Goal: Task Accomplishment & Management: Manage account settings

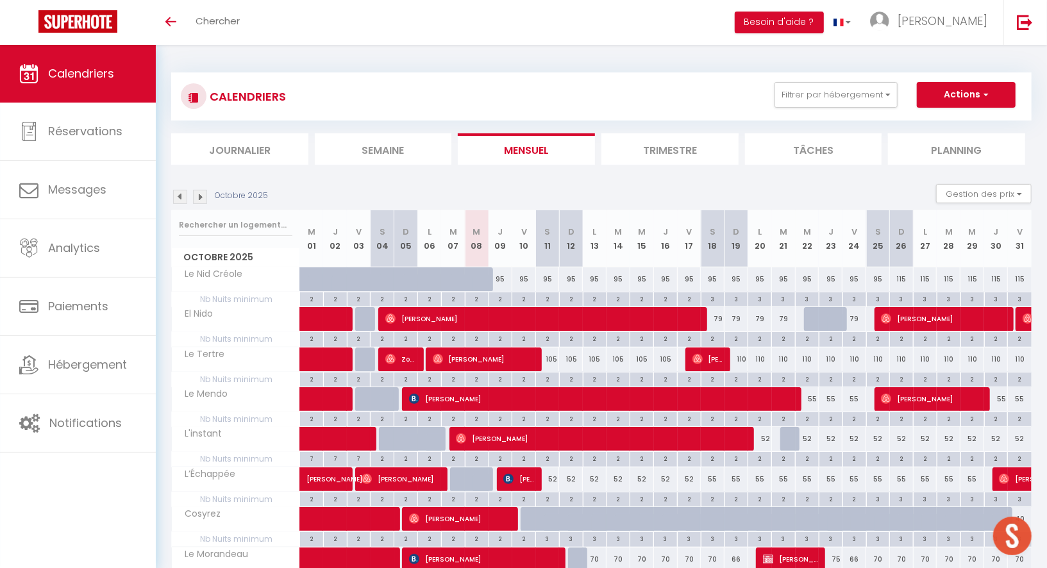
click at [205, 193] on img at bounding box center [200, 197] width 14 height 14
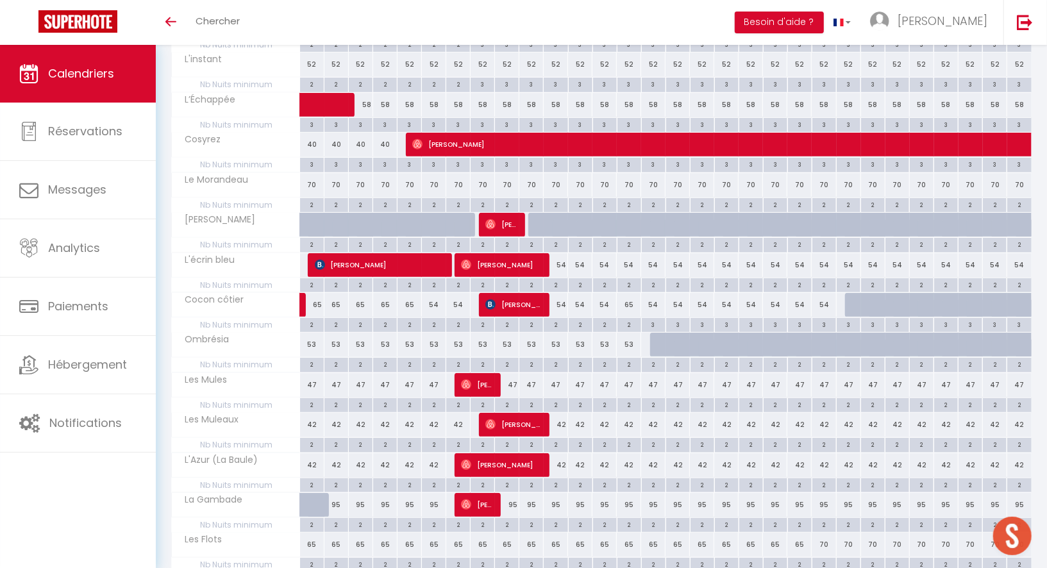
scroll to position [372, 0]
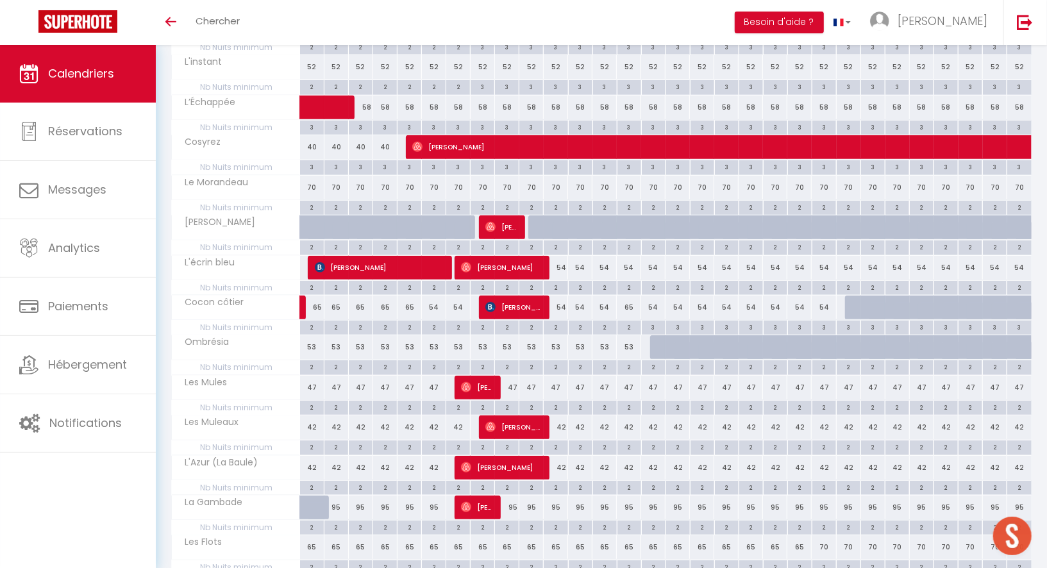
click at [555, 282] on div "2" at bounding box center [556, 287] width 24 height 12
type input "2"
type input "[DATE] Novembre 2025"
type input "Mer 12 Novembre 2025"
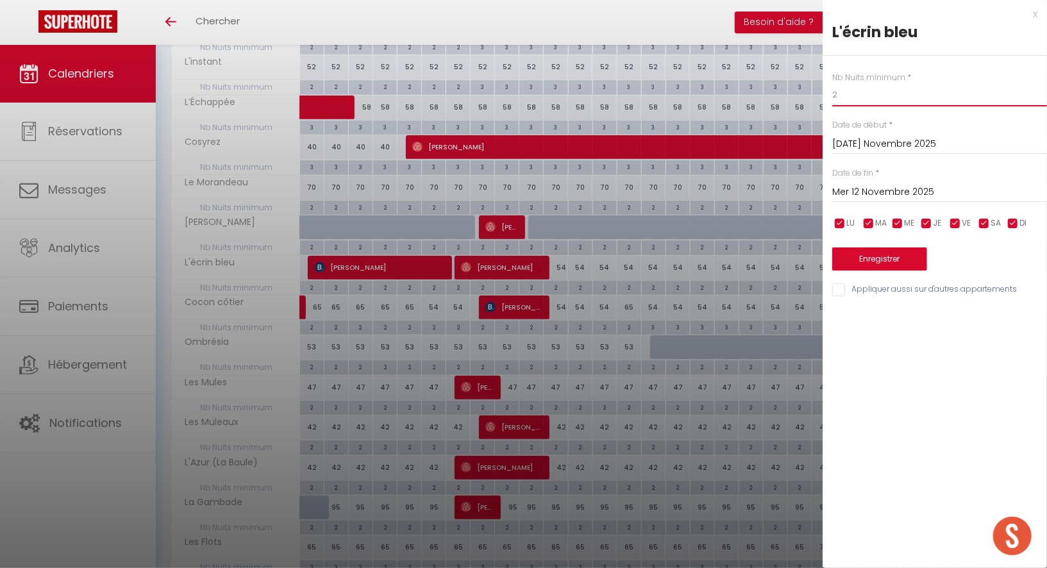
drag, startPoint x: 846, startPoint y: 90, endPoint x: 820, endPoint y: 90, distance: 26.3
click at [820, 90] on body "🟢 Des questions ou besoin d'assistance pour la migration AirBnB? Prenez rdv >>>…" at bounding box center [523, 227] width 1047 height 1108
type input "80"
click at [867, 187] on input "Mer 12 Novembre 2025" at bounding box center [940, 192] width 215 height 17
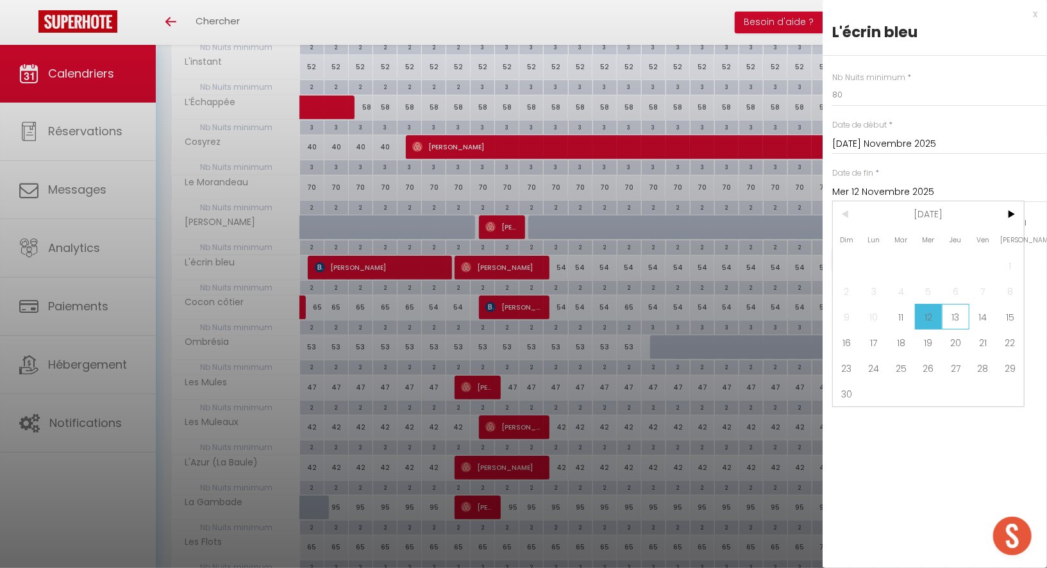
click at [967, 312] on span "13" at bounding box center [956, 317] width 28 height 26
type input "Jeu 13 Novembre 2025"
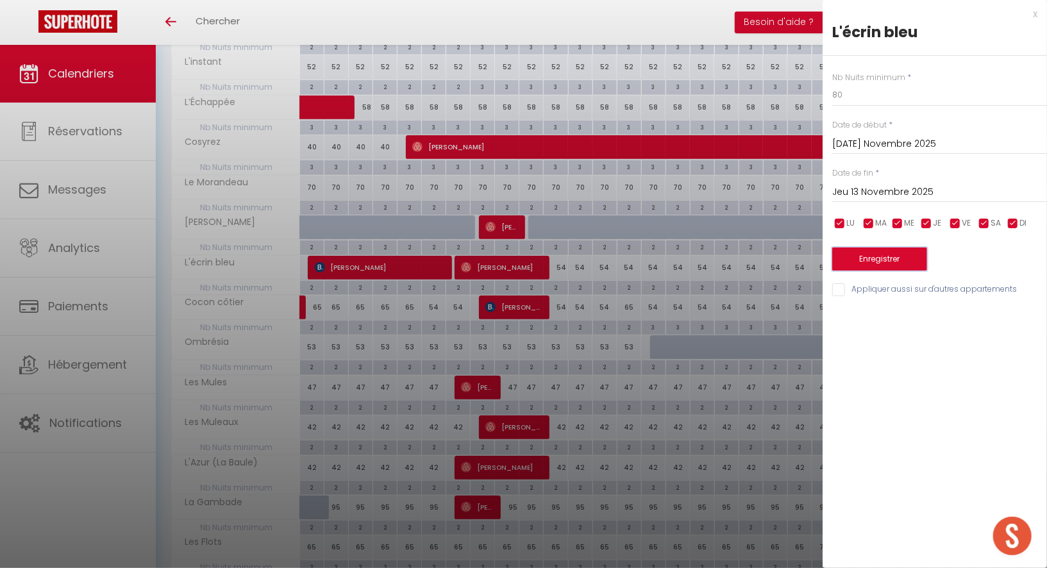
click at [887, 255] on button "Enregistrer" at bounding box center [880, 259] width 95 height 23
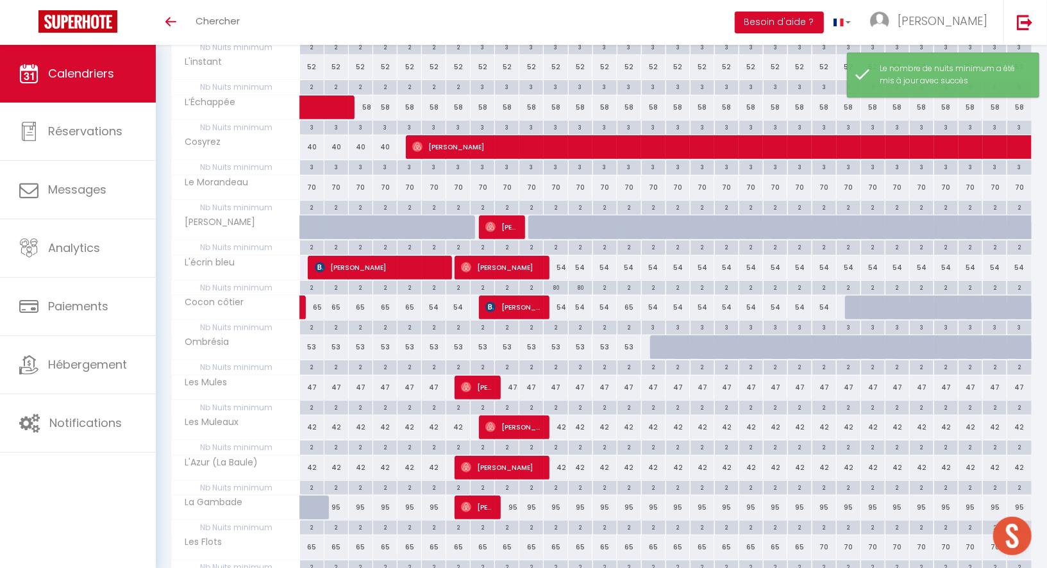
click at [604, 282] on div "2" at bounding box center [605, 287] width 24 height 12
type input "2"
type input "Jeu 13 Novembre 2025"
type input "Ven 14 Novembre 2025"
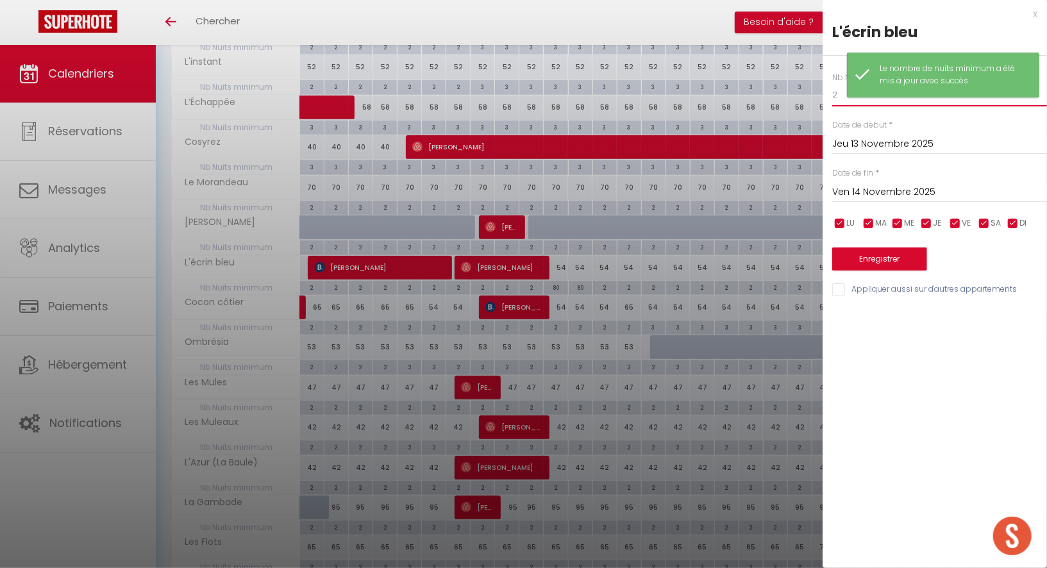
drag, startPoint x: 842, startPoint y: 98, endPoint x: 816, endPoint y: 98, distance: 25.7
click at [817, 98] on body "🟢 Des questions ou besoin d'assistance pour la migration AirBnB? Prenez rdv >>>…" at bounding box center [523, 227] width 1047 height 1108
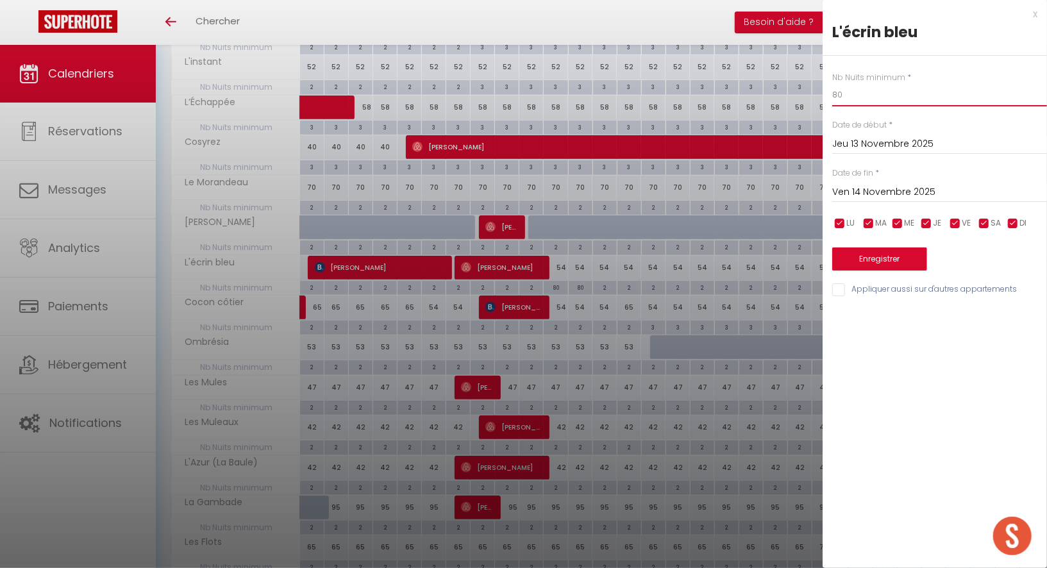
type input "80"
click at [873, 253] on button "Enregistrer" at bounding box center [880, 259] width 95 height 23
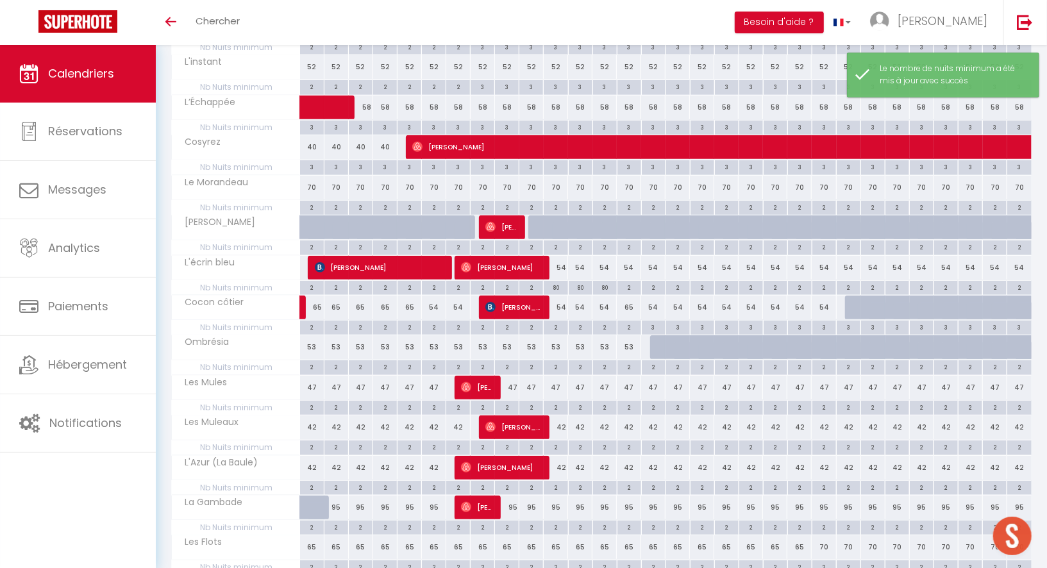
click at [555, 321] on div "2" at bounding box center [556, 327] width 24 height 12
type input "2"
type input "[DATE] Novembre 2025"
type input "Mer 12 Novembre 2025"
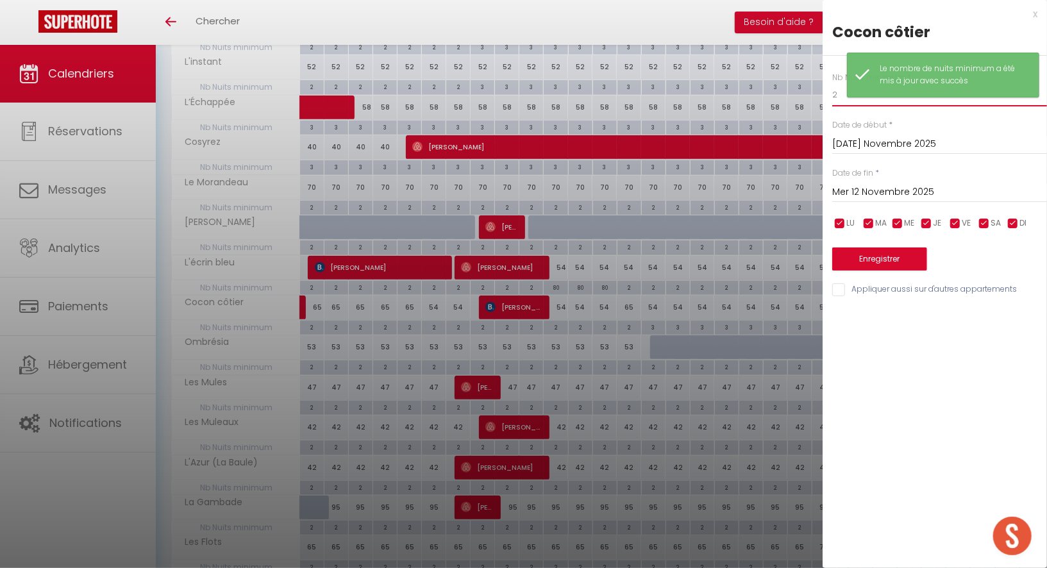
drag, startPoint x: 841, startPoint y: 98, endPoint x: 818, endPoint y: 98, distance: 23.1
click at [818, 98] on body "🟢 Des questions ou besoin d'assistance pour la migration AirBnB? Prenez rdv >>>…" at bounding box center [523, 227] width 1047 height 1108
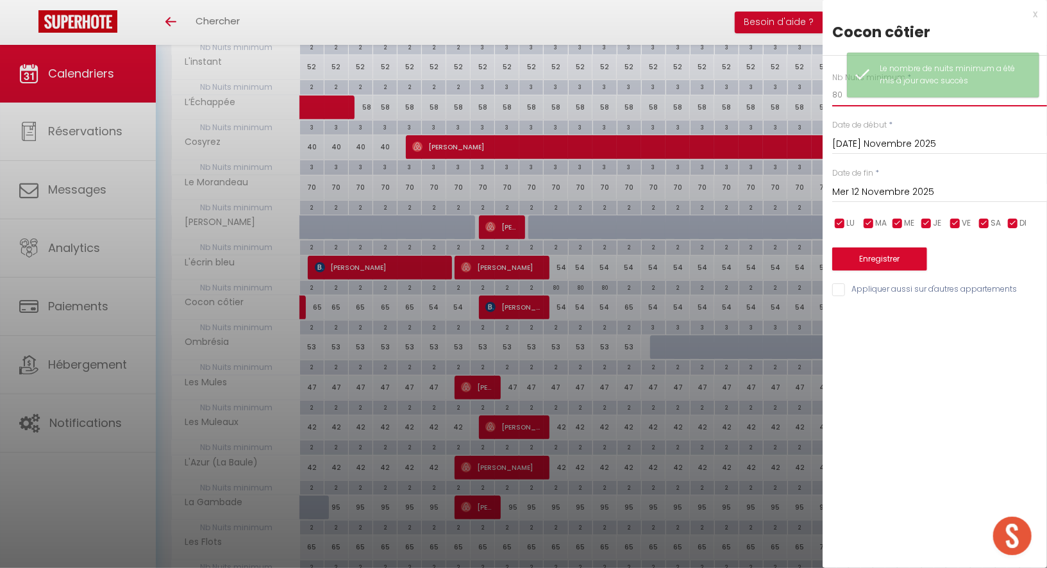
type input "80"
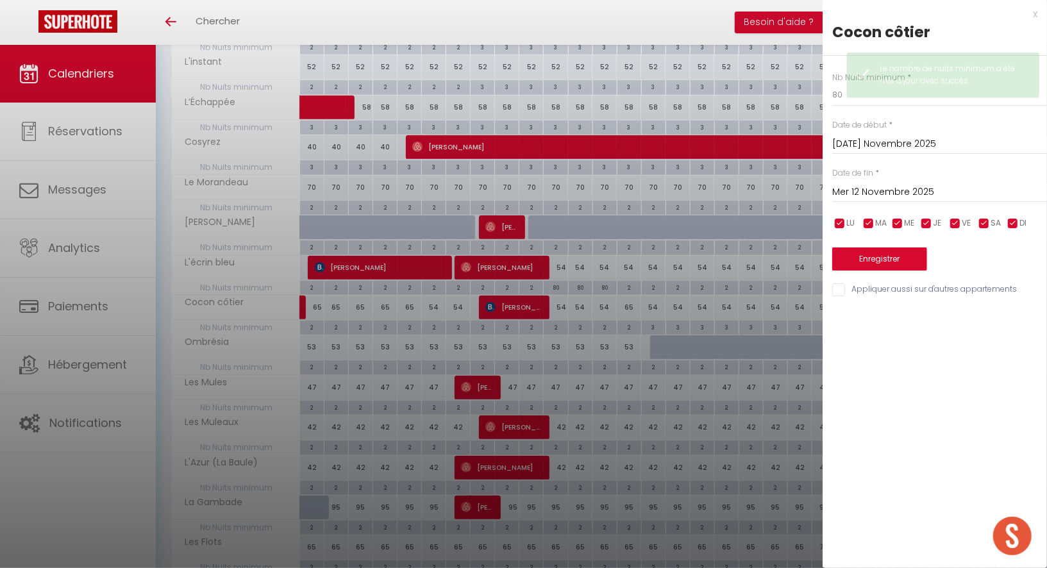
click at [850, 191] on input "Mer 12 Novembre 2025" at bounding box center [940, 192] width 215 height 17
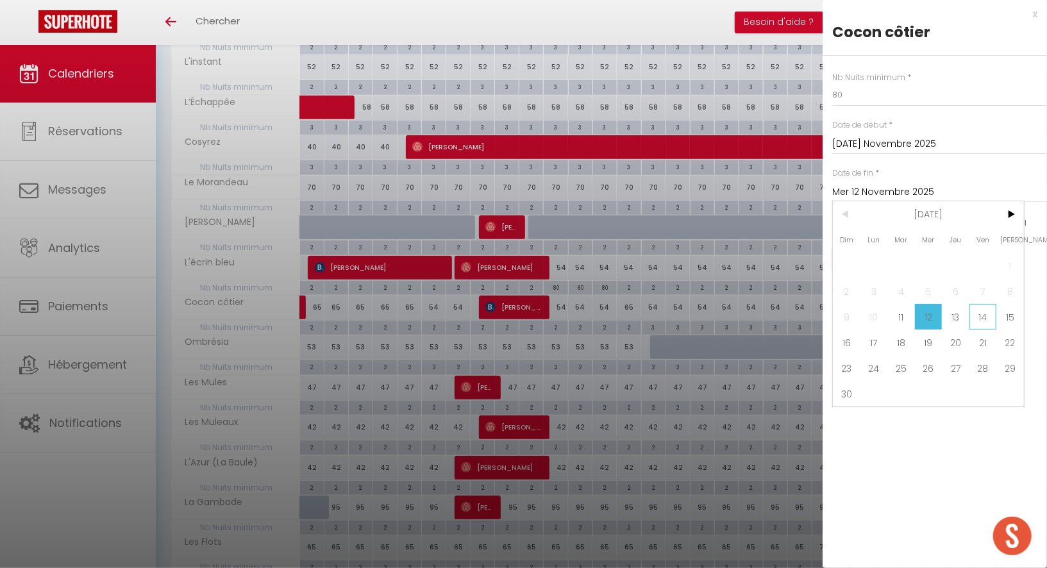
click at [990, 312] on span "14" at bounding box center [984, 317] width 28 height 26
type input "Ven 14 Novembre 2025"
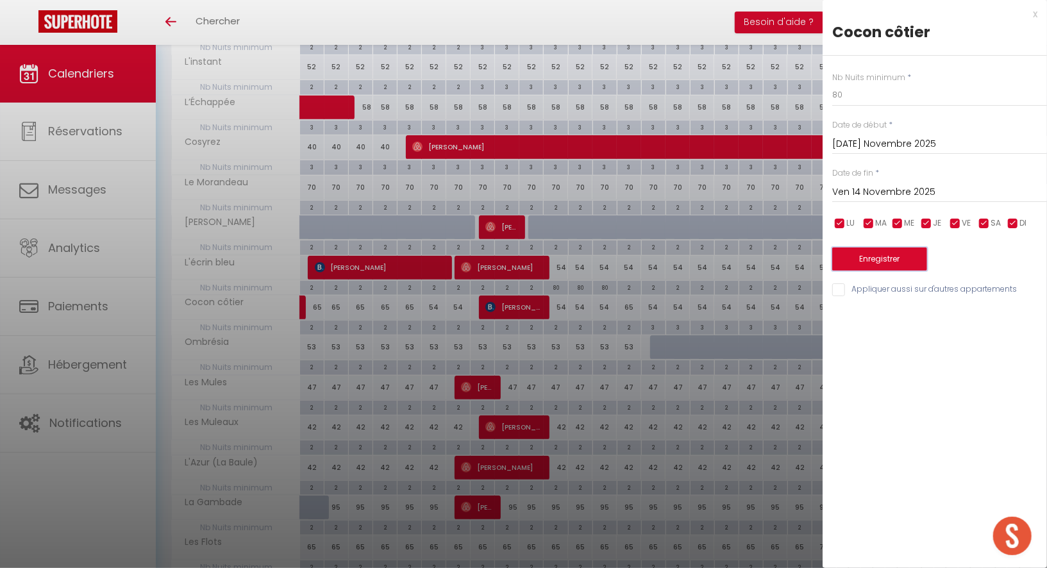
click at [879, 265] on button "Enregistrer" at bounding box center [880, 259] width 95 height 23
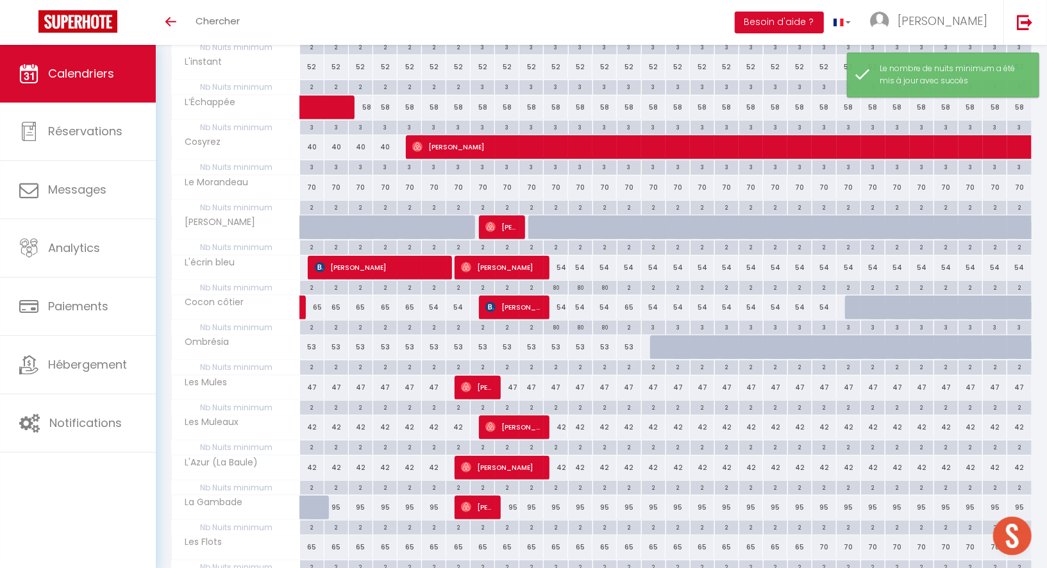
click at [555, 441] on div "2" at bounding box center [556, 447] width 24 height 12
type input "2"
type input "[DATE] Novembre 2025"
type input "Mer 12 Novembre 2025"
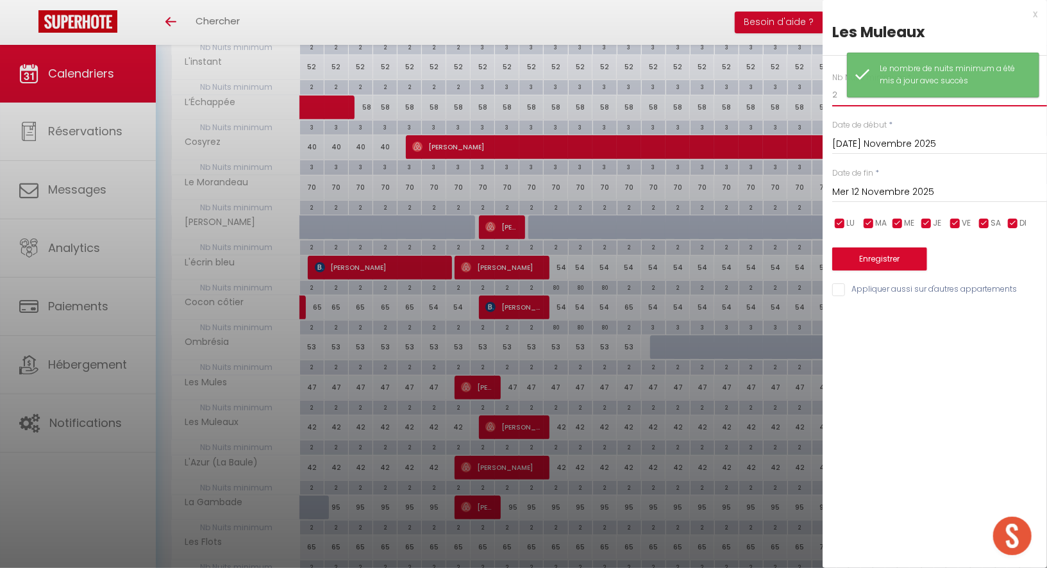
drag, startPoint x: 841, startPoint y: 94, endPoint x: 815, endPoint y: 94, distance: 26.3
click at [815, 94] on body "🟢 Des questions ou besoin d'assistance pour la migration AirBnB? Prenez rdv >>>…" at bounding box center [523, 227] width 1047 height 1108
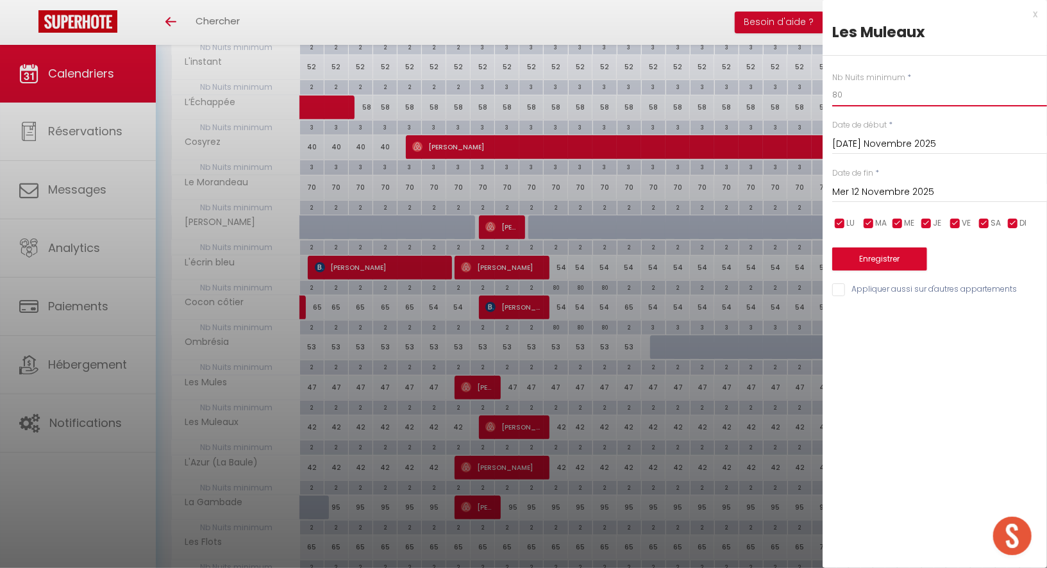
type input "80"
click at [860, 187] on input "Mer 12 Novembre 2025" at bounding box center [940, 192] width 215 height 17
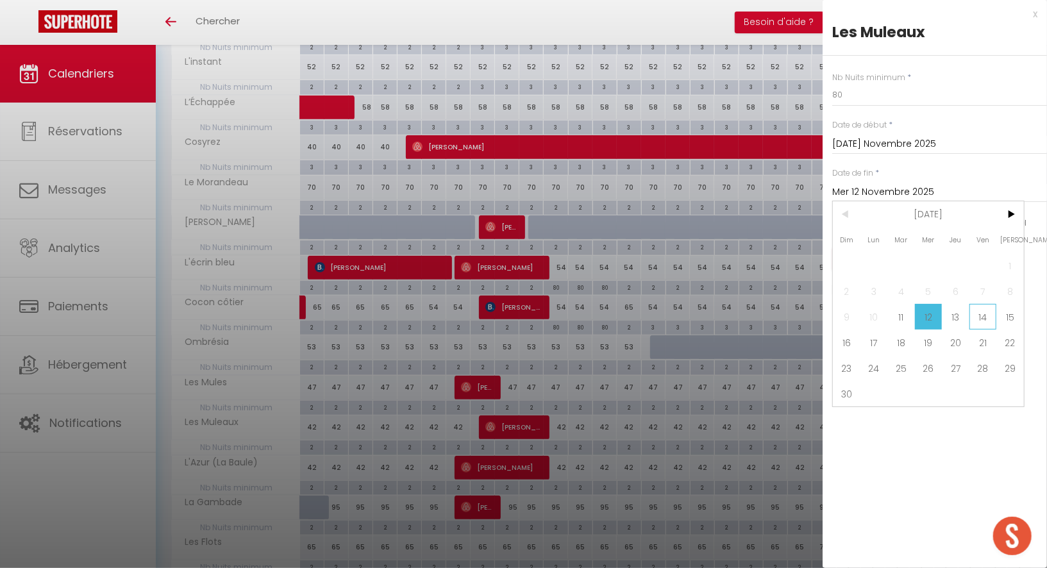
click at [986, 310] on span "14" at bounding box center [984, 317] width 28 height 26
type input "Ven 14 Novembre 2025"
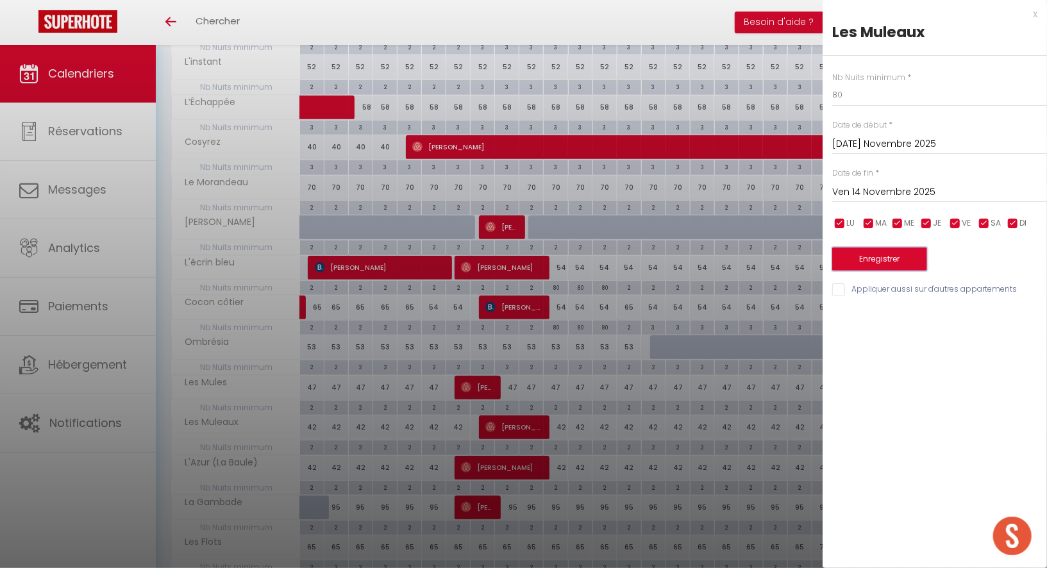
click at [888, 248] on button "Enregistrer" at bounding box center [880, 259] width 95 height 23
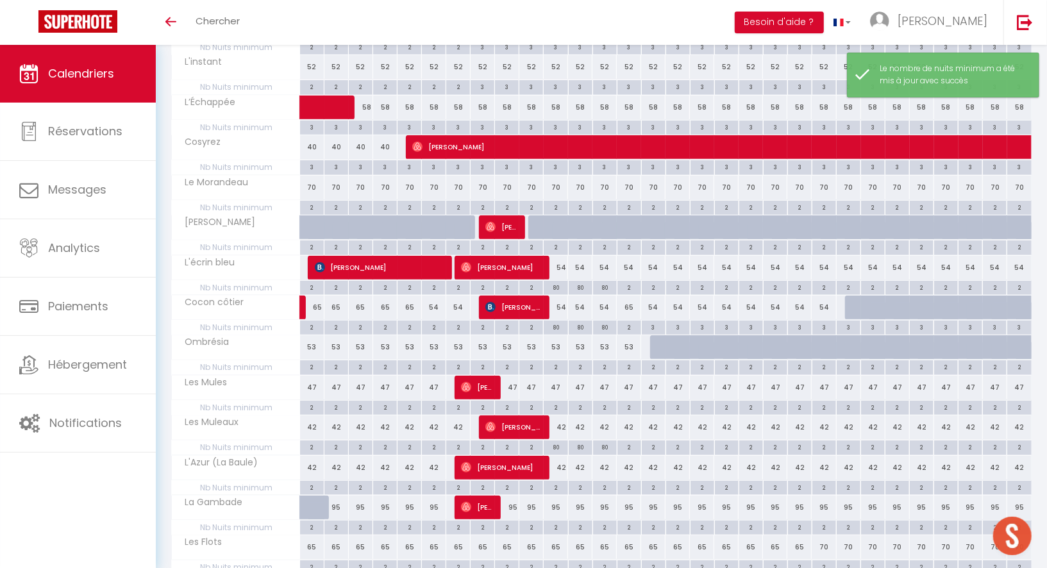
click at [557, 481] on div "2" at bounding box center [556, 487] width 24 height 12
type input "2"
type input "[DATE] Novembre 2025"
type input "Mer 12 Novembre 2025"
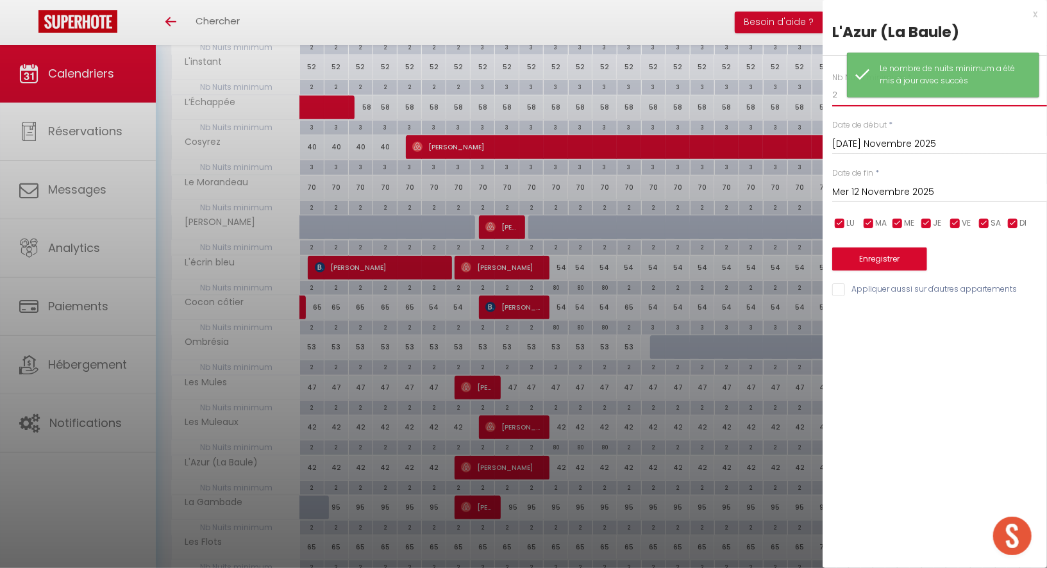
drag, startPoint x: 838, startPoint y: 96, endPoint x: 804, endPoint y: 96, distance: 33.4
click at [804, 96] on body "🟢 Des questions ou besoin d'assistance pour la migration AirBnB? Prenez rdv >>>…" at bounding box center [523, 227] width 1047 height 1108
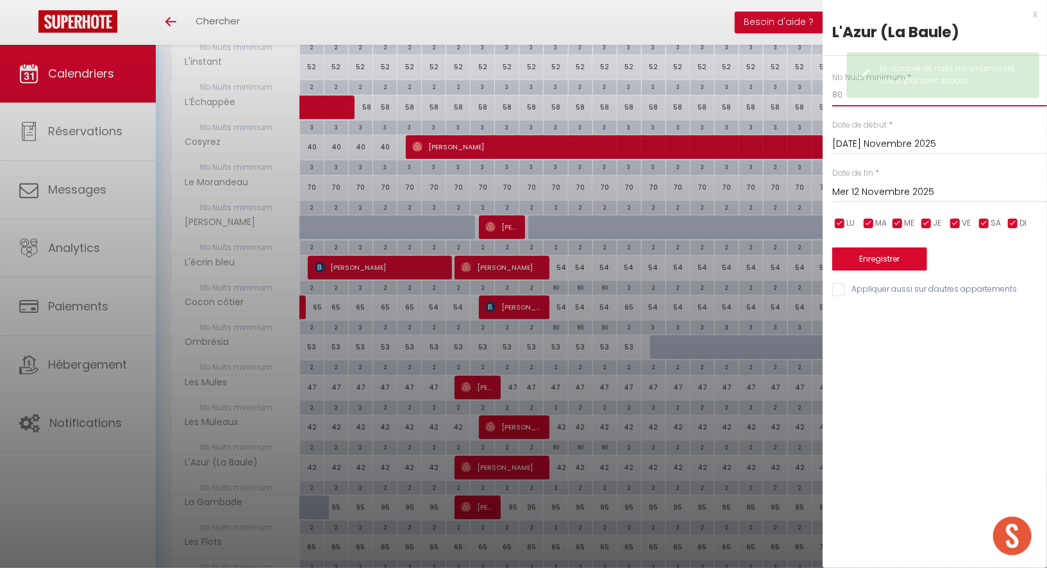
type input "80"
click at [845, 180] on div "Mer 12 Novembre 2025 < [DATE] > Dim Lun Mar Mer Jeu Ven Sam 1 2 3 4 5 6 7 8 9 1…" at bounding box center [940, 191] width 215 height 23
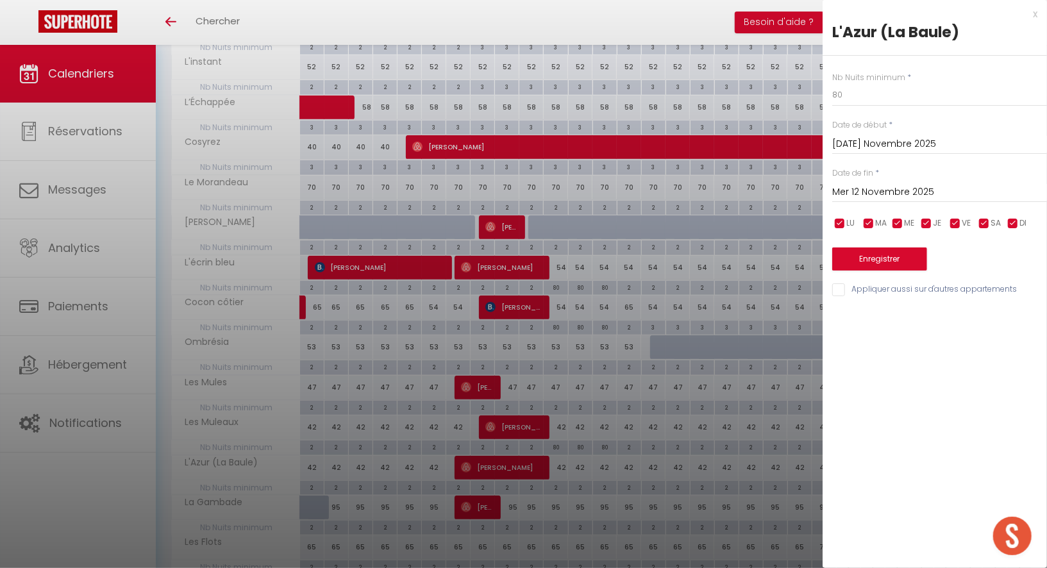
click at [852, 190] on input "Mer 12 Novembre 2025" at bounding box center [940, 192] width 215 height 17
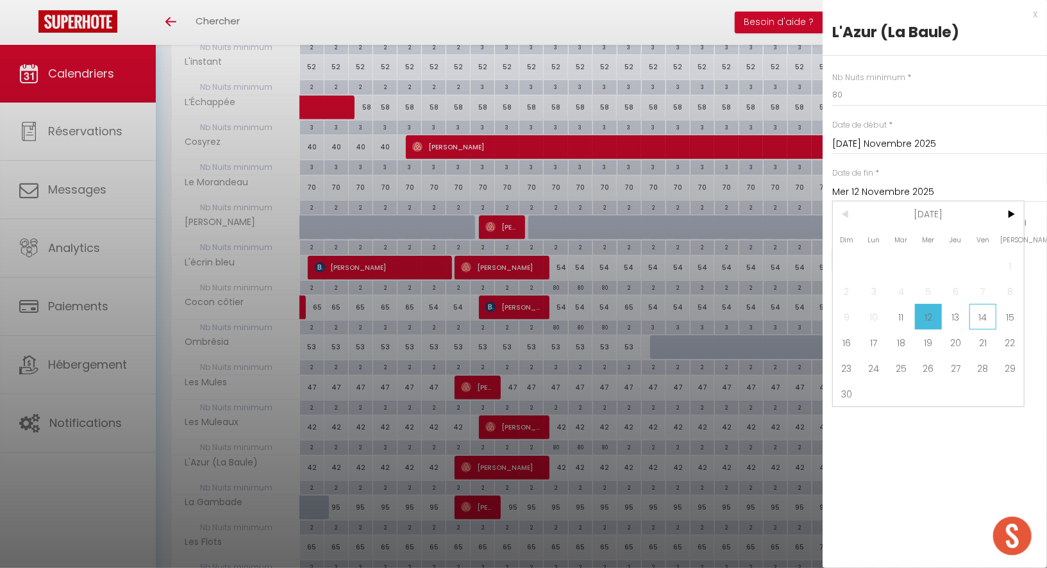
click at [981, 309] on span "14" at bounding box center [984, 317] width 28 height 26
type input "Ven 14 Novembre 2025"
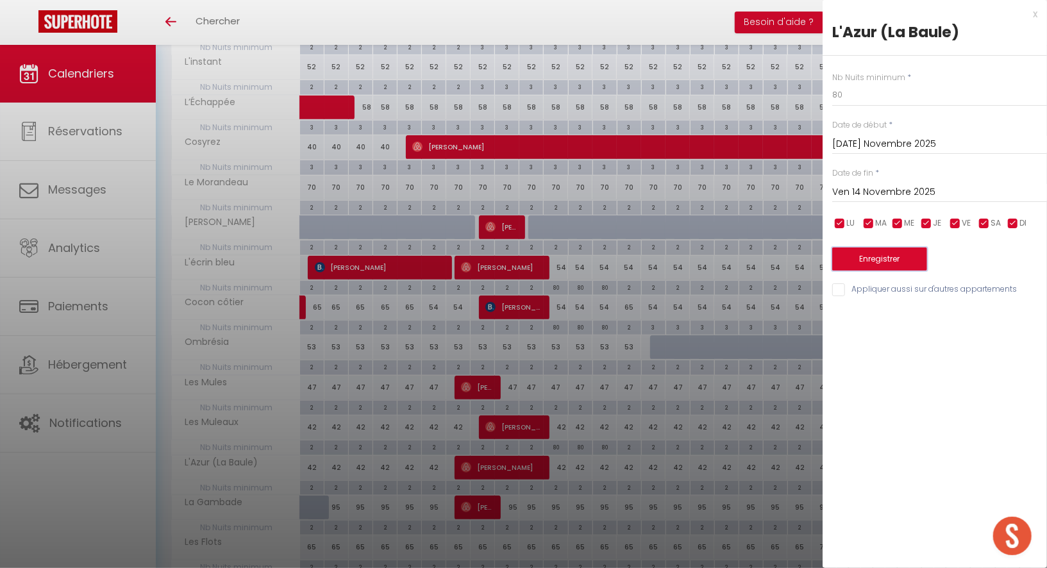
click at [909, 257] on button "Enregistrer" at bounding box center [880, 259] width 95 height 23
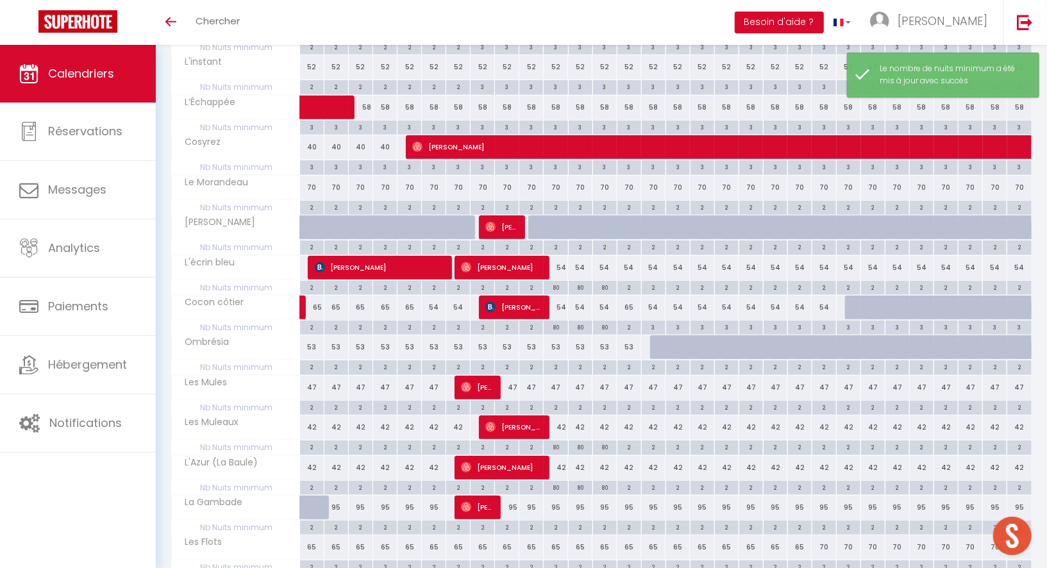
click at [557, 401] on div "2" at bounding box center [556, 407] width 24 height 12
type input "2"
type input "[DATE] Novembre 2025"
type input "Mer 12 Novembre 2025"
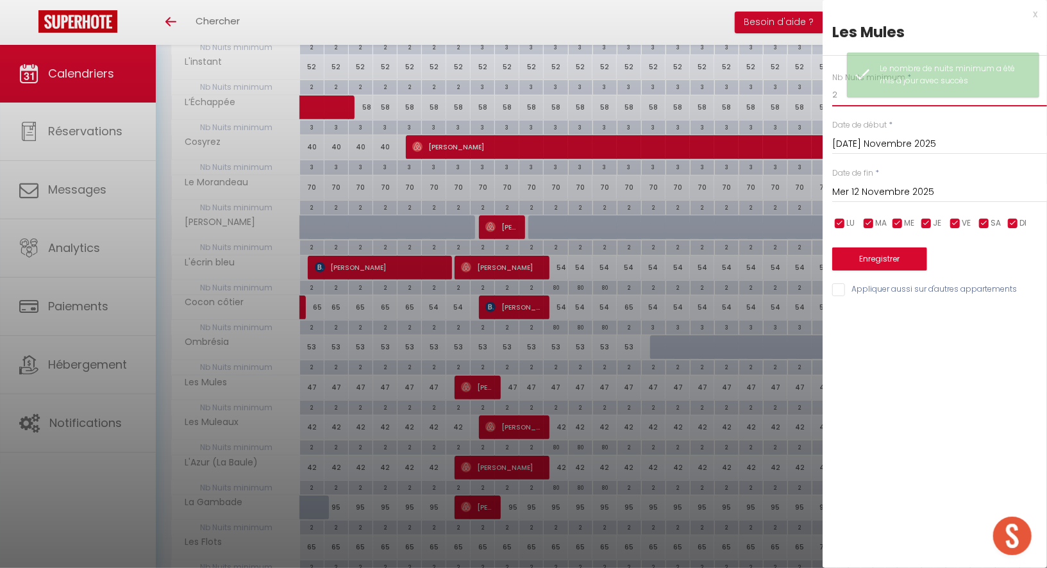
drag, startPoint x: 839, startPoint y: 91, endPoint x: 807, endPoint y: 91, distance: 32.1
click at [807, 91] on body "🟢 Des questions ou besoin d'assistance pour la migration AirBnB? Prenez rdv >>>…" at bounding box center [523, 227] width 1047 height 1108
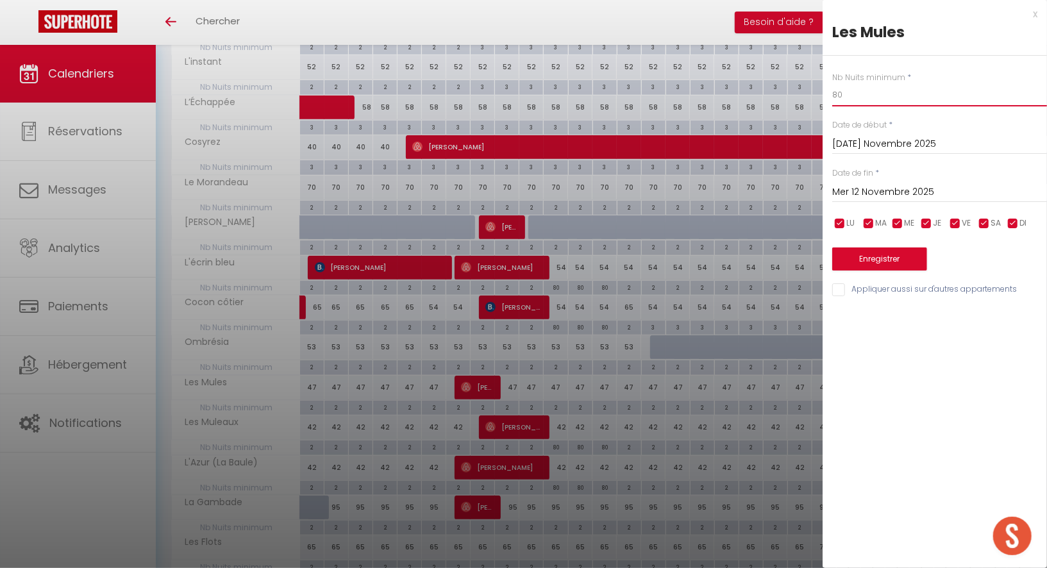
type input "80"
click at [842, 184] on input "Mer 12 Novembre 2025" at bounding box center [940, 192] width 215 height 17
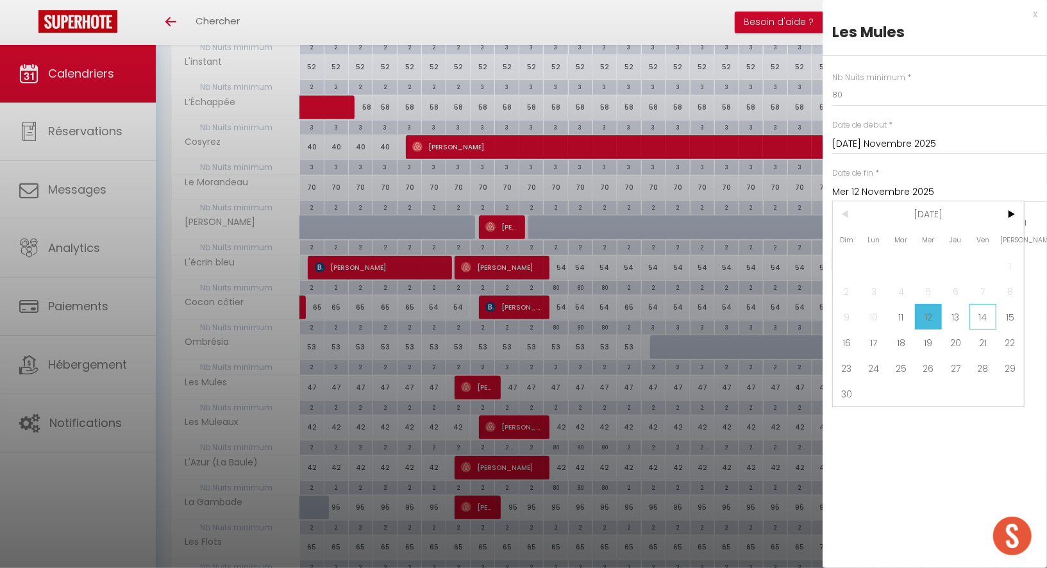
click at [989, 307] on span "14" at bounding box center [984, 317] width 28 height 26
type input "Ven 14 Novembre 2025"
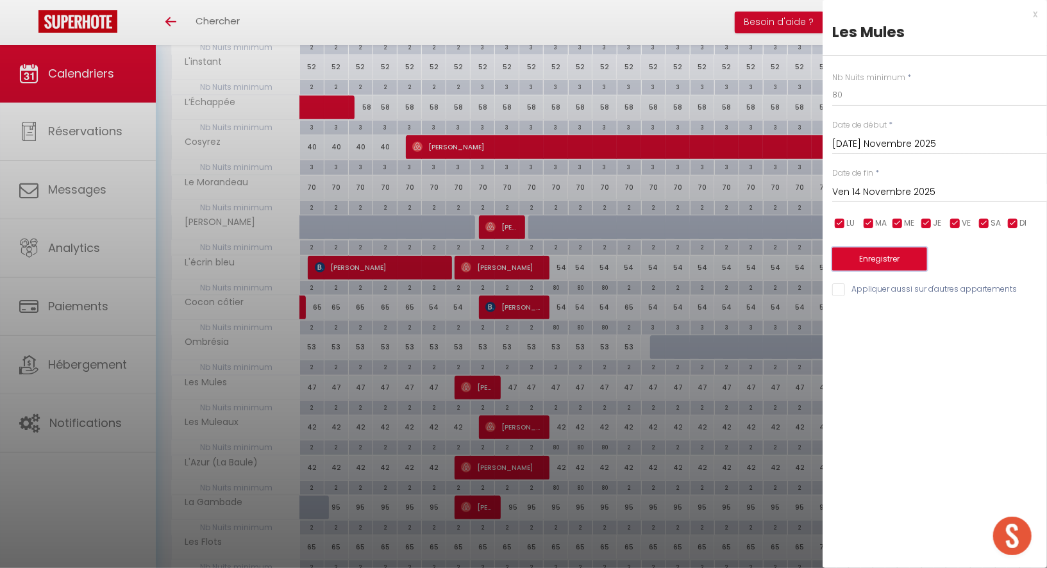
click at [902, 251] on button "Enregistrer" at bounding box center [880, 259] width 95 height 23
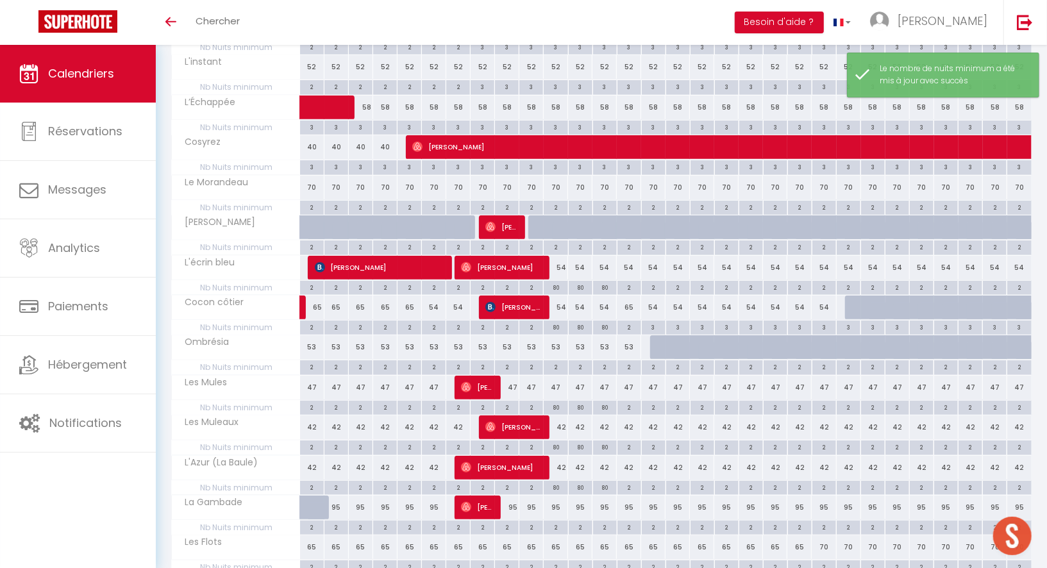
click at [557, 441] on div "80" at bounding box center [556, 447] width 24 height 12
type input "80"
type input "[DATE] Novembre 2025"
type input "Mer 12 Novembre 2025"
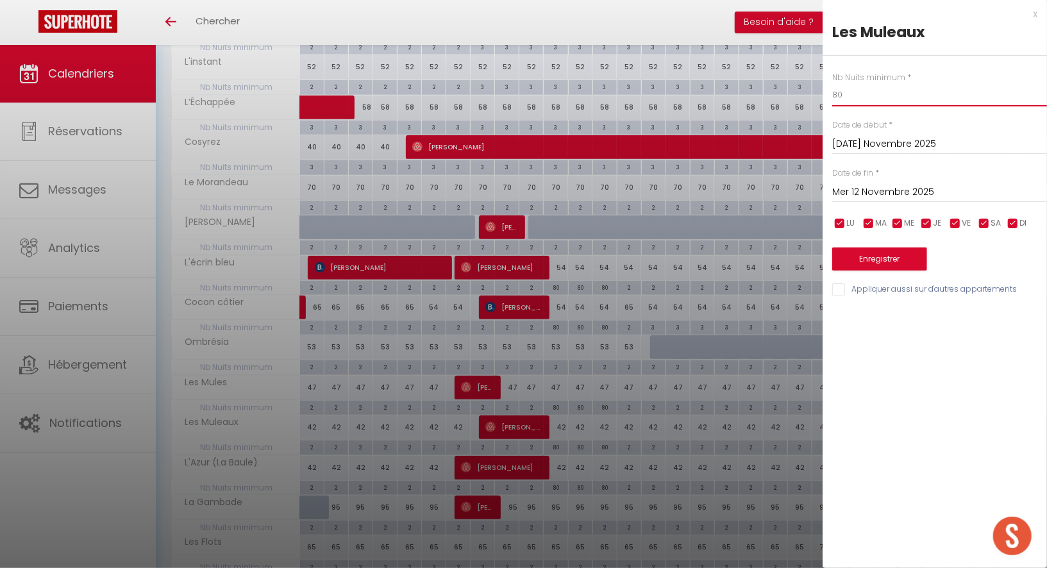
drag, startPoint x: 864, startPoint y: 92, endPoint x: 749, endPoint y: 91, distance: 114.8
click at [749, 91] on body "🟢 Des questions ou besoin d'assistance pour la migration AirBnB? Prenez rdv >>>…" at bounding box center [523, 227] width 1047 height 1108
type input "2"
click at [854, 193] on input "Mer 12 Novembre 2025" at bounding box center [940, 192] width 215 height 17
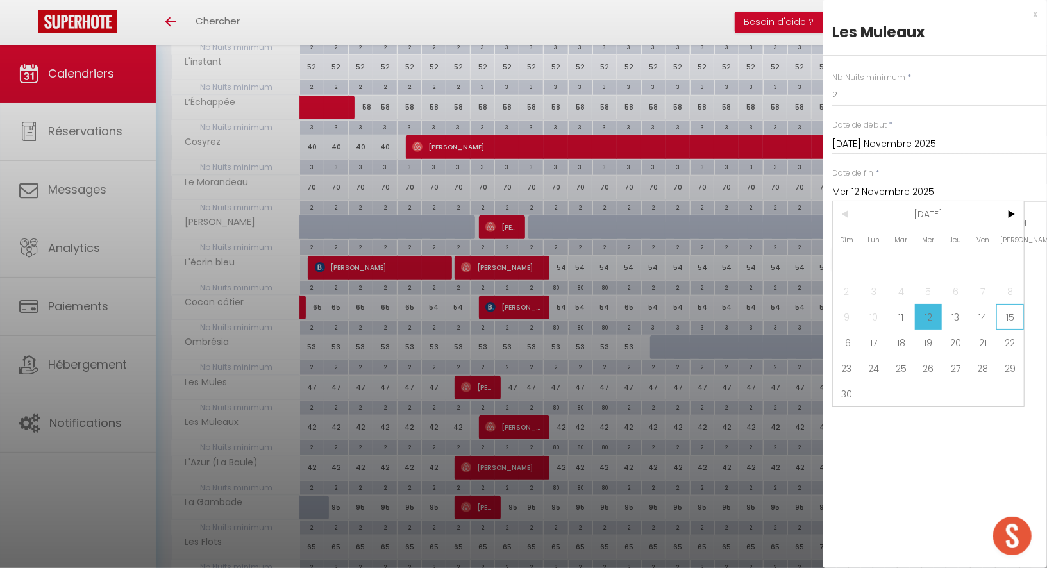
click at [1014, 316] on span "15" at bounding box center [1011, 317] width 28 height 26
type input "[PERSON_NAME] 15 Novembre 2025"
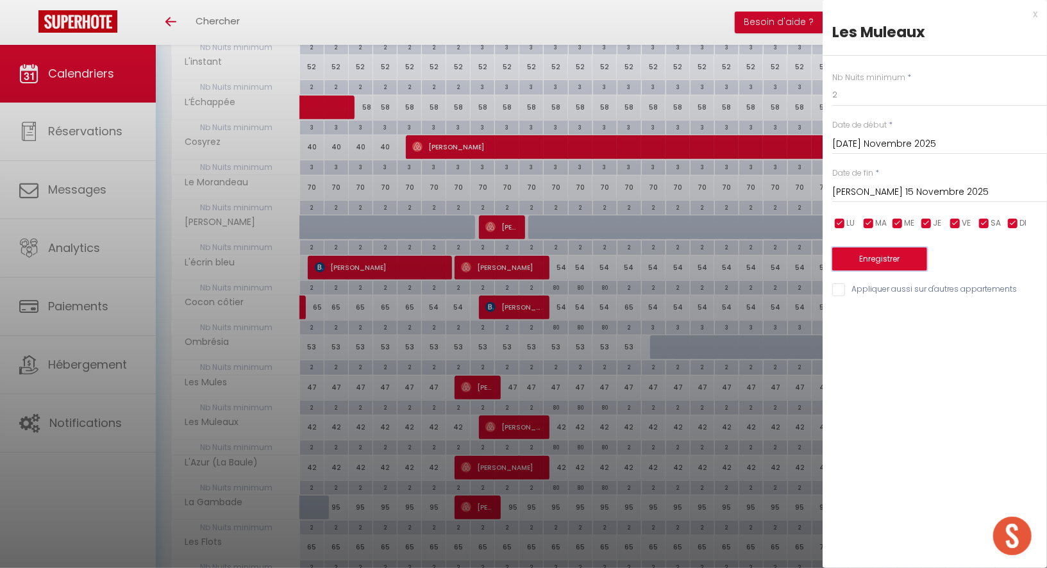
click at [908, 259] on button "Enregistrer" at bounding box center [880, 259] width 95 height 23
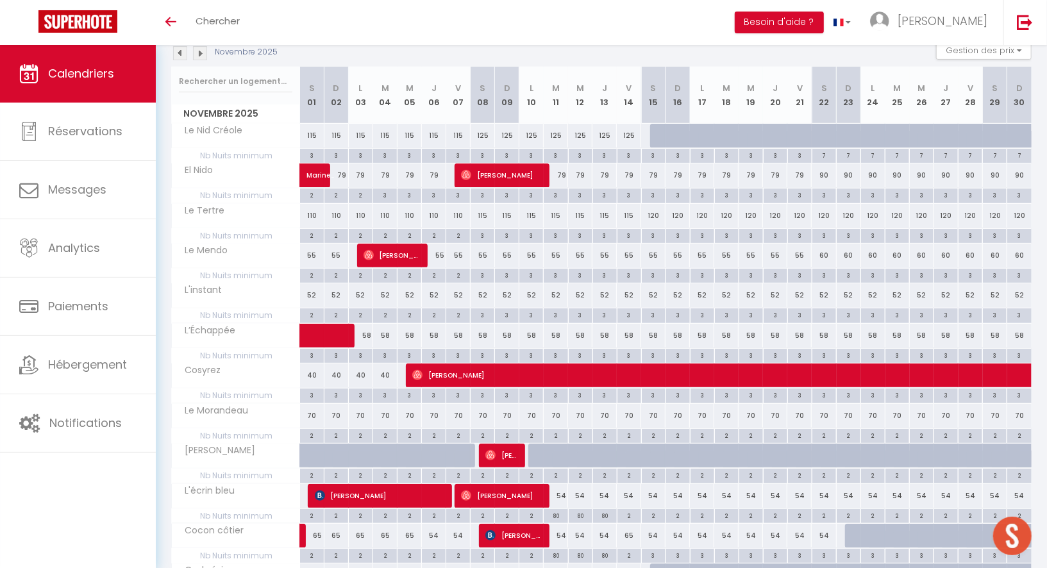
scroll to position [137, 0]
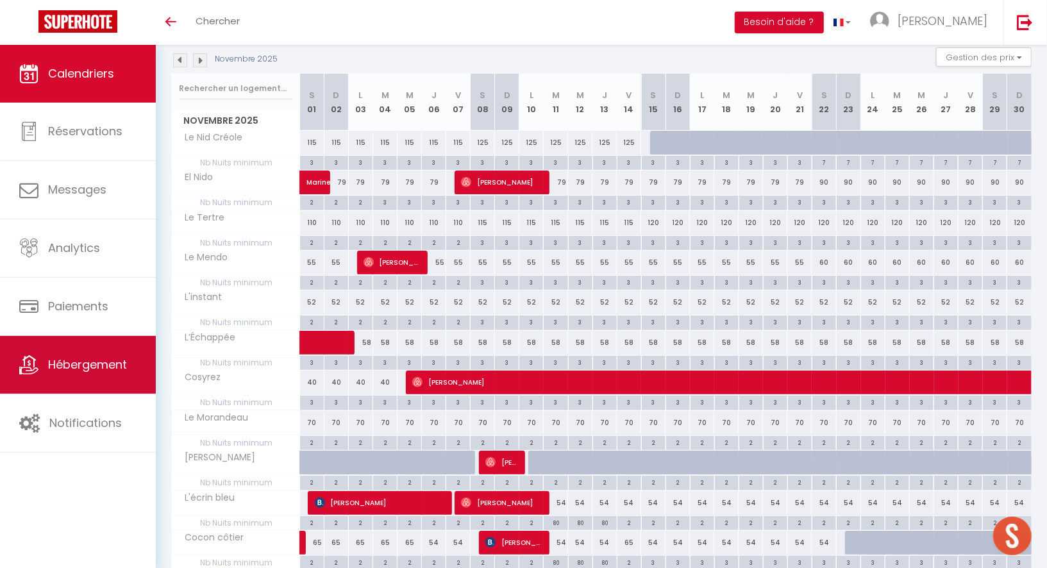
click at [76, 367] on span "Hébergement" at bounding box center [87, 365] width 79 height 16
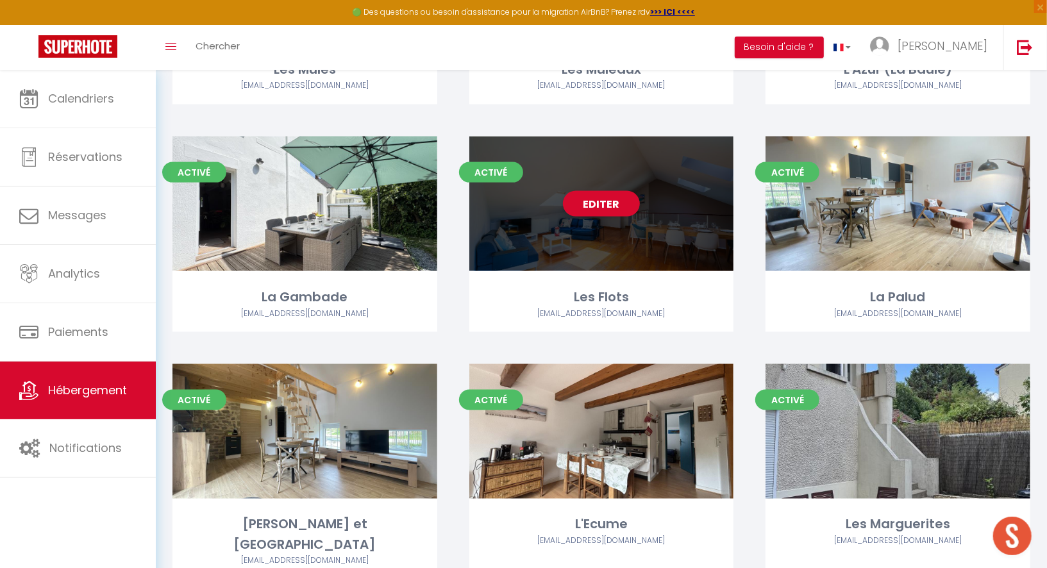
scroll to position [1161, 0]
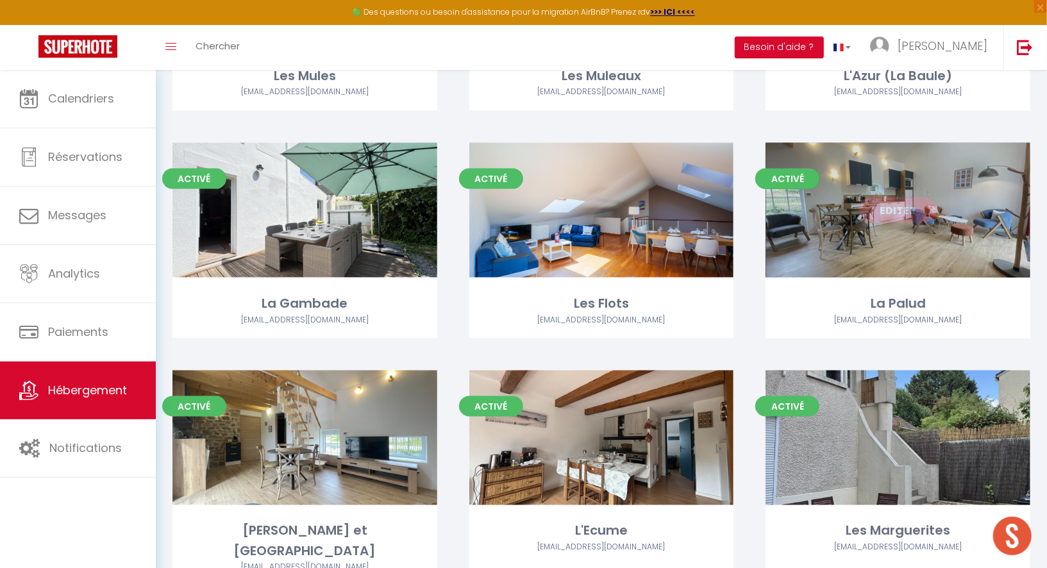
click at [901, 237] on div "Editer" at bounding box center [898, 210] width 265 height 135
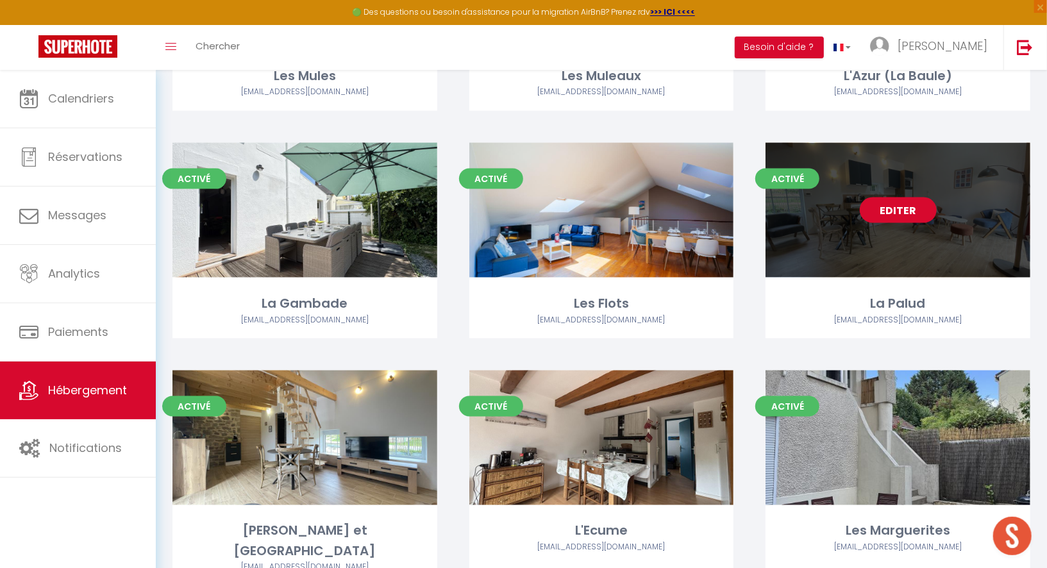
click at [893, 210] on link "Editer" at bounding box center [898, 211] width 77 height 26
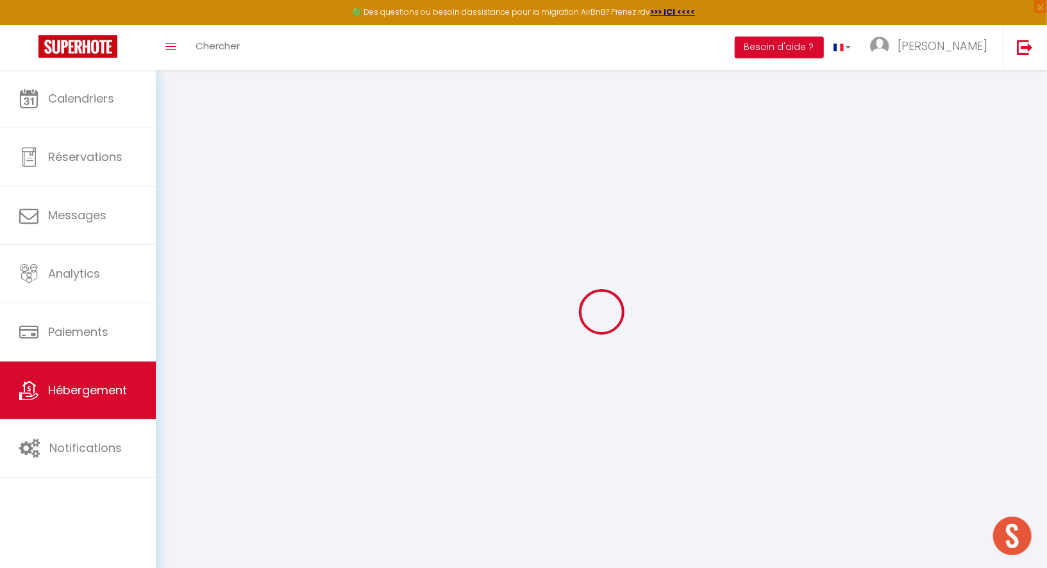
select select "+ 15 %"
select select "+ 19 %"
checkbox input "false"
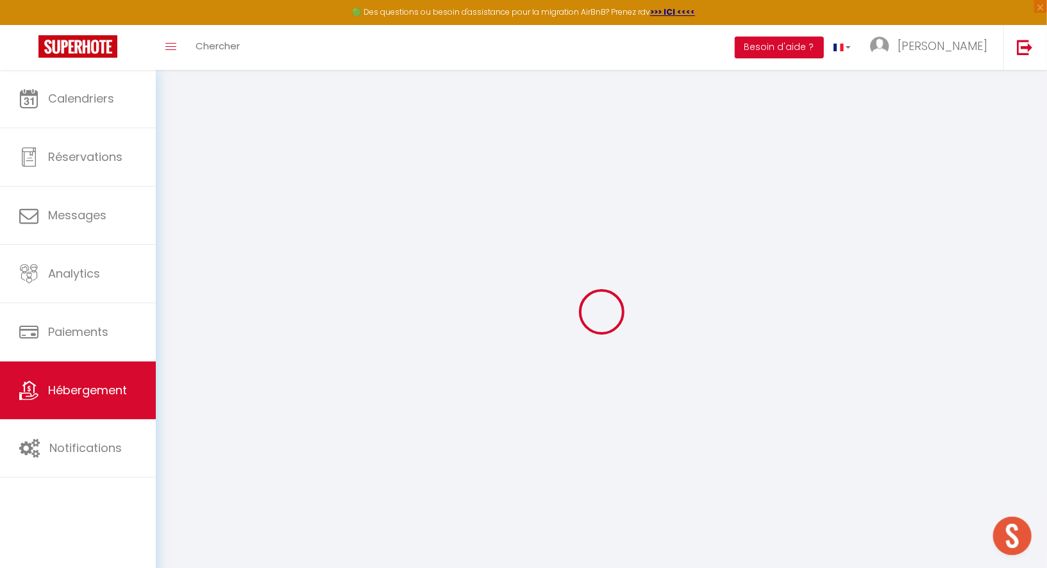
checkbox input "false"
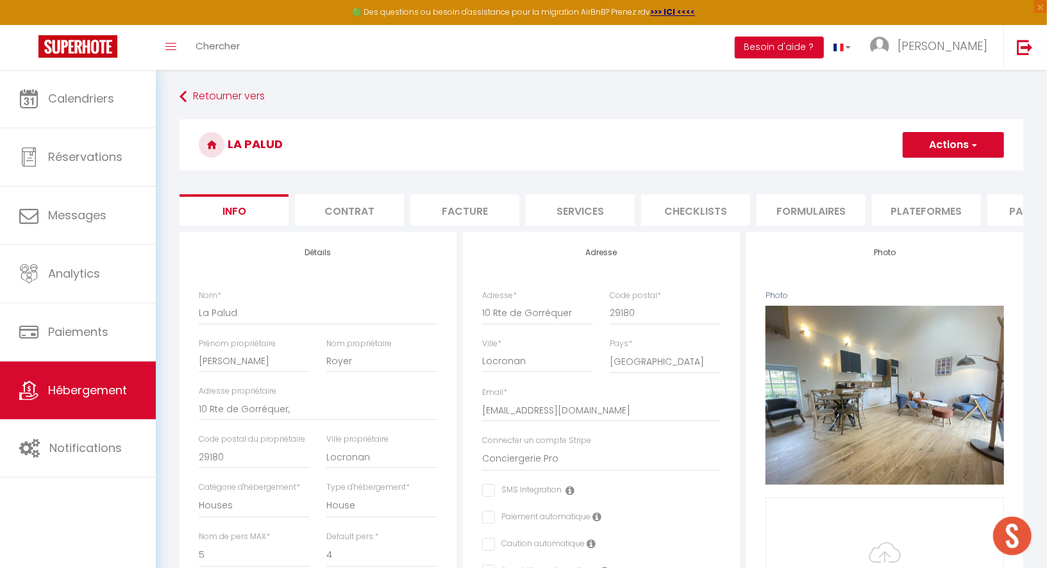
checkbox input "false"
select select "EUR"
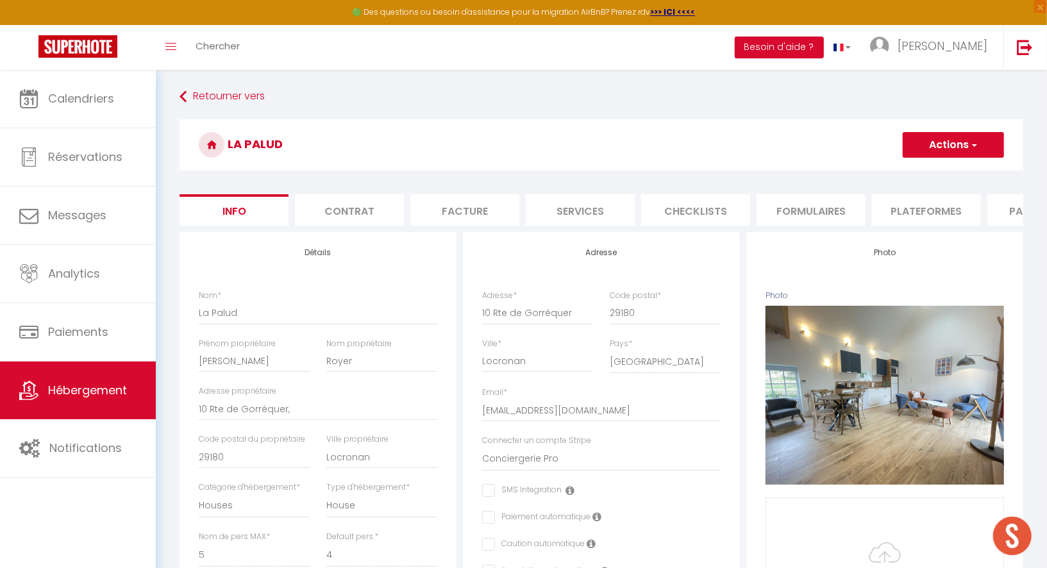
select select
select select "6208-1527491936025410839"
click at [888, 212] on li "Plateformes" at bounding box center [926, 209] width 109 height 31
select select
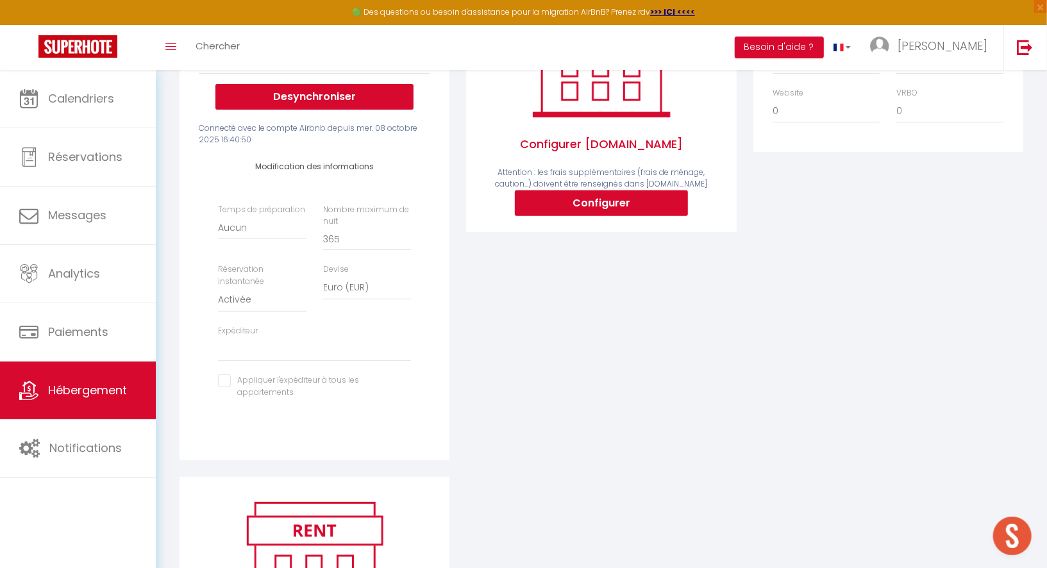
scroll to position [255, 0]
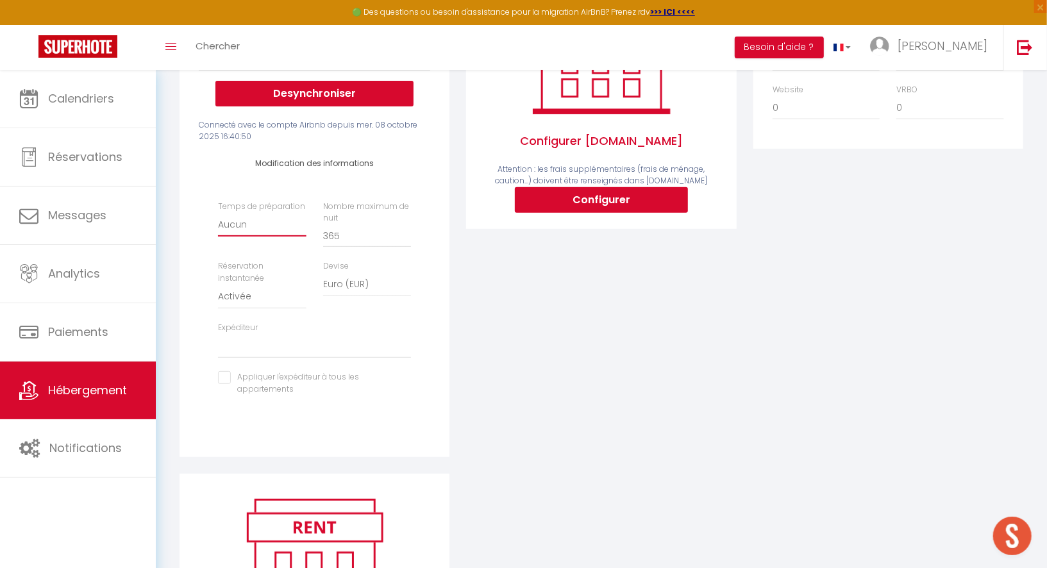
click at [285, 219] on select "Aucun 1 nuit avant et après chaque réservation 2 nuits avant et après chaque ré…" at bounding box center [262, 224] width 88 height 24
click at [273, 226] on select "Aucun 1 nuit avant et après chaque réservation 2 nuits avant et après chaque ré…" at bounding box center [262, 224] width 88 height 24
click at [267, 225] on select "Aucun 1 nuit avant et après chaque réservation 2 nuits avant et après chaque ré…" at bounding box center [262, 224] width 88 height 24
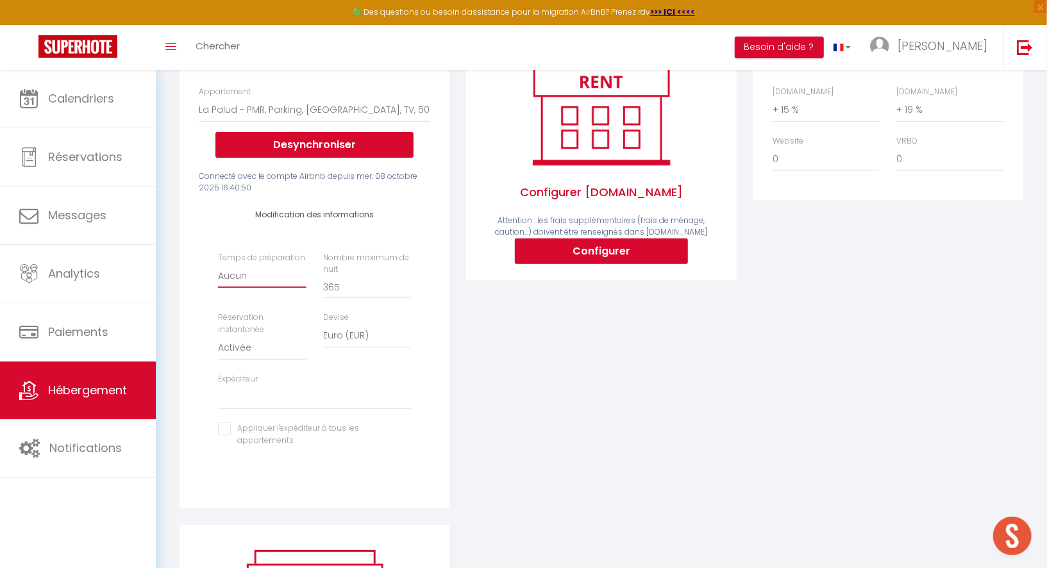
scroll to position [0, 0]
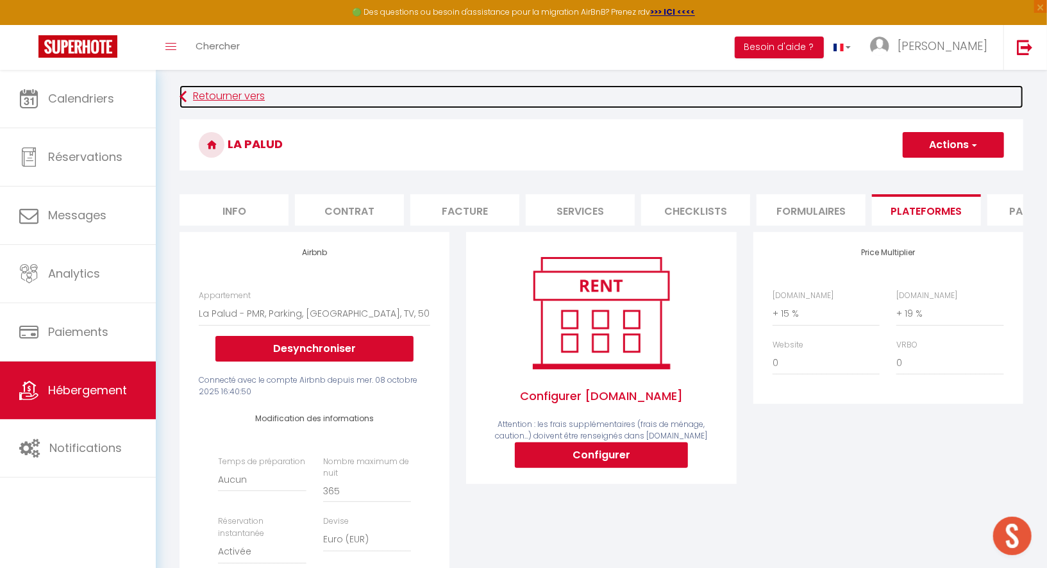
click at [199, 94] on link "Retourner vers" at bounding box center [602, 96] width 844 height 23
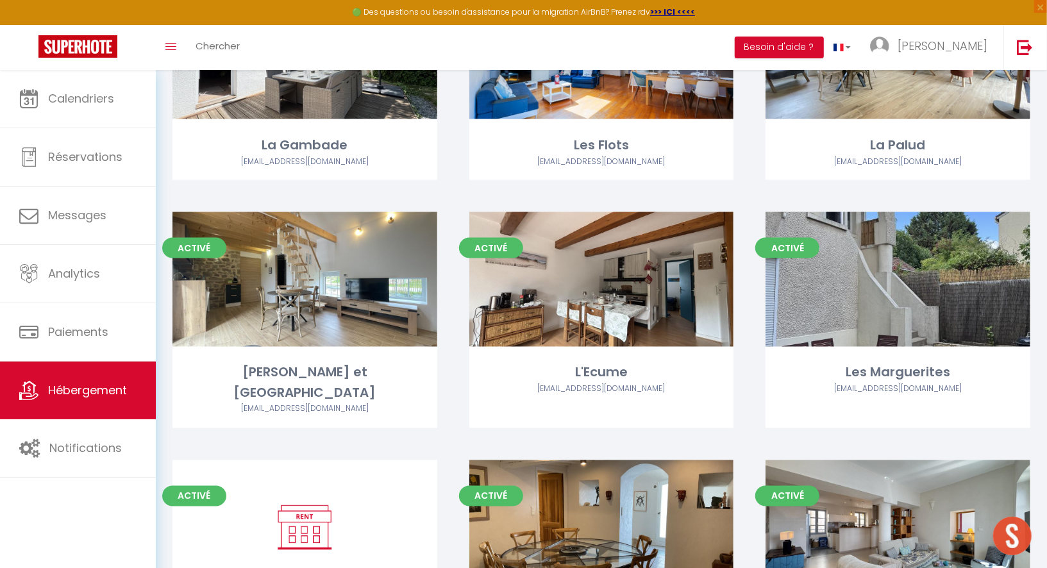
scroll to position [1319, 0]
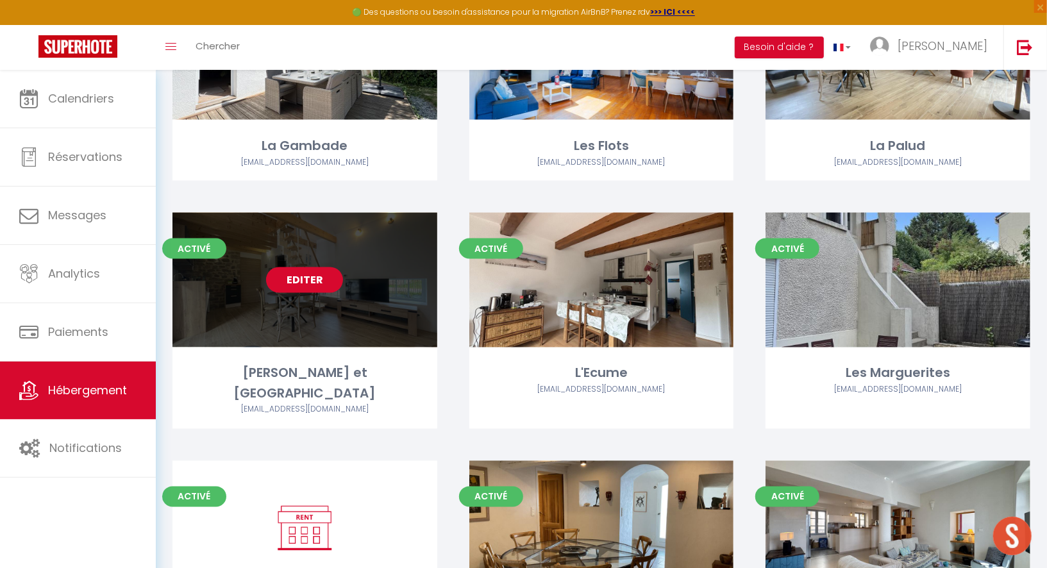
click at [312, 279] on link "Editer" at bounding box center [304, 280] width 77 height 26
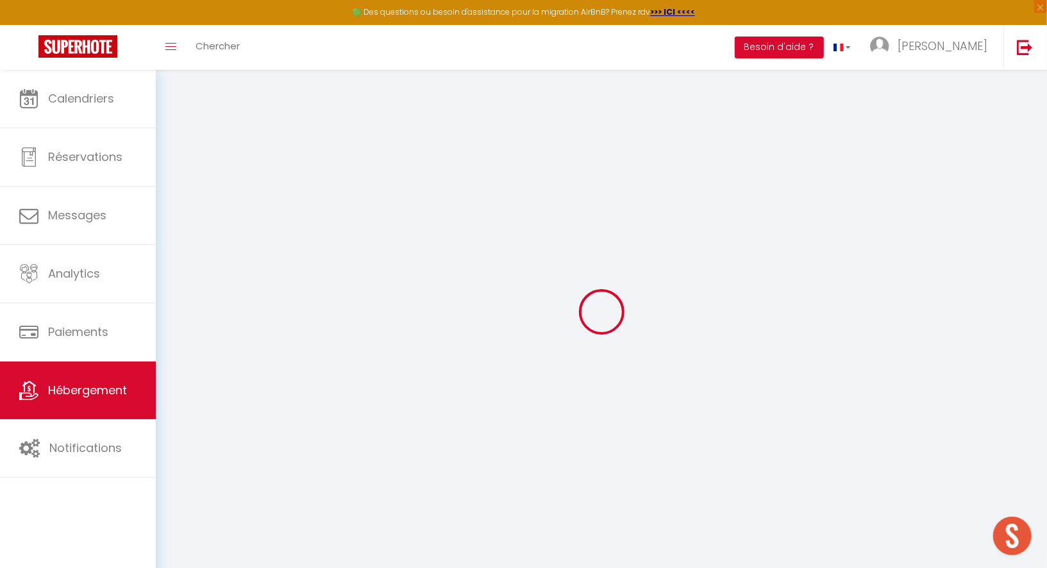
checkbox input "false"
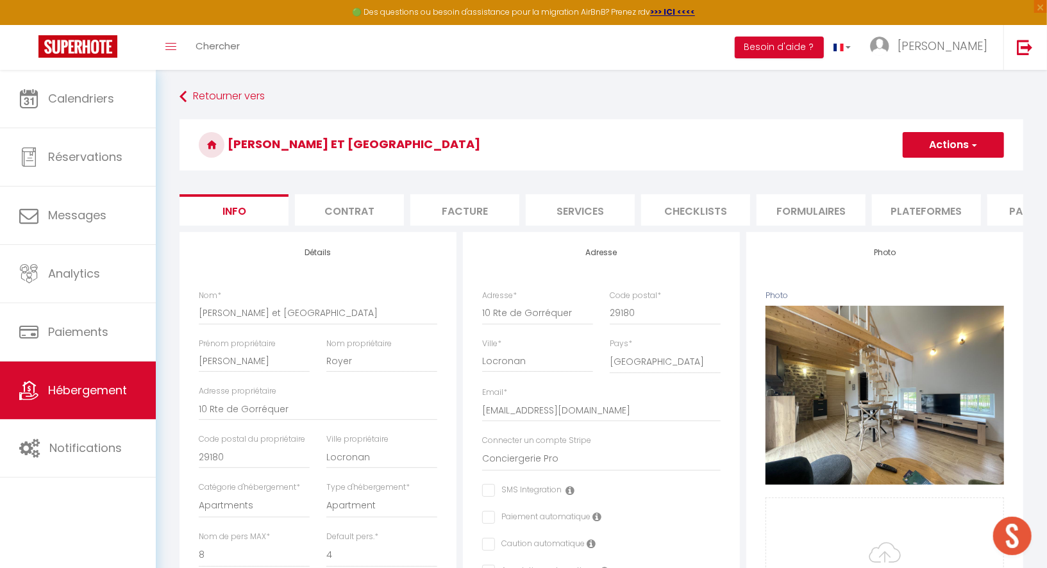
checkbox input "false"
select select "EUR"
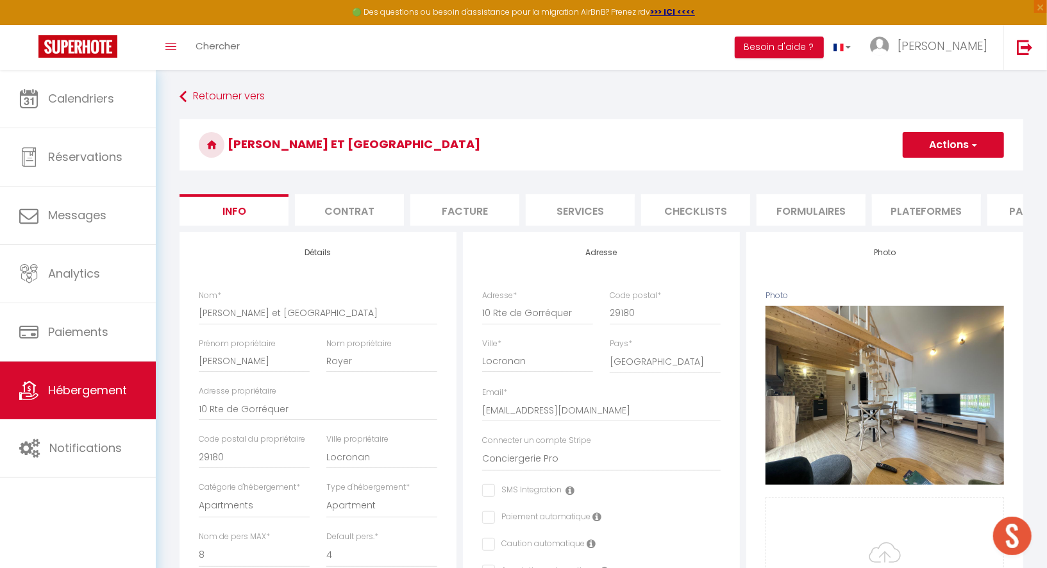
select select
select select "6208-1527567028859838647"
click at [826, 207] on li "Formulaires" at bounding box center [811, 209] width 109 height 31
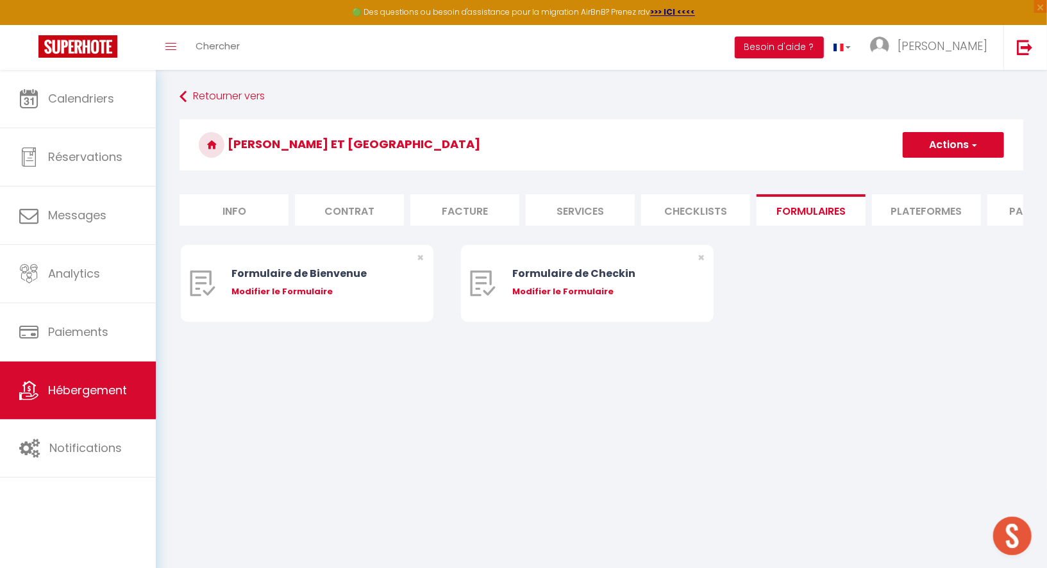
click at [935, 208] on li "Plateformes" at bounding box center [926, 209] width 109 height 31
select select
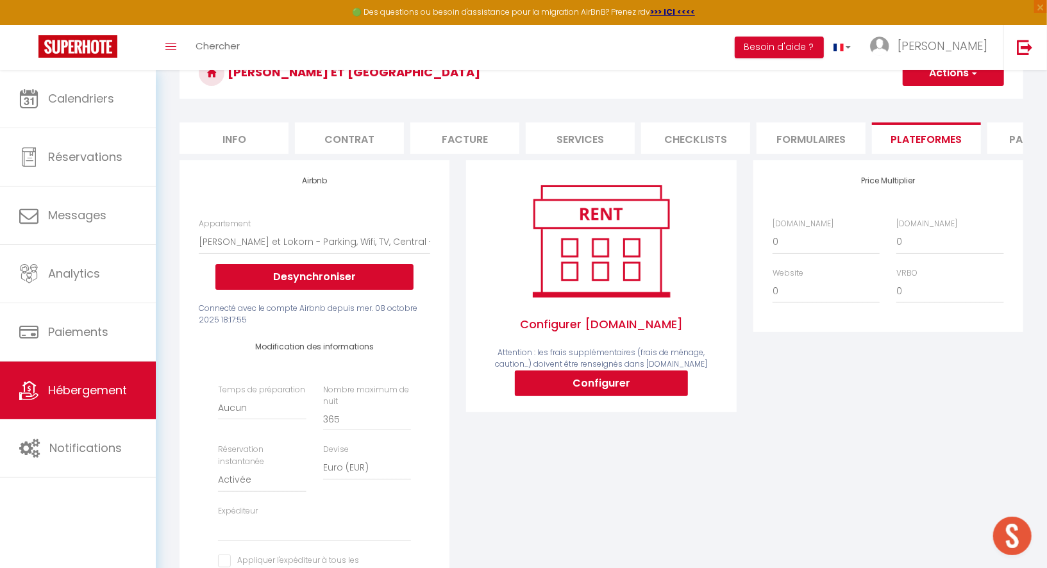
scroll to position [71, 0]
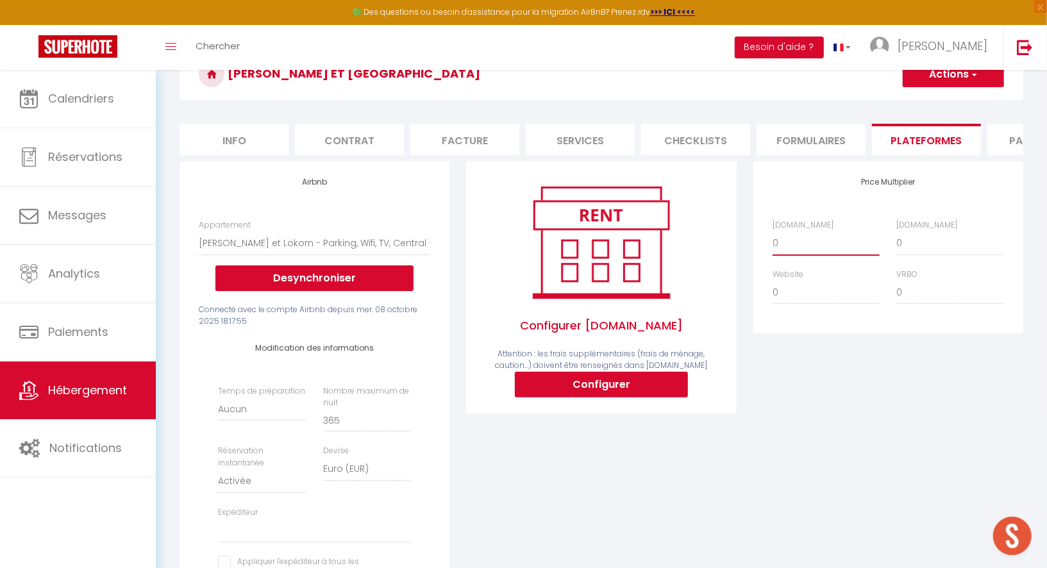
click at [840, 241] on select "0 + 1 % + 2 % + 3 % + 4 % + 5 % + 6 % + 7 % + 8 % + 9 %" at bounding box center [826, 243] width 107 height 24
select select "+ 15 %"
click at [773, 231] on select "0 + 1 % + 2 % + 3 % + 4 % + 5 % + 6 % + 7 % + 8 % + 9 %" at bounding box center [826, 243] width 107 height 24
select select
click at [934, 243] on select "0 + 1 % + 2 % + 3 % + 4 % + 5 % + 6 % + 7 % + 8 % + 9 %" at bounding box center [950, 243] width 107 height 24
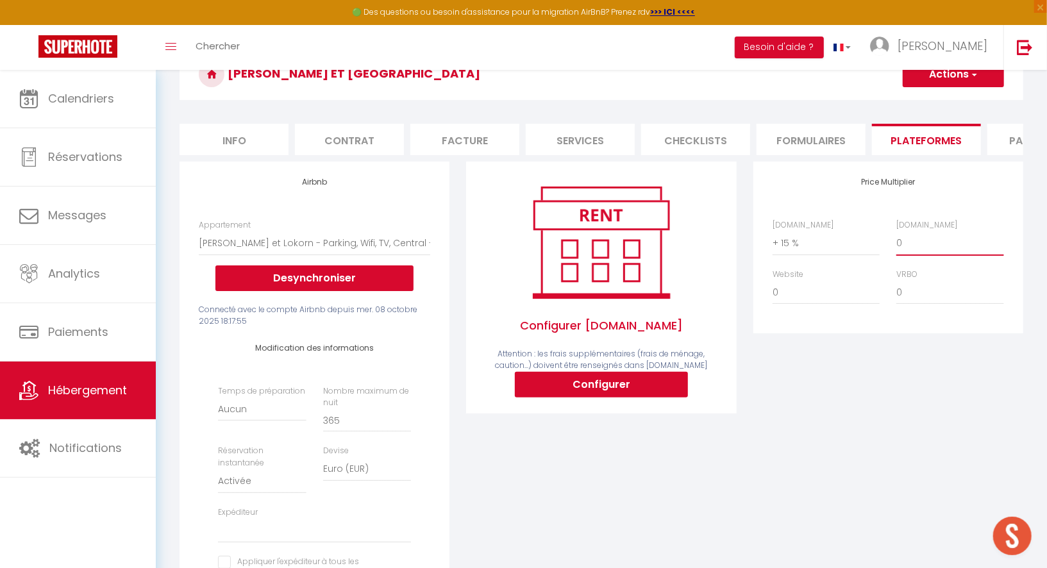
select select "+ 19 %"
click at [897, 231] on select "0 + 1 % + 2 % + 3 % + 4 % + 5 % + 6 % + 7 % + 8 % + 9 %" at bounding box center [950, 243] width 107 height 24
select select
click at [945, 78] on button "Actions" at bounding box center [953, 75] width 101 height 26
click at [938, 101] on link "Enregistrer" at bounding box center [952, 102] width 101 height 17
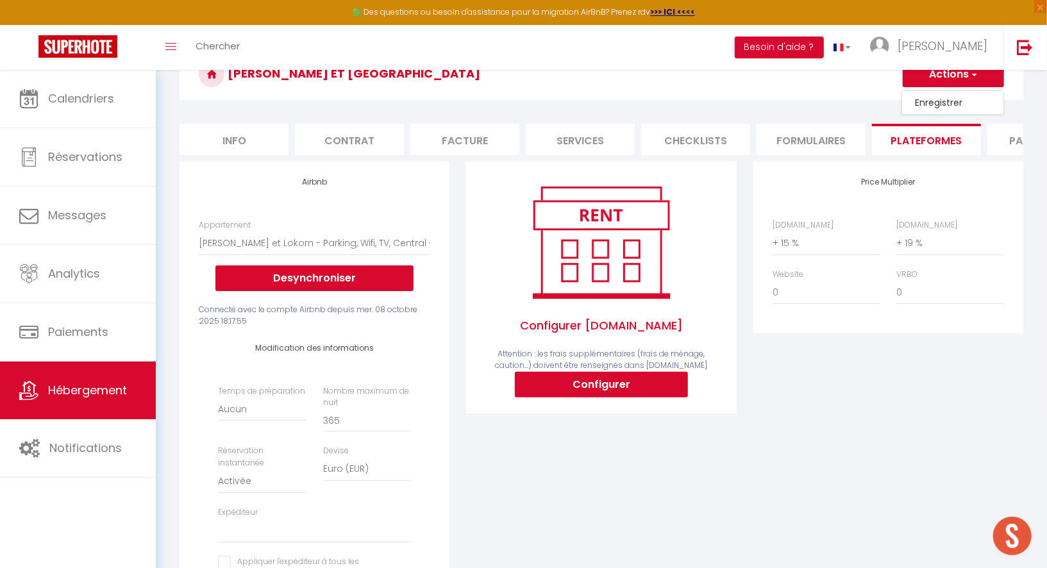
select select "EUR"
select select
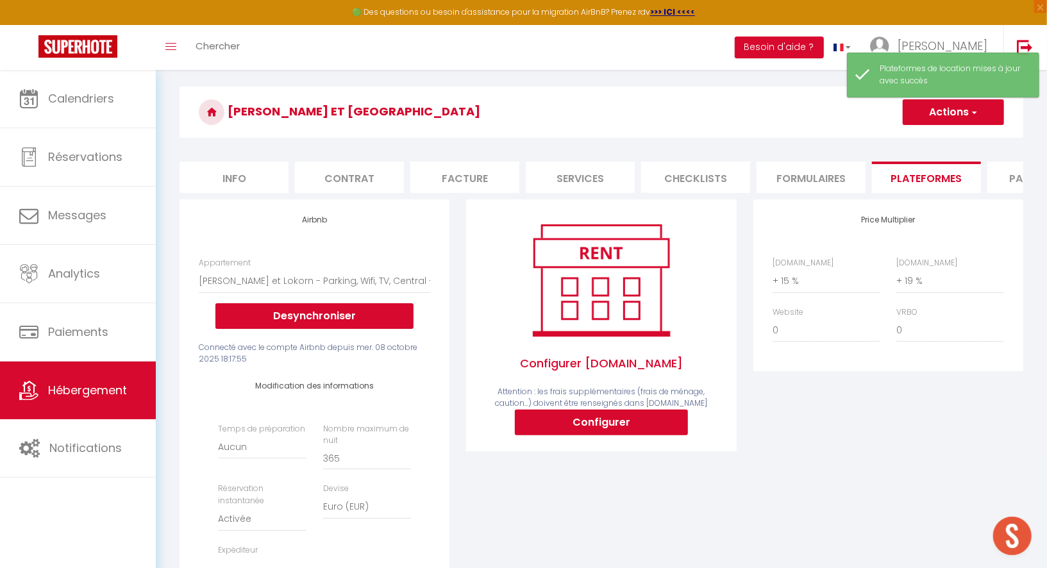
scroll to position [0, 0]
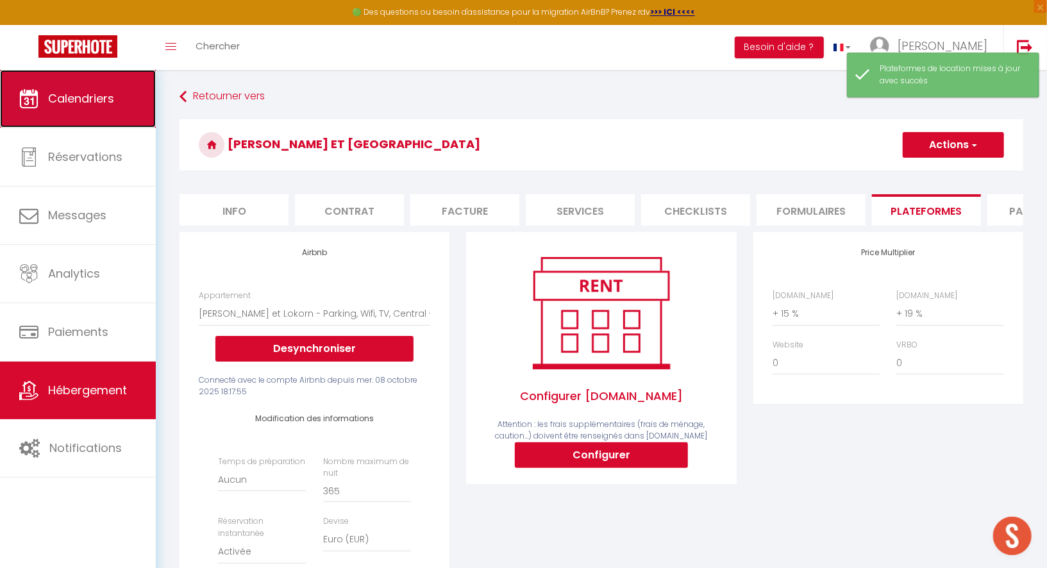
click at [88, 89] on link "Calendriers" at bounding box center [78, 99] width 156 height 58
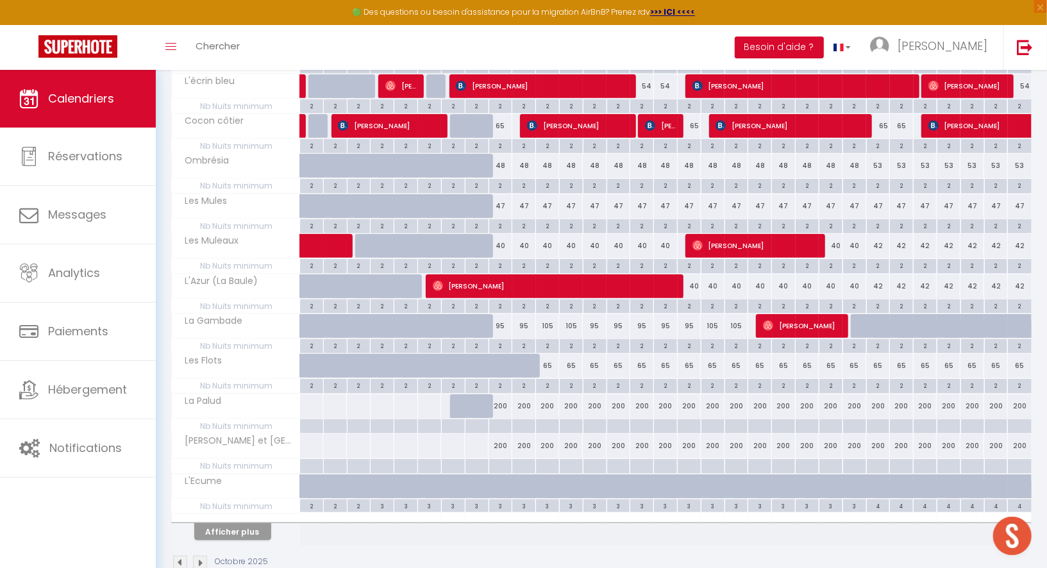
scroll to position [584, 0]
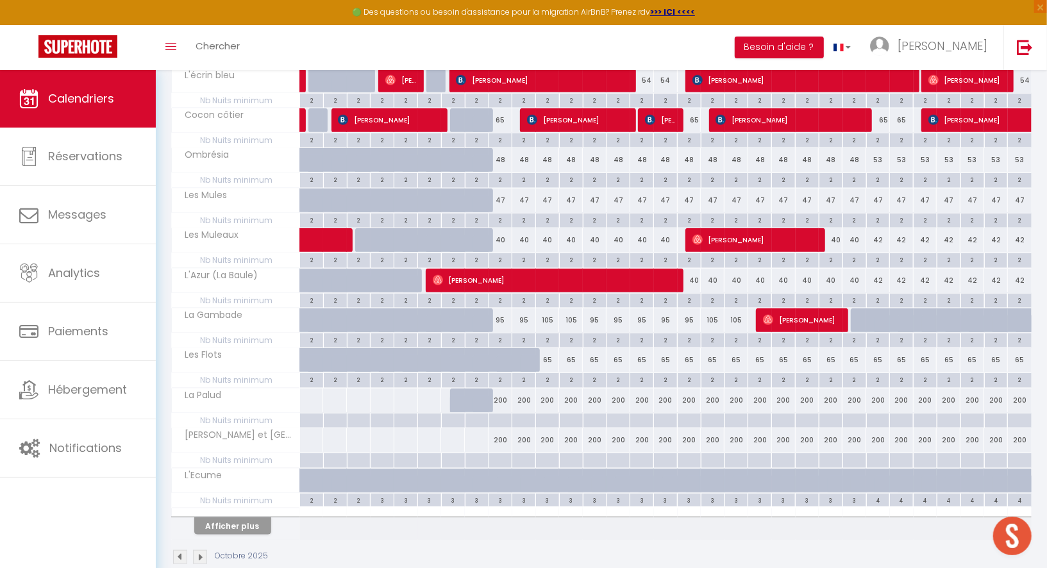
click at [498, 453] on div at bounding box center [501, 460] width 24 height 15
type input "Jeu 09 Octobre 2025"
type input "Ven 10 Octobre 2025"
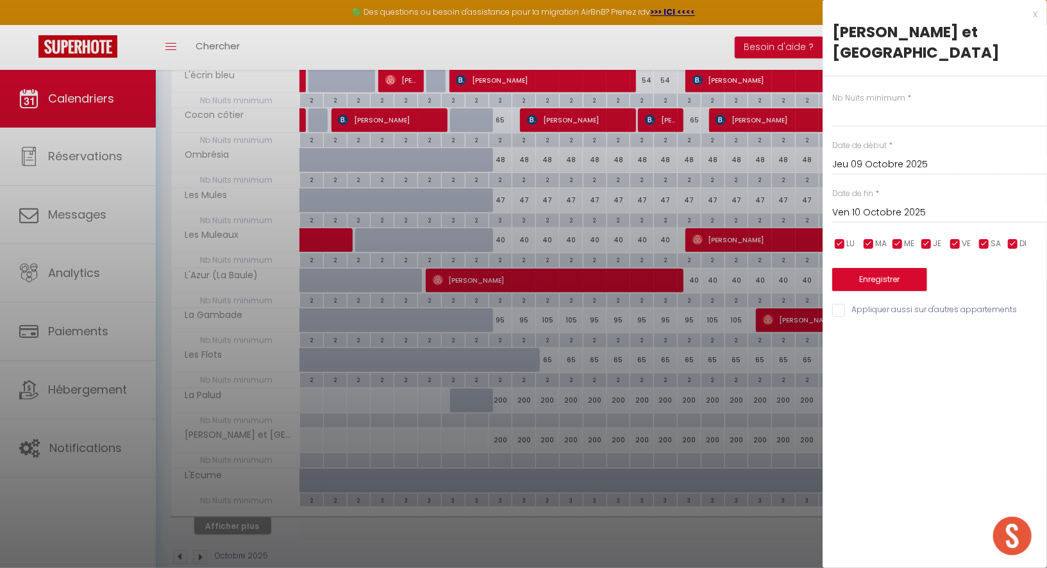
click at [617, 362] on div at bounding box center [523, 284] width 1047 height 568
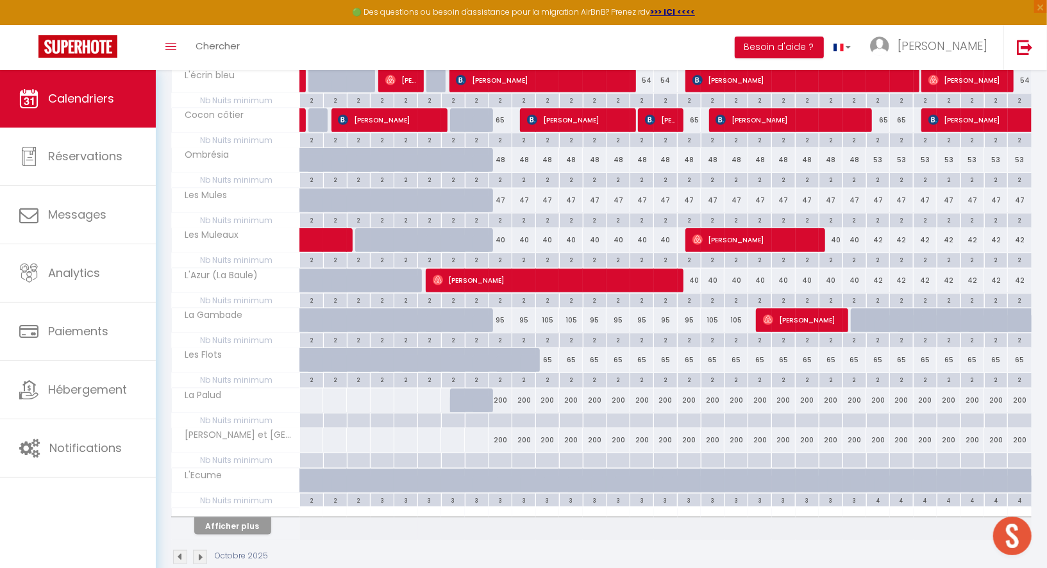
click at [499, 414] on div at bounding box center [501, 421] width 24 height 15
type input "Jeu 09 Octobre 2025"
type input "Ven 10 Octobre 2025"
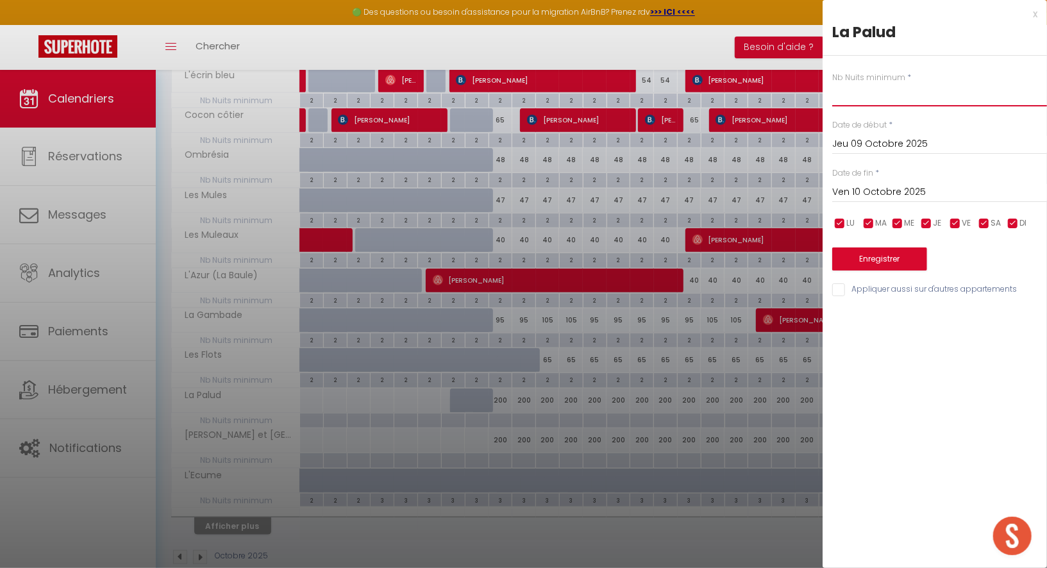
click at [870, 93] on input "text" at bounding box center [940, 94] width 215 height 23
type input """
type input "3"
click at [887, 190] on input "Ven 10 Octobre 2025" at bounding box center [940, 192] width 215 height 17
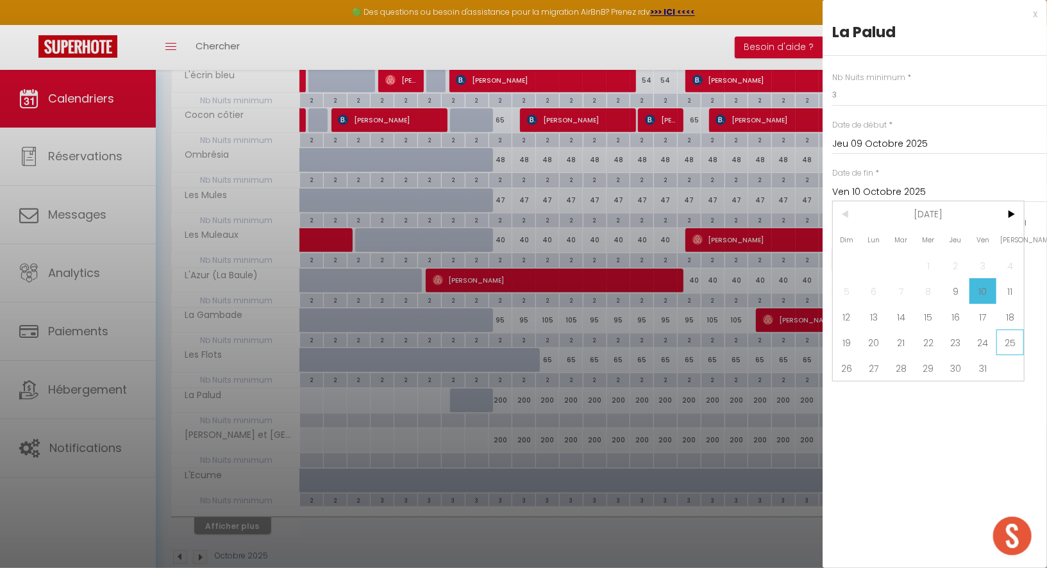
click at [1010, 341] on span "25" at bounding box center [1011, 343] width 28 height 26
type input "[PERSON_NAME] 25 Octobre 2025"
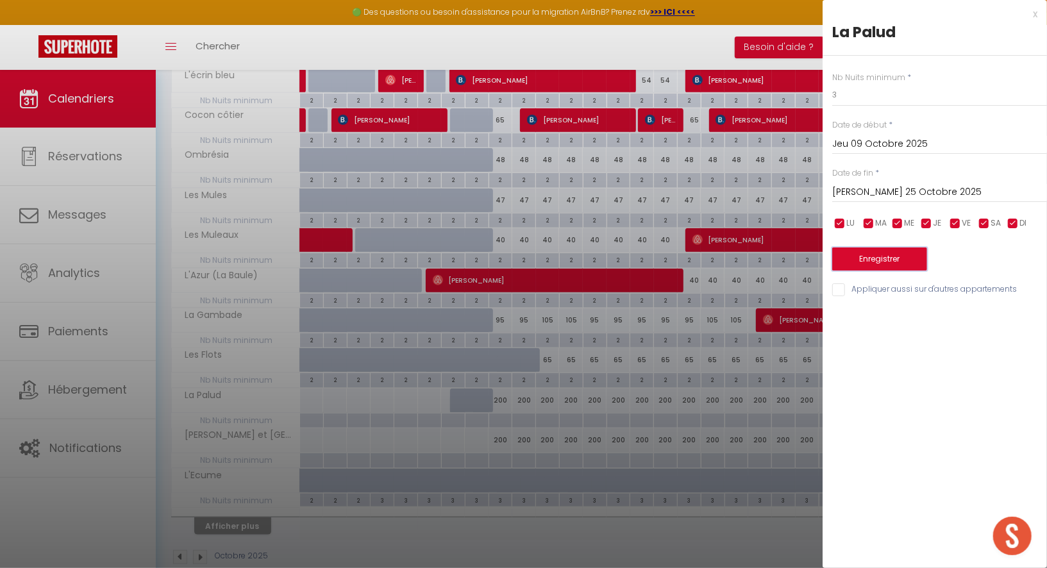
click at [876, 258] on button "Enregistrer" at bounding box center [880, 259] width 95 height 23
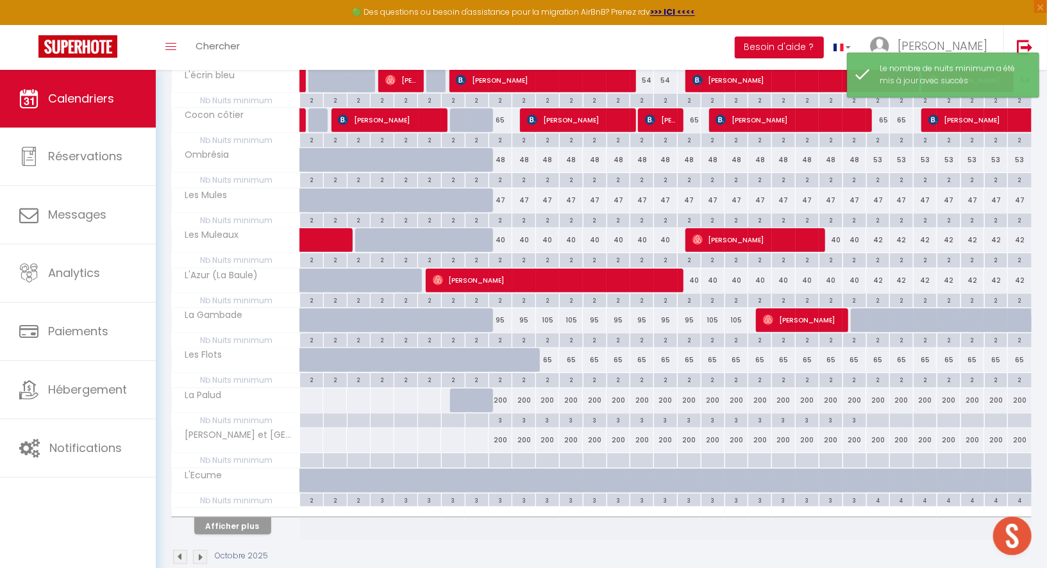
click at [503, 453] on div at bounding box center [501, 460] width 24 height 15
type input "Jeu 09 Octobre 2025"
type input "Ven 10 Octobre 2025"
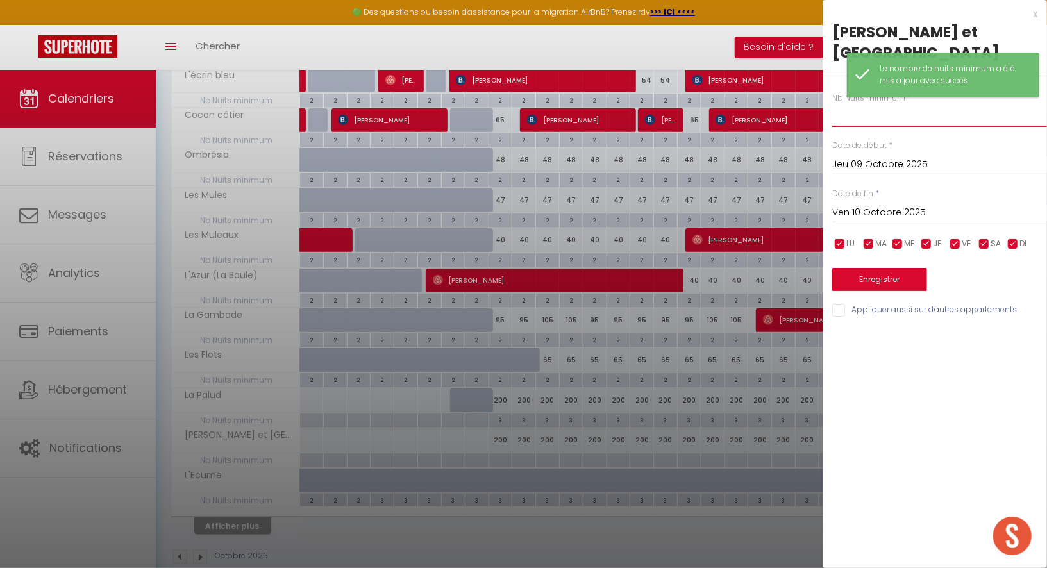
click at [843, 104] on input "text" at bounding box center [940, 115] width 215 height 23
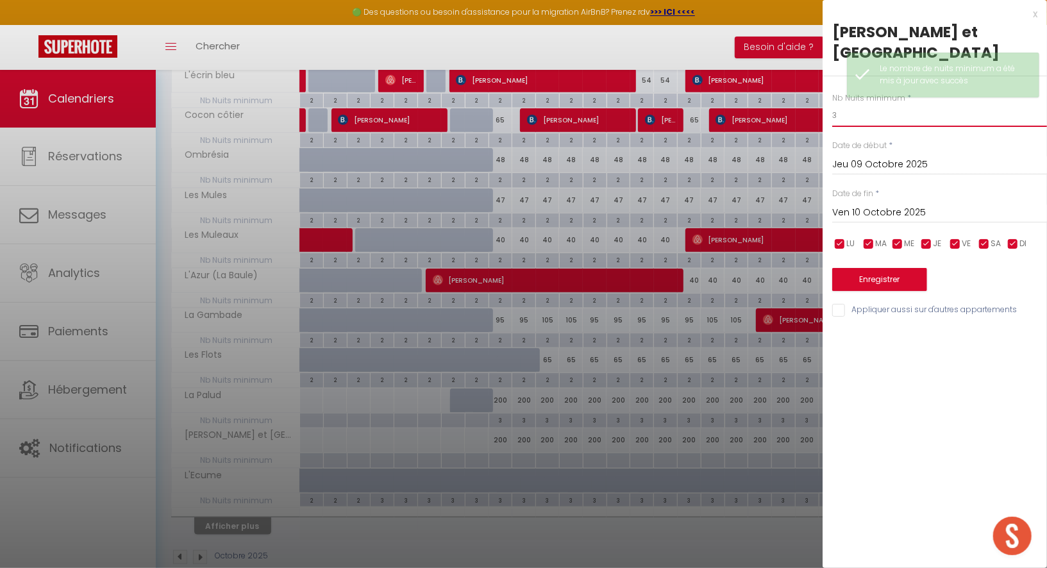
type input "3"
click at [854, 205] on input "Ven 10 Octobre 2025" at bounding box center [940, 213] width 215 height 17
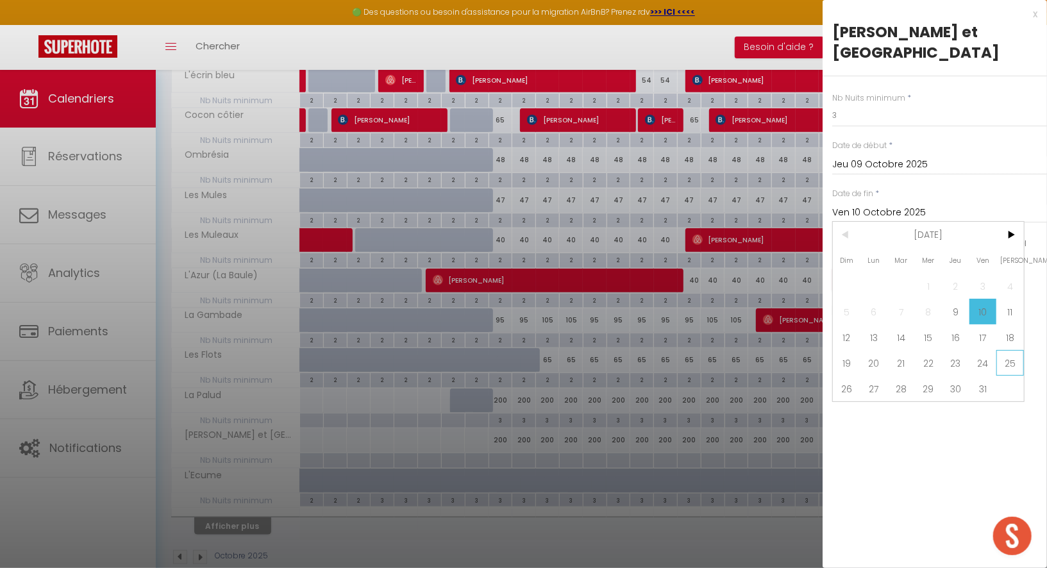
click at [1013, 350] on span "25" at bounding box center [1011, 363] width 28 height 26
type input "[PERSON_NAME] 25 Octobre 2025"
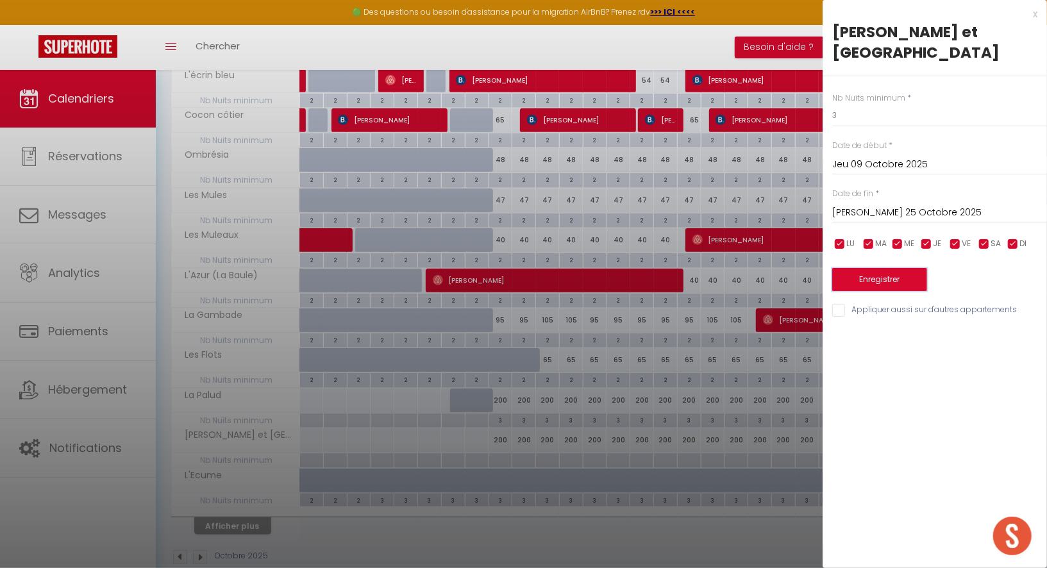
click at [896, 268] on button "Enregistrer" at bounding box center [880, 279] width 95 height 23
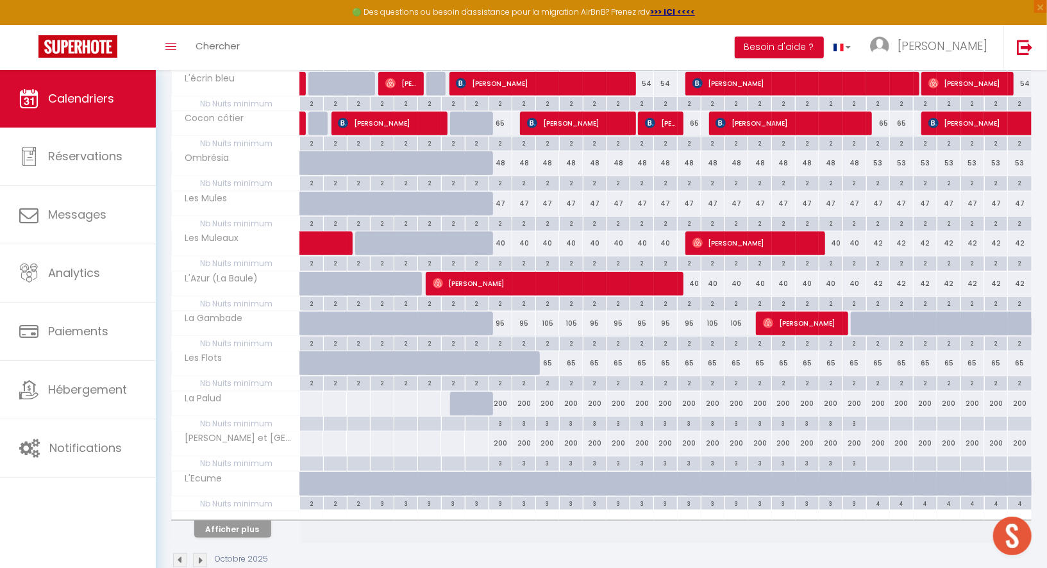
scroll to position [595, 0]
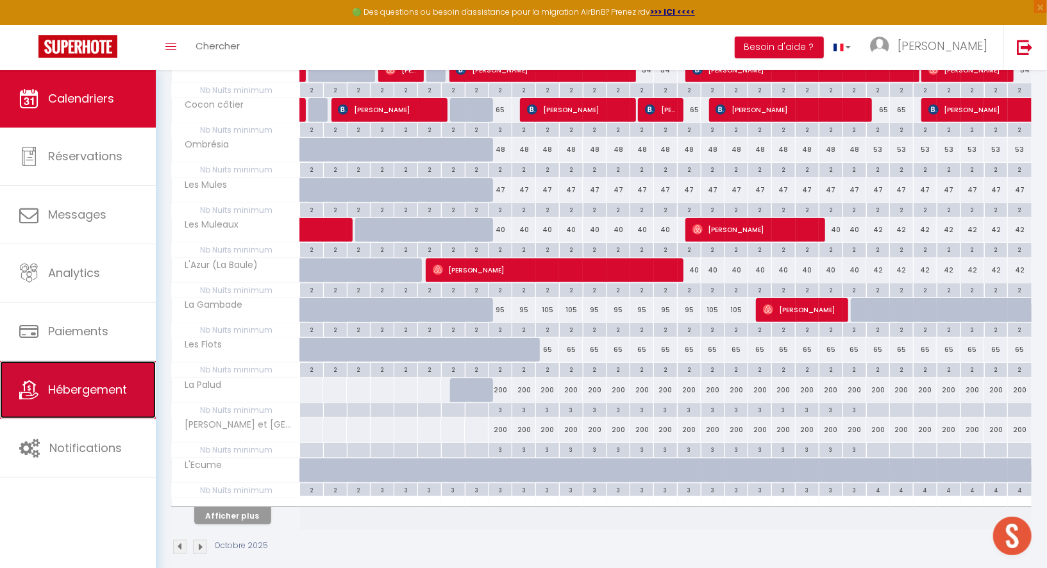
click at [89, 382] on span "Hébergement" at bounding box center [87, 390] width 79 height 16
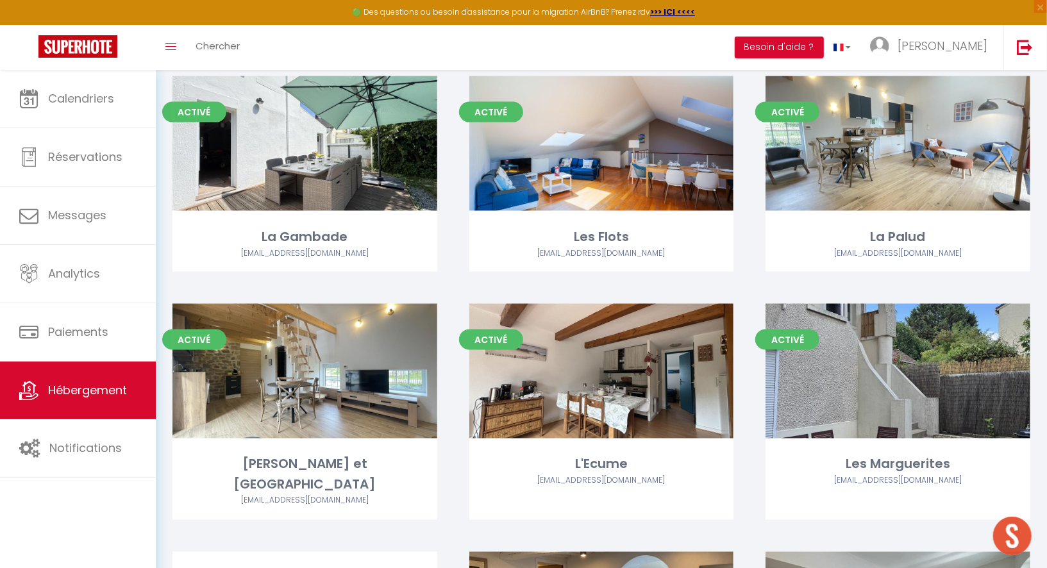
scroll to position [1227, 0]
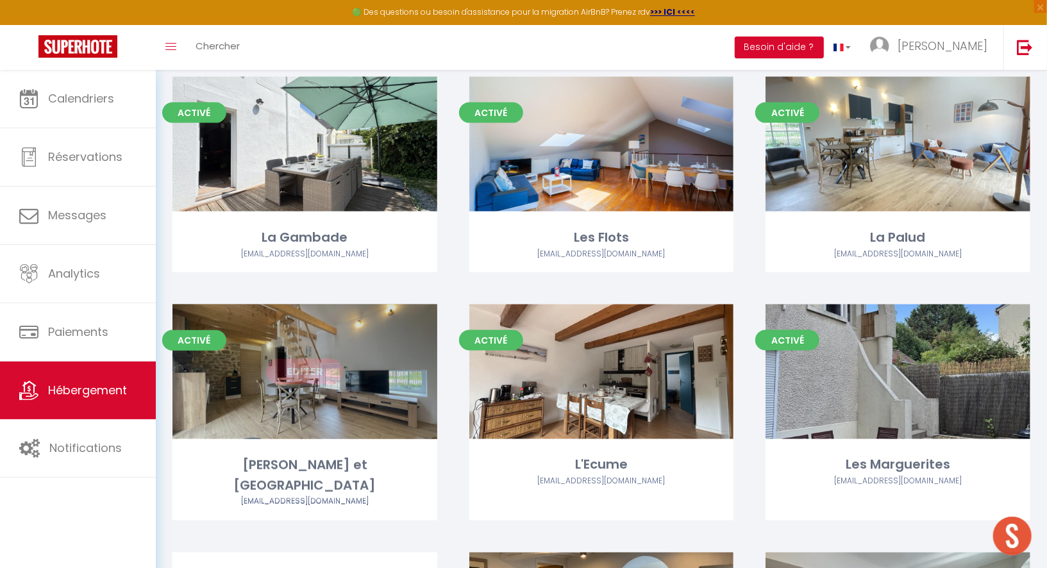
click at [323, 377] on link "Editer" at bounding box center [304, 372] width 77 height 26
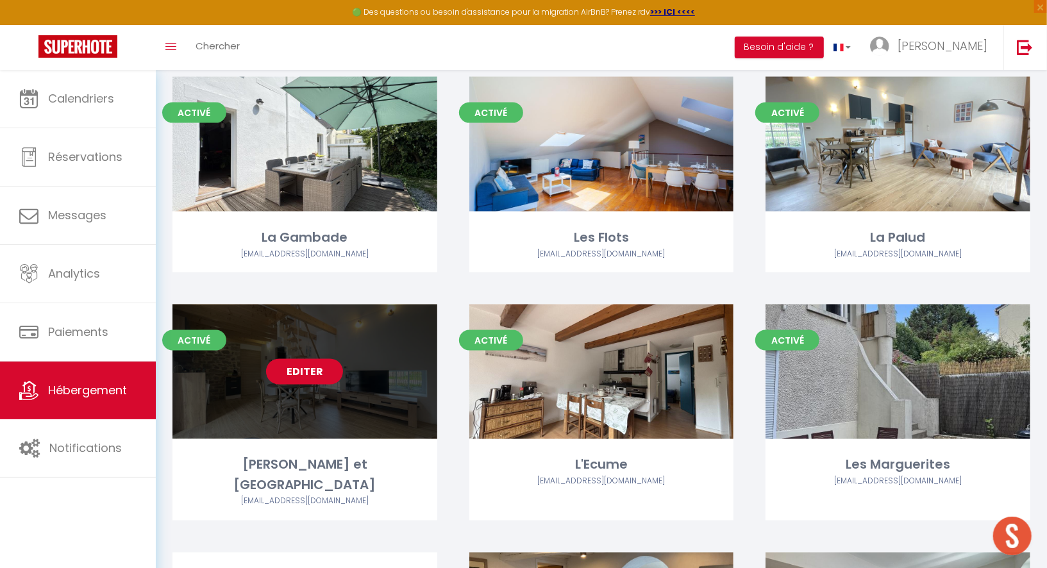
click at [323, 377] on link "Editer" at bounding box center [304, 372] width 77 height 26
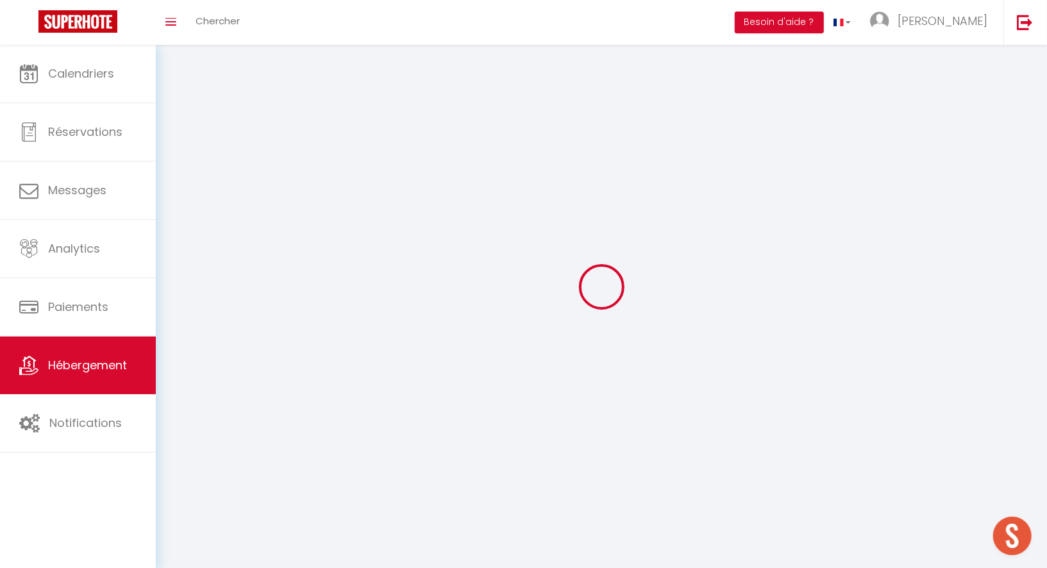
select select "1"
select select
select select "28"
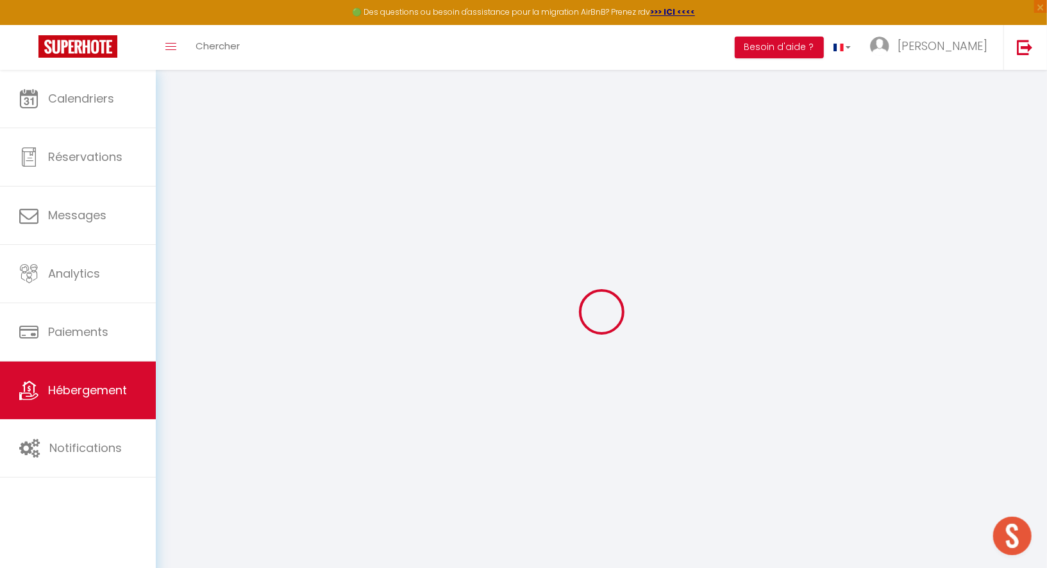
select select
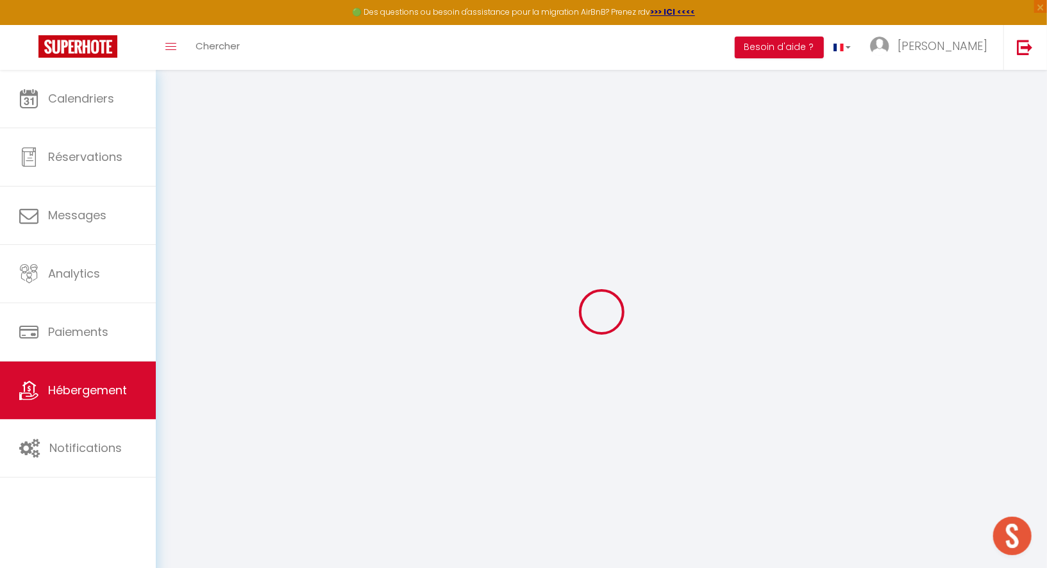
select select
checkbox input "false"
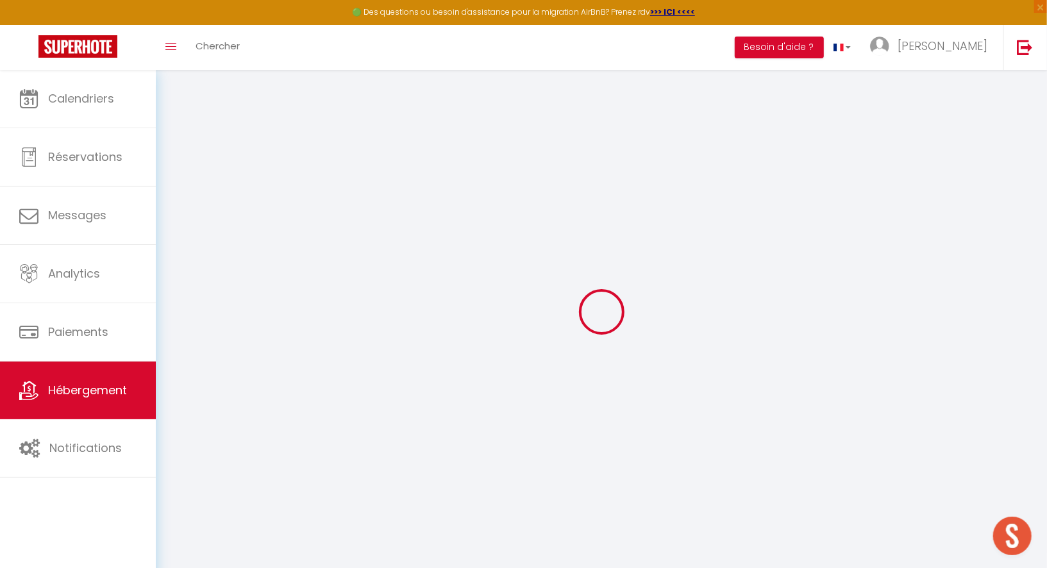
select select
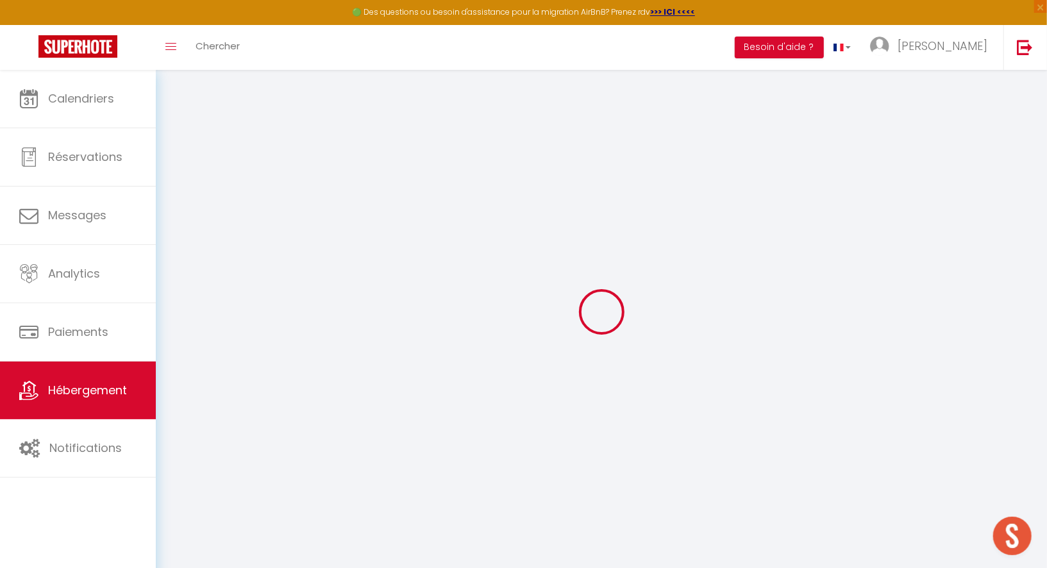
select select
checkbox input "false"
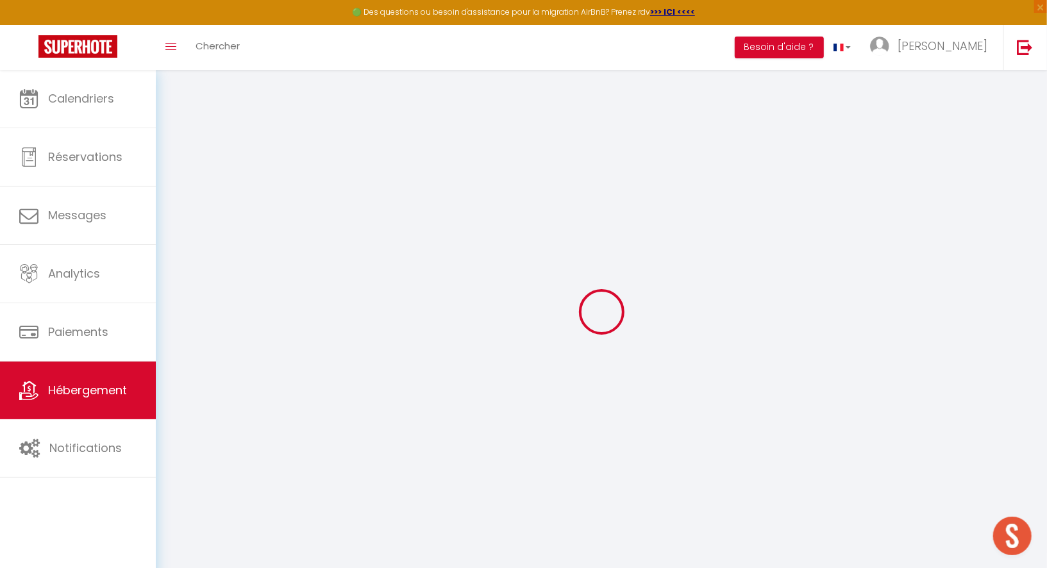
checkbox input "false"
select select
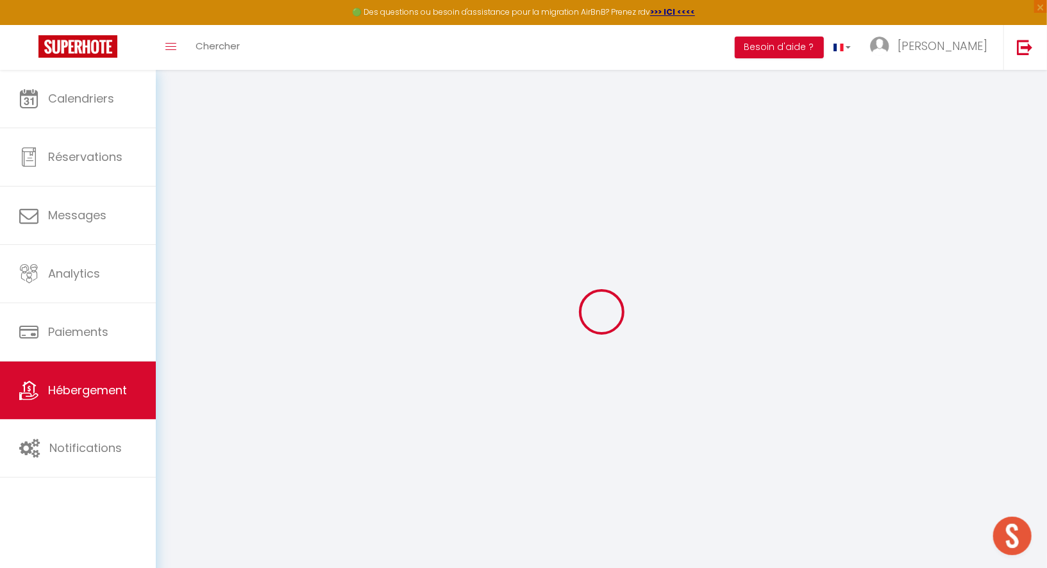
select select
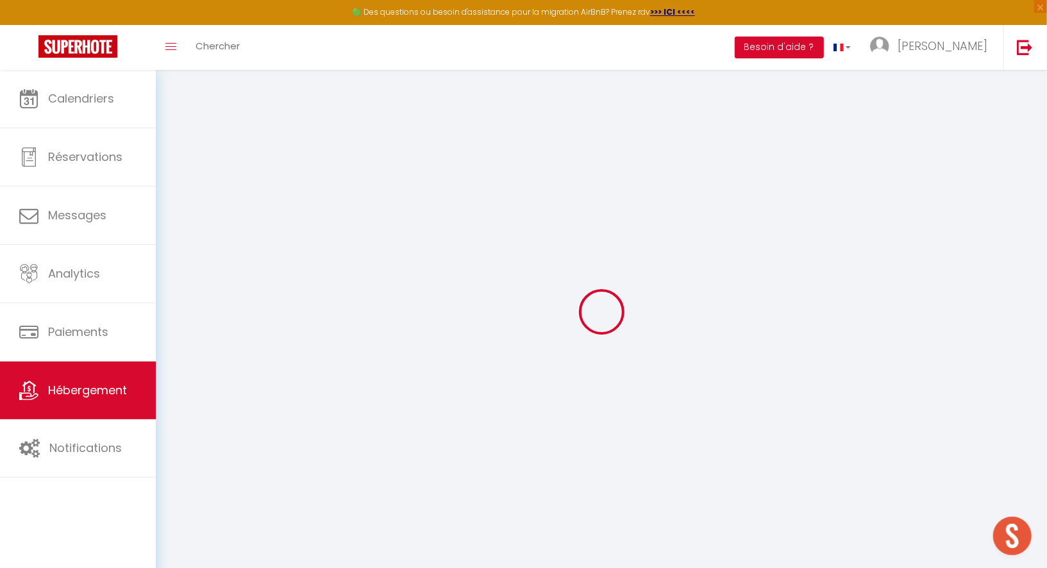
checkbox input "false"
select select
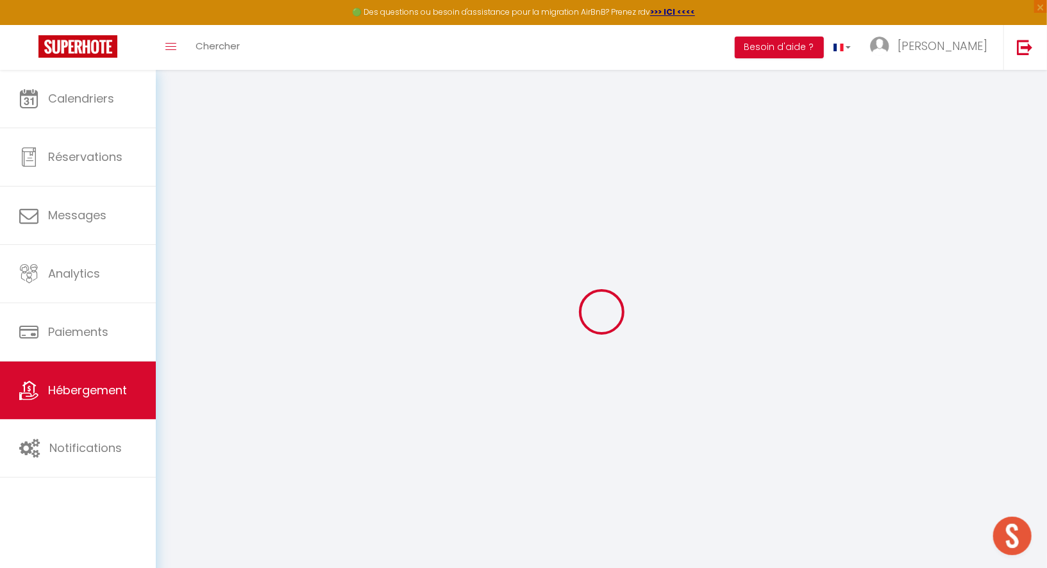
select select
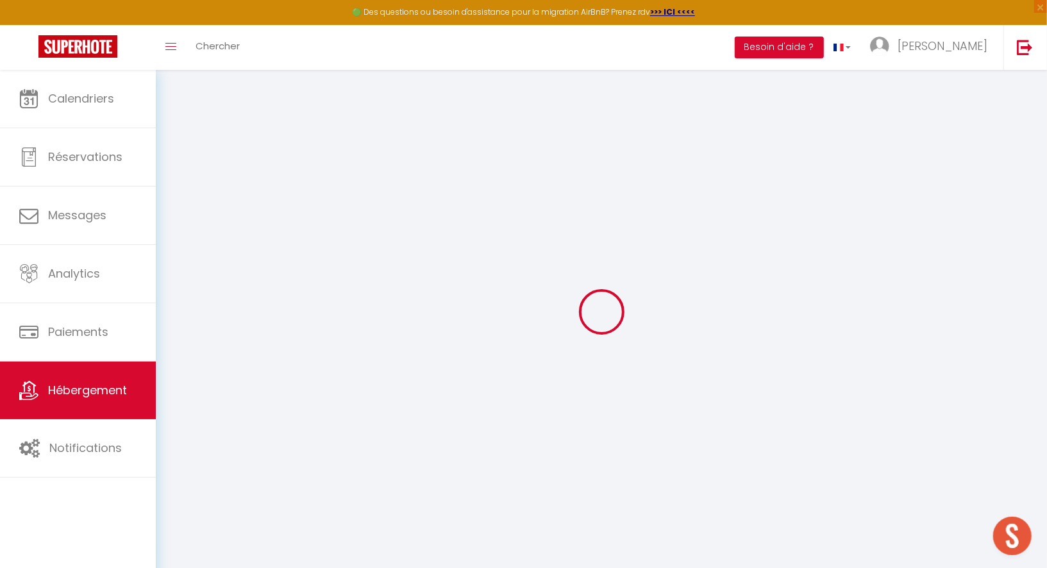
select select
checkbox input "false"
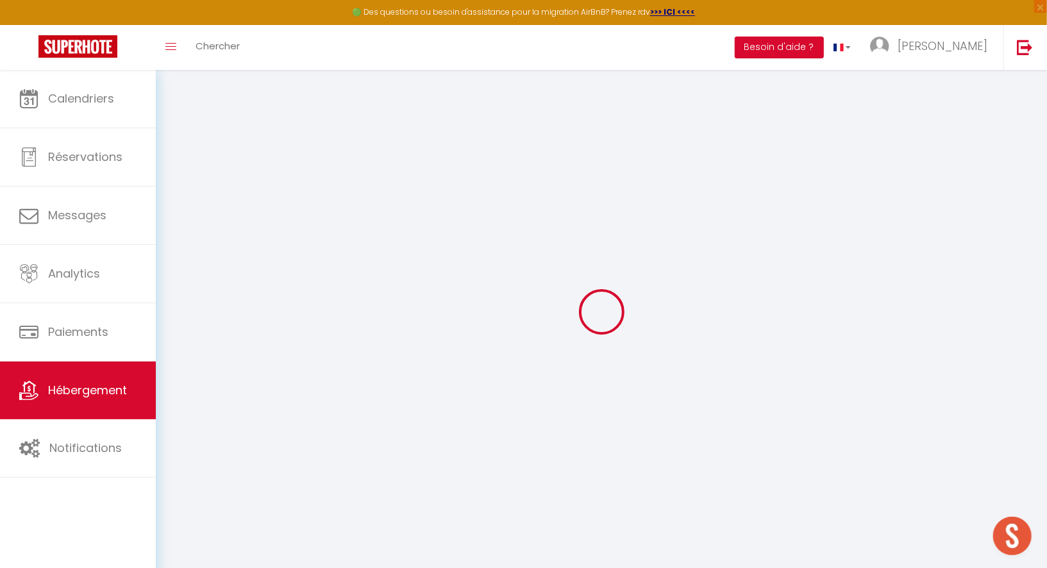
checkbox input "false"
select select
type input "[PERSON_NAME] et [GEOGRAPHIC_DATA]"
type input "[PERSON_NAME]"
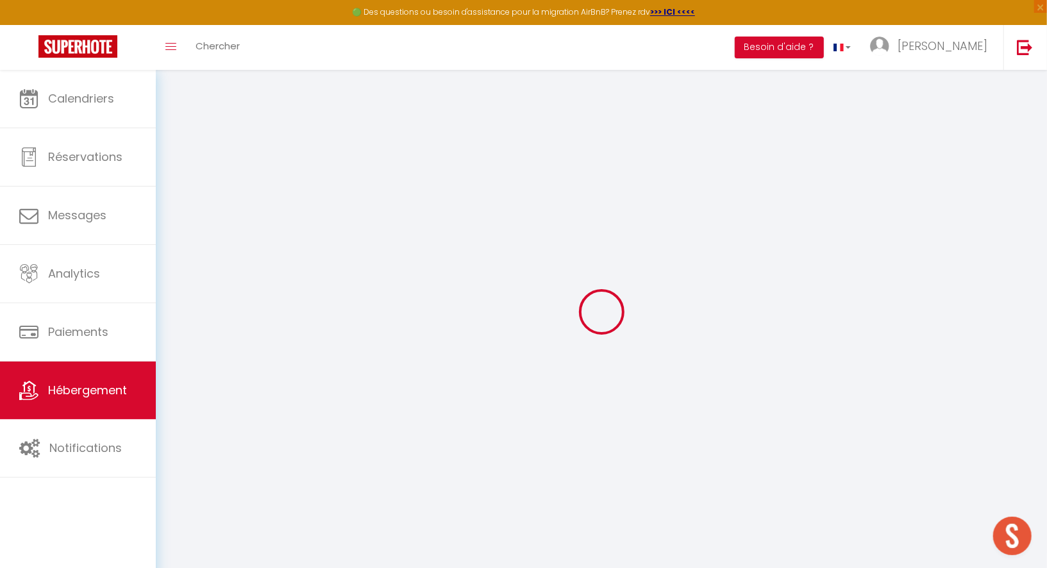
type input "Royer"
type input "10 Rte de Gorréquer"
type input "29180"
type input "Locronan"
select select "8"
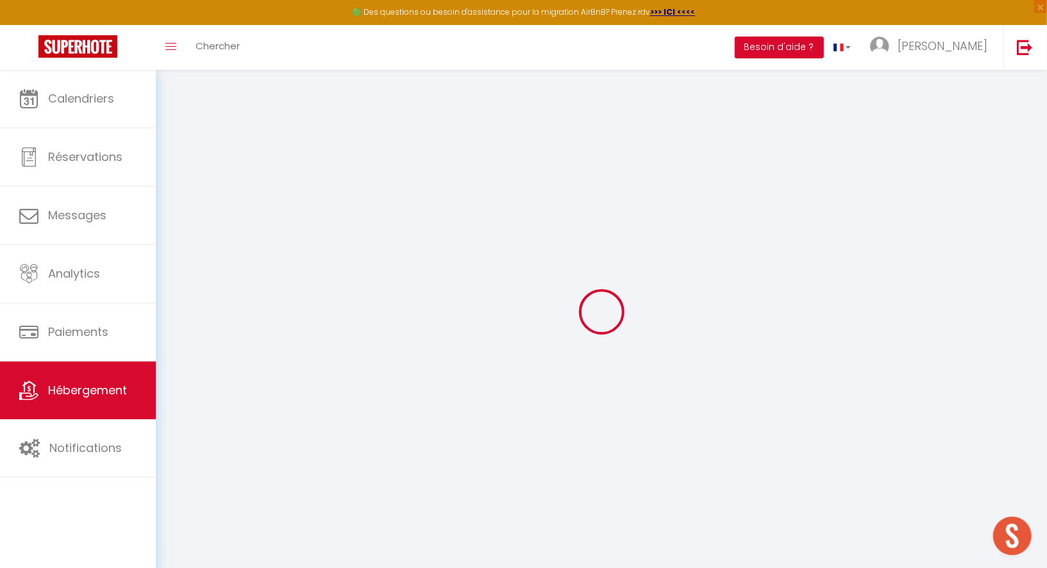
select select "4"
select select "2"
type input "120"
type input "90"
select select
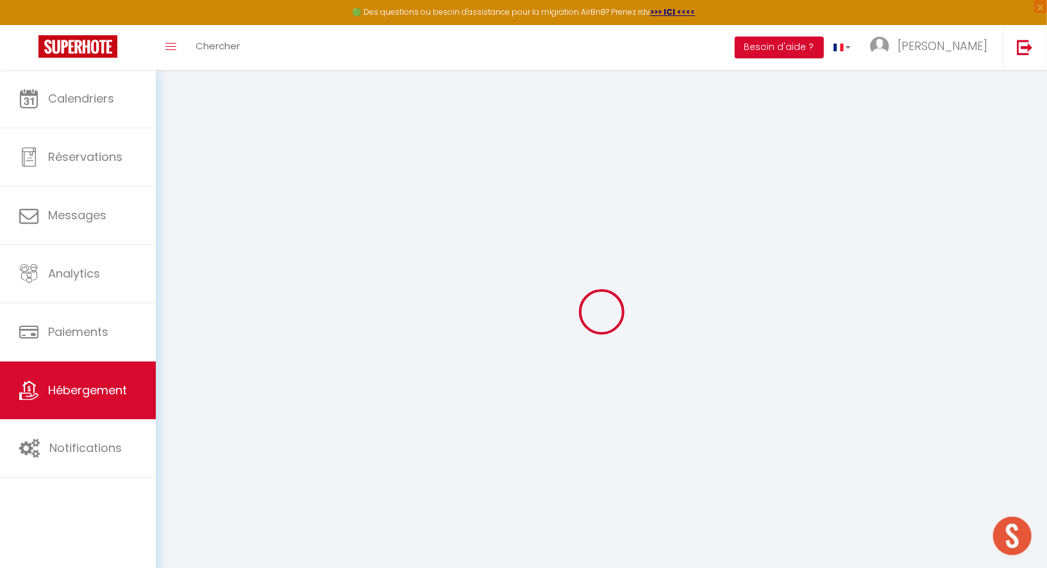
select select
type input "10 Rte de Gorréquer"
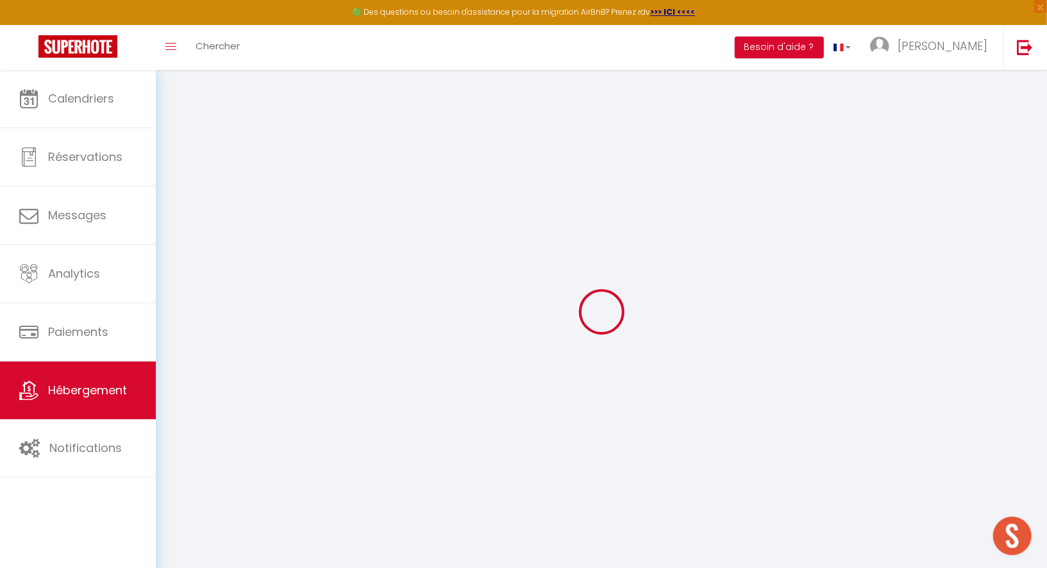
type input "29180"
type input "Locronan"
type input "[EMAIL_ADDRESS][DOMAIN_NAME]"
select select "13961"
checkbox input "false"
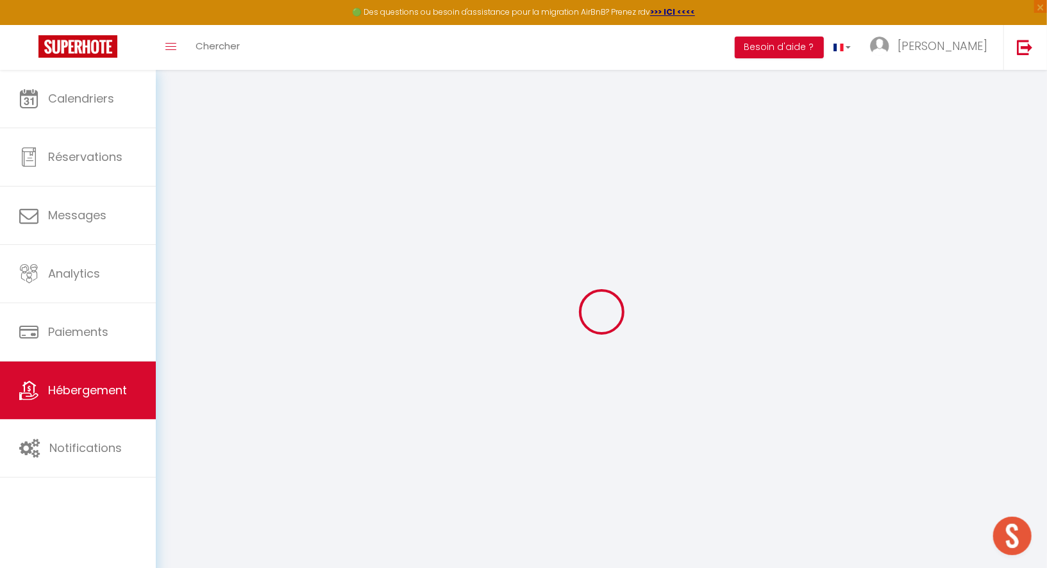
checkbox input "false"
type input "90"
type input "0"
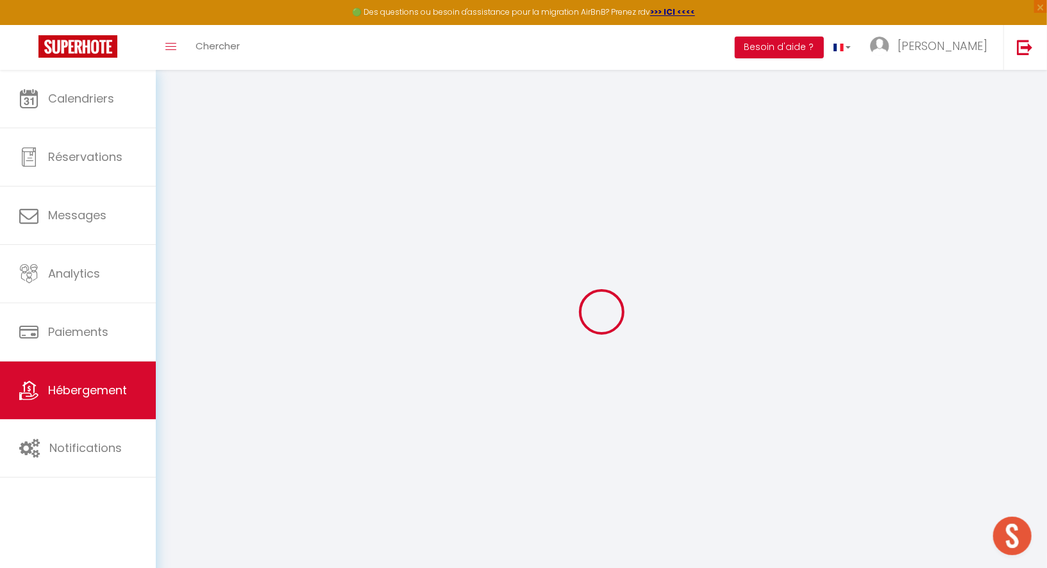
type input "0"
select select
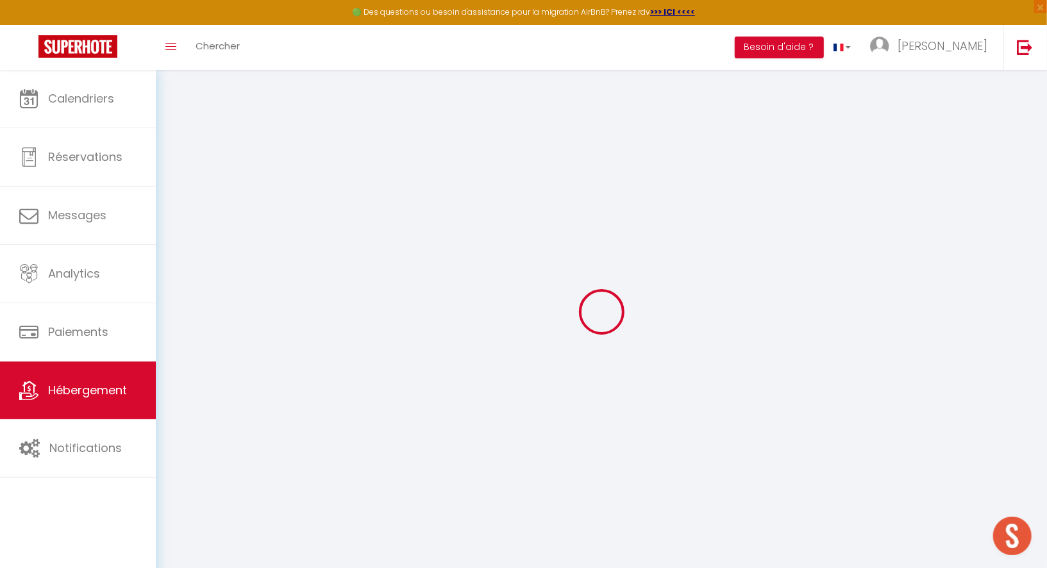
select select
checkbox input "false"
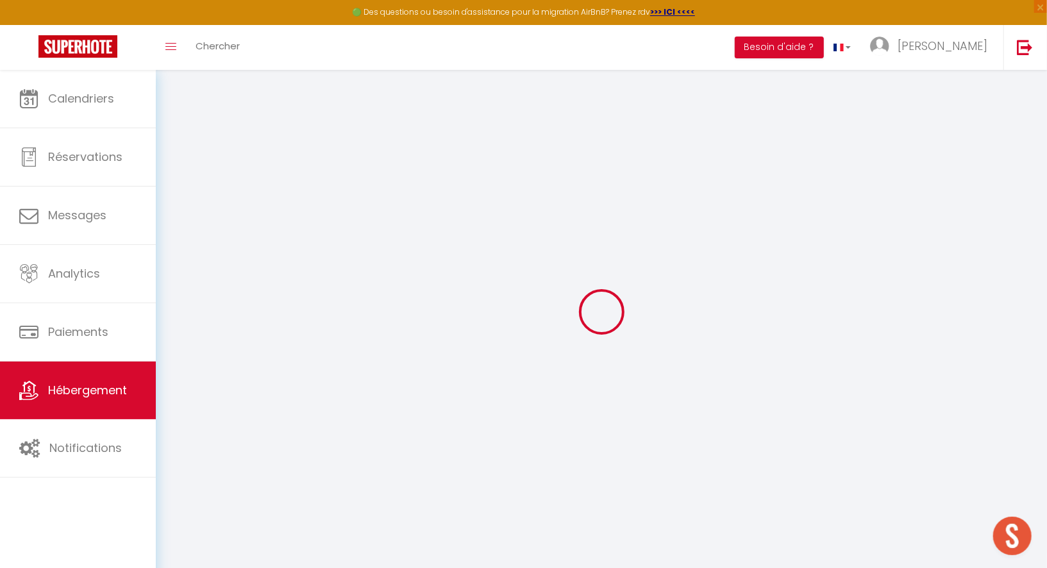
checkbox input "false"
select select
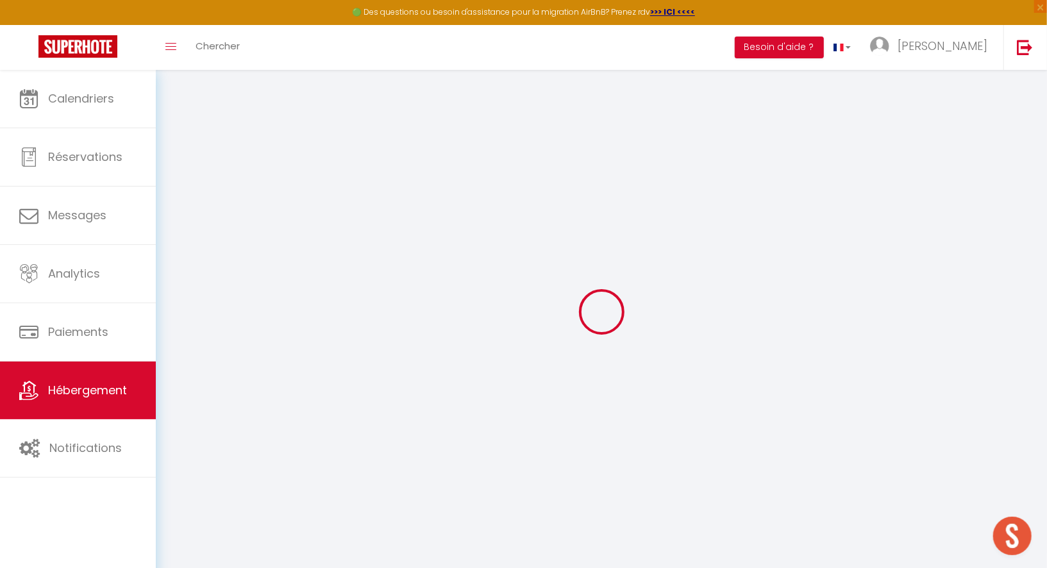
select select
checkbox input "false"
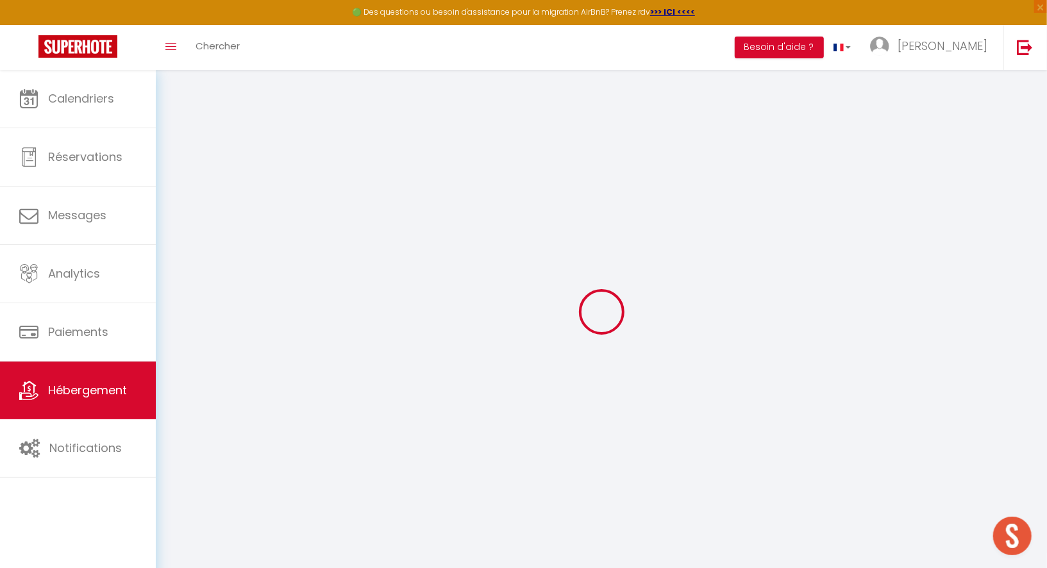
checkbox input "false"
select select "16:00"
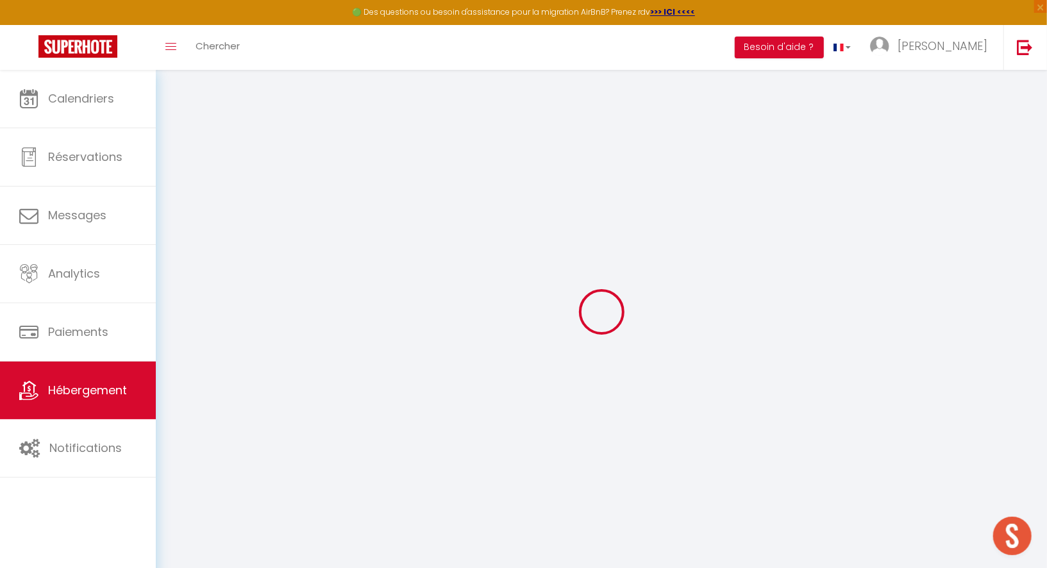
select select "23:45"
select select "10:00"
select select "30"
select select "120"
checkbox input "false"
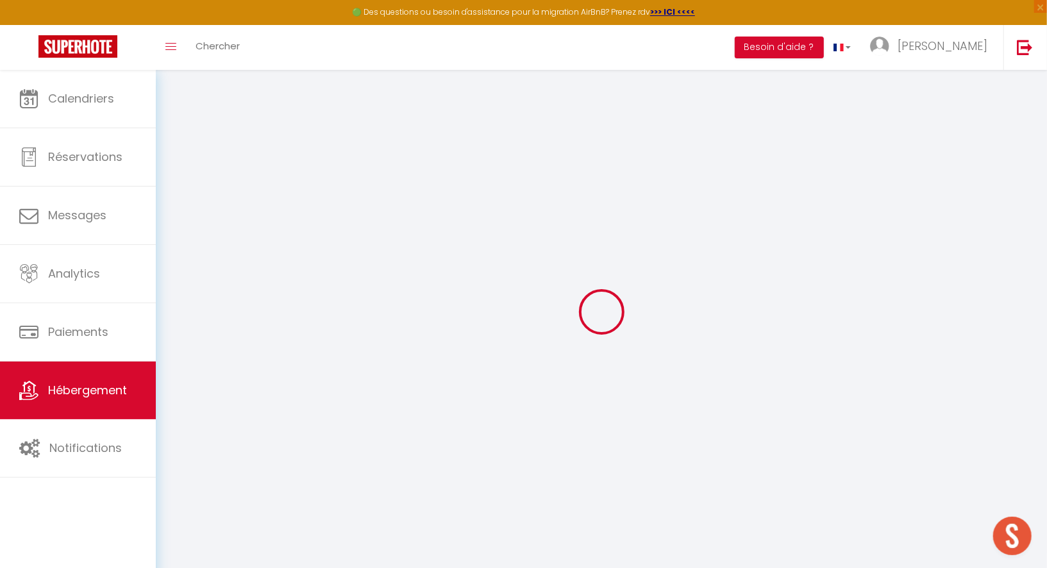
checkbox input "false"
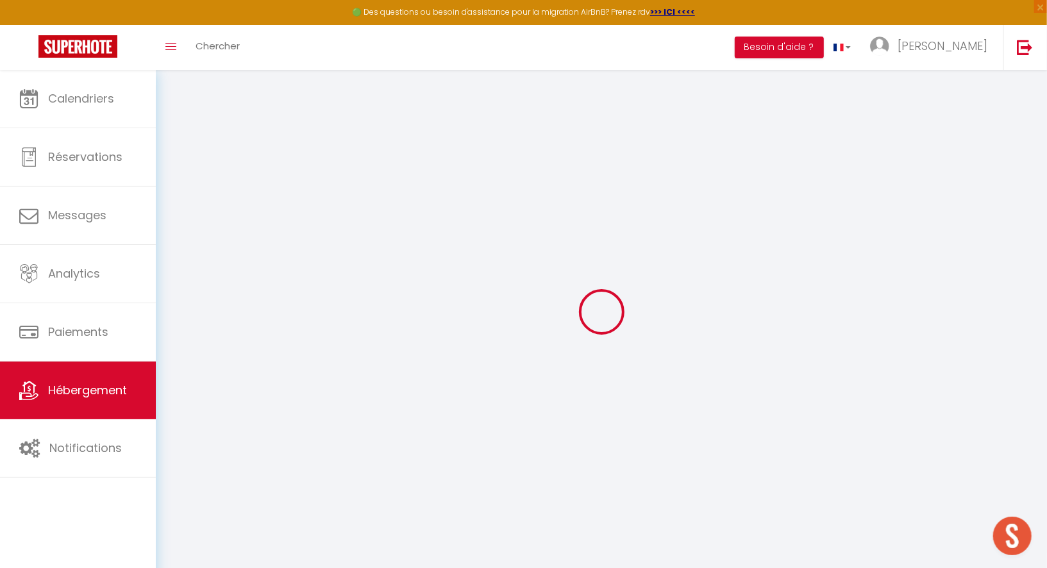
checkbox input "false"
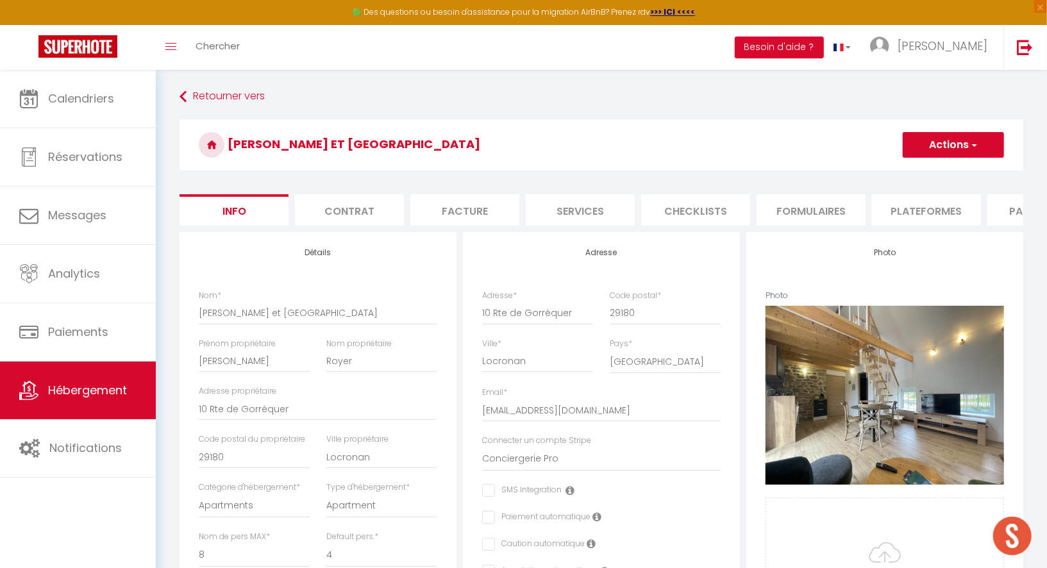
checkbox input "false"
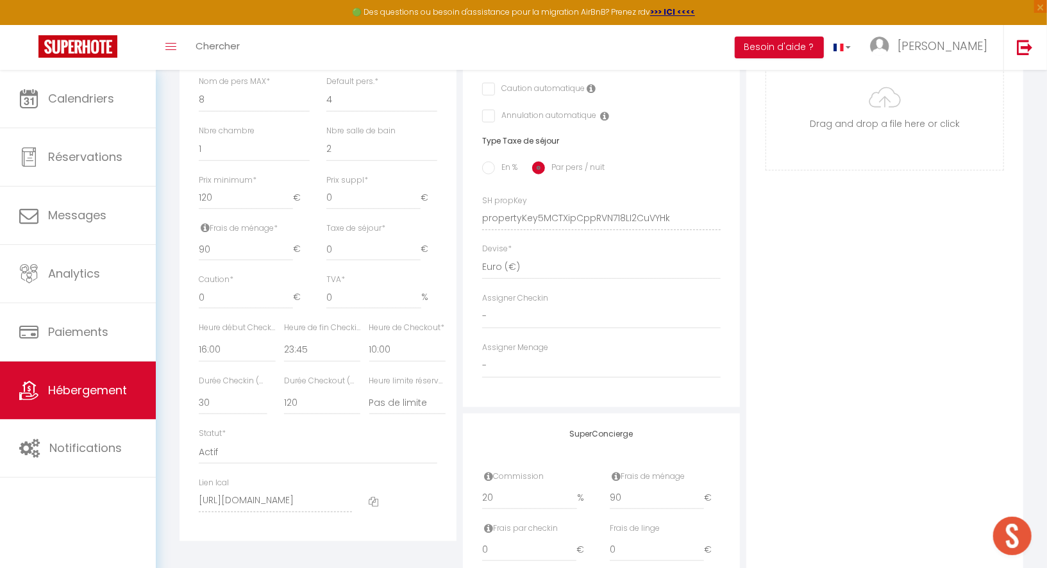
scroll to position [466, 0]
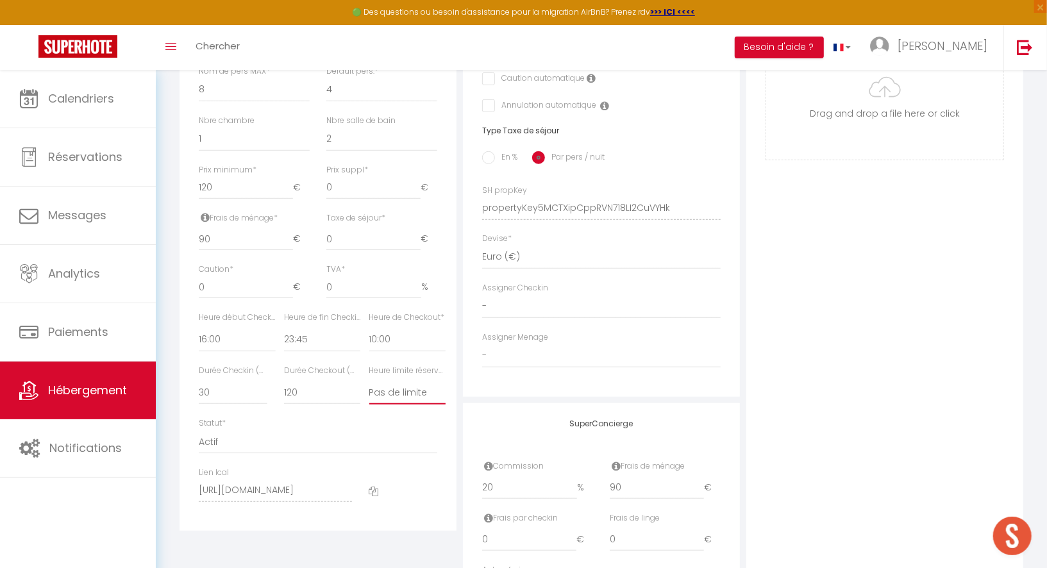
click at [416, 392] on select "Pas de limite 01:00 02:00 03:00 04:00 05:00 06:00 07:00 08:00 09:00 10:00 11:00…" at bounding box center [407, 392] width 77 height 24
select select "11:00"
click at [369, 380] on select "Pas de limite 01:00 02:00 03:00 04:00 05:00 06:00 07:00 08:00 09:00 10:00 11:00…" at bounding box center [407, 392] width 77 height 24
checkbox input "false"
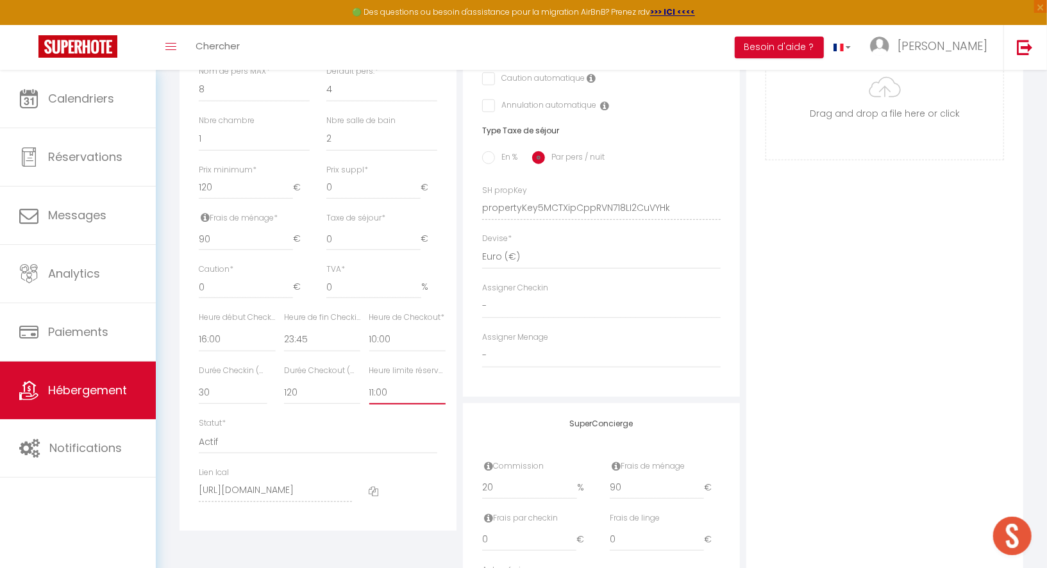
checkbox input "false"
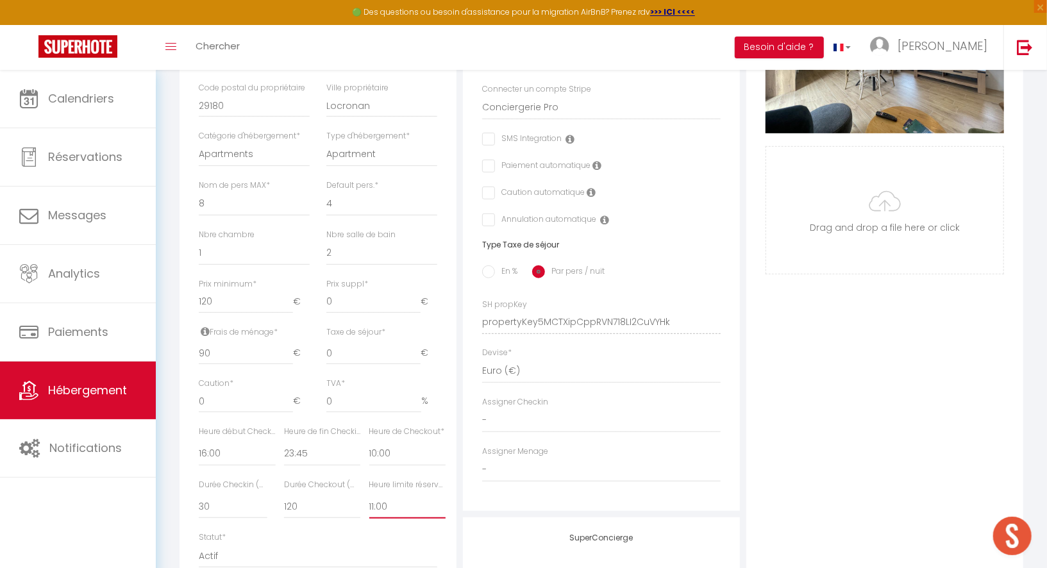
scroll to position [0, 0]
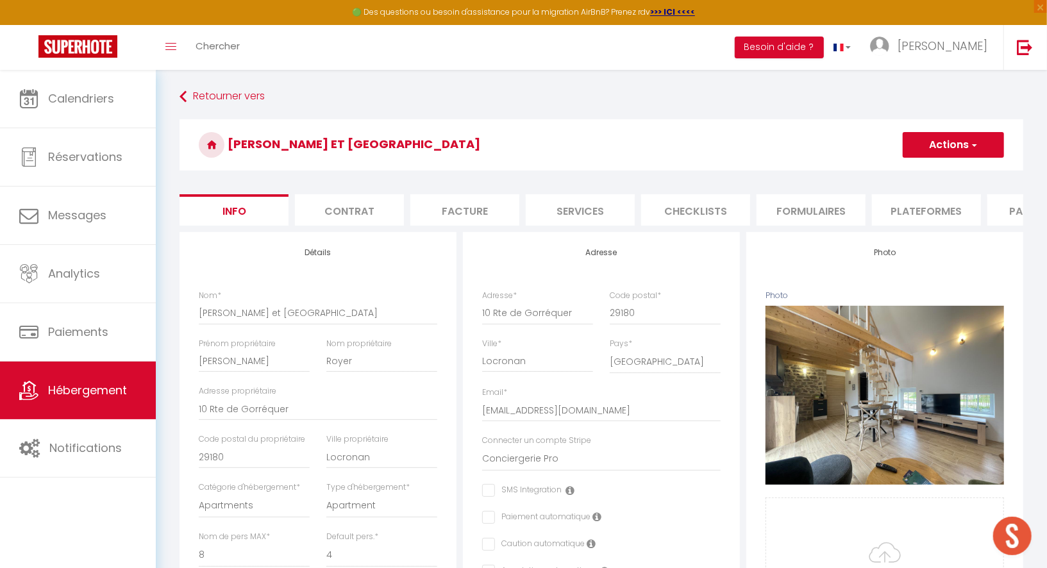
click at [956, 142] on button "Actions" at bounding box center [953, 145] width 101 height 26
click at [915, 172] on input "Enregistrer" at bounding box center [902, 173] width 47 height 13
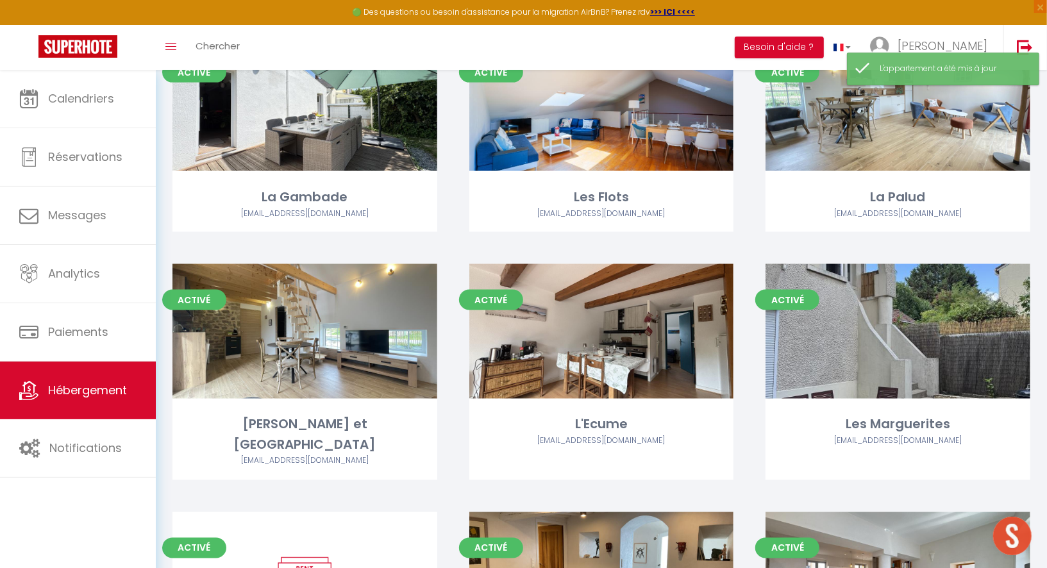
scroll to position [1146, 0]
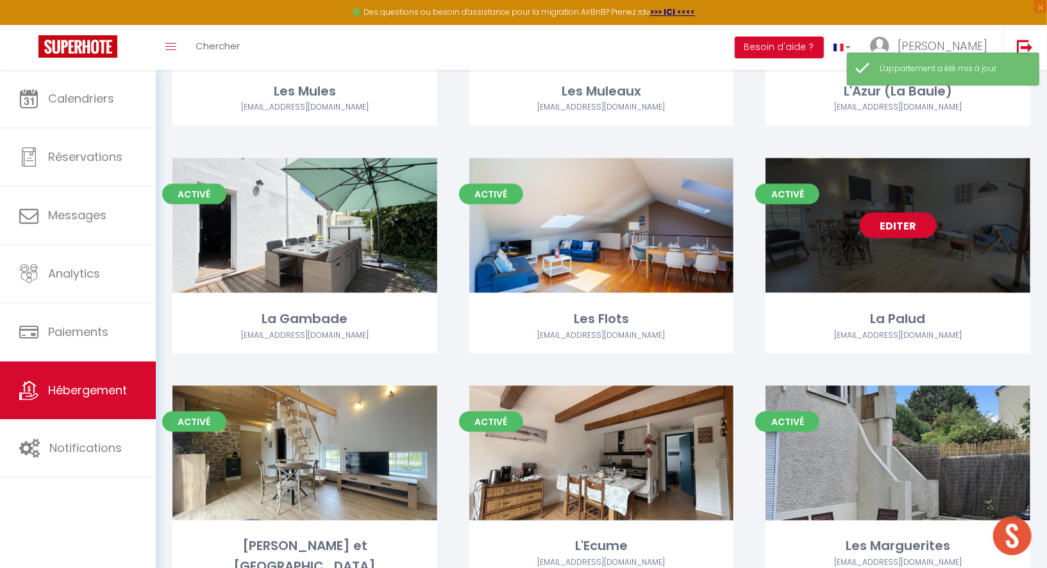
click at [892, 220] on link "Editer" at bounding box center [898, 226] width 77 height 26
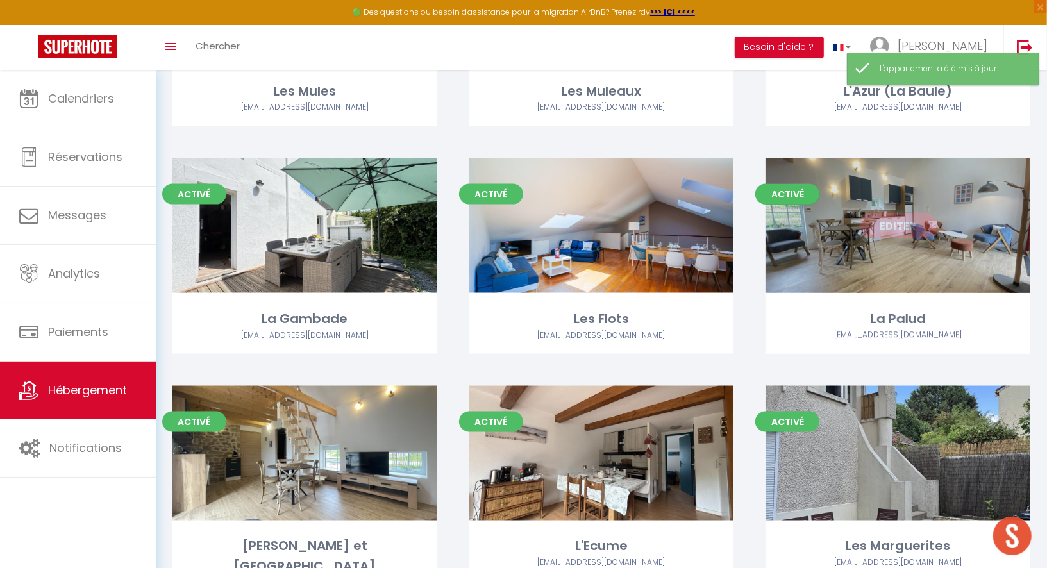
click at [890, 230] on link "Editer" at bounding box center [898, 226] width 77 height 26
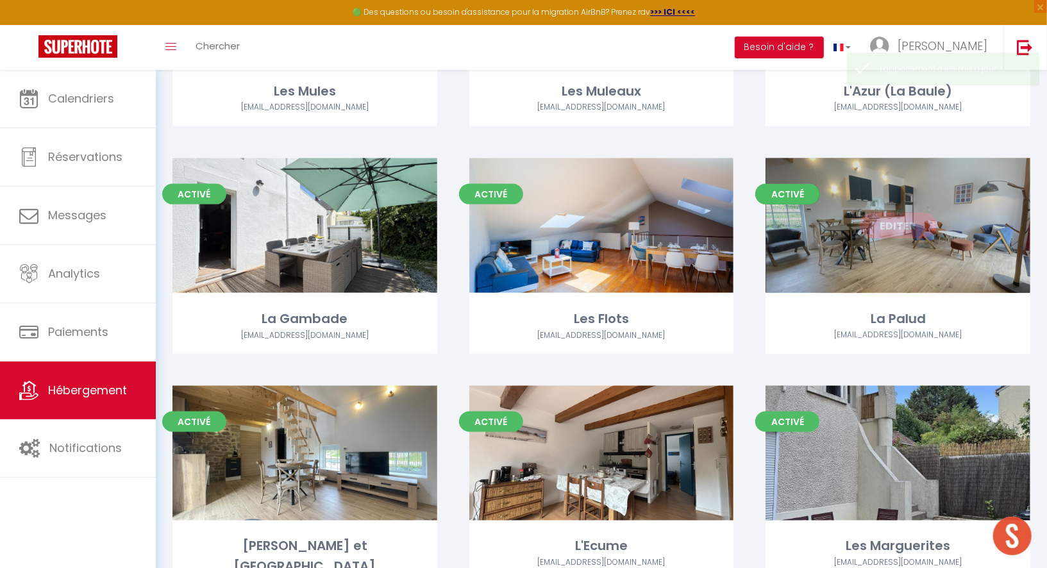
click at [889, 225] on link "Editer" at bounding box center [898, 226] width 77 height 26
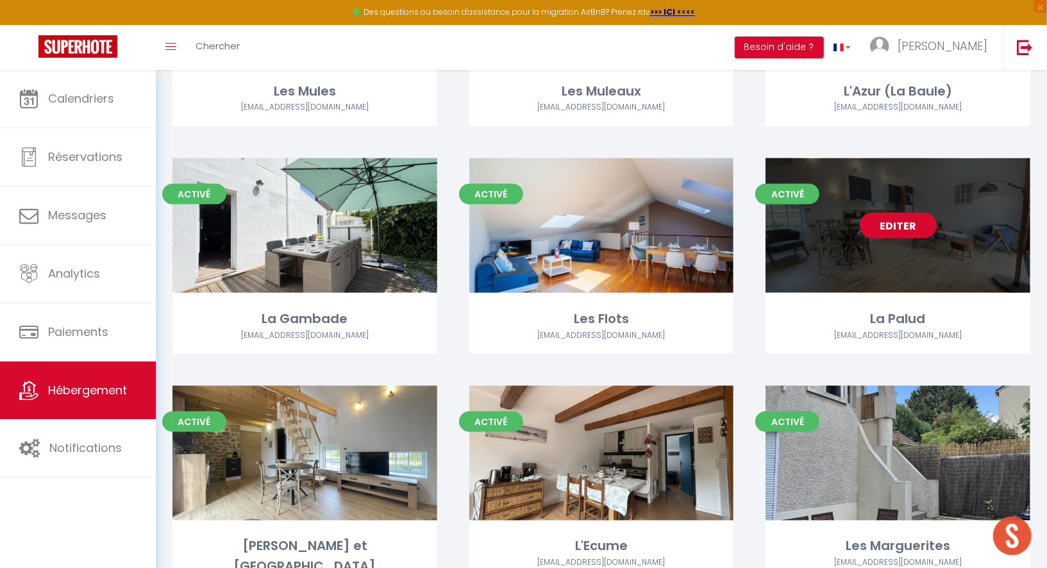
click at [888, 225] on link "Editer" at bounding box center [898, 226] width 77 height 26
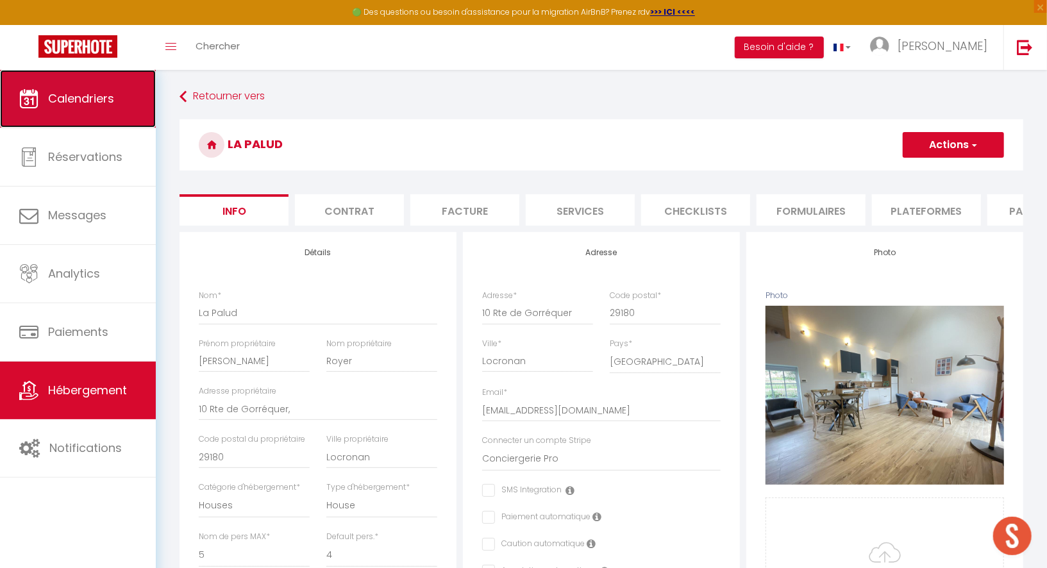
click at [77, 108] on link "Calendriers" at bounding box center [78, 99] width 156 height 58
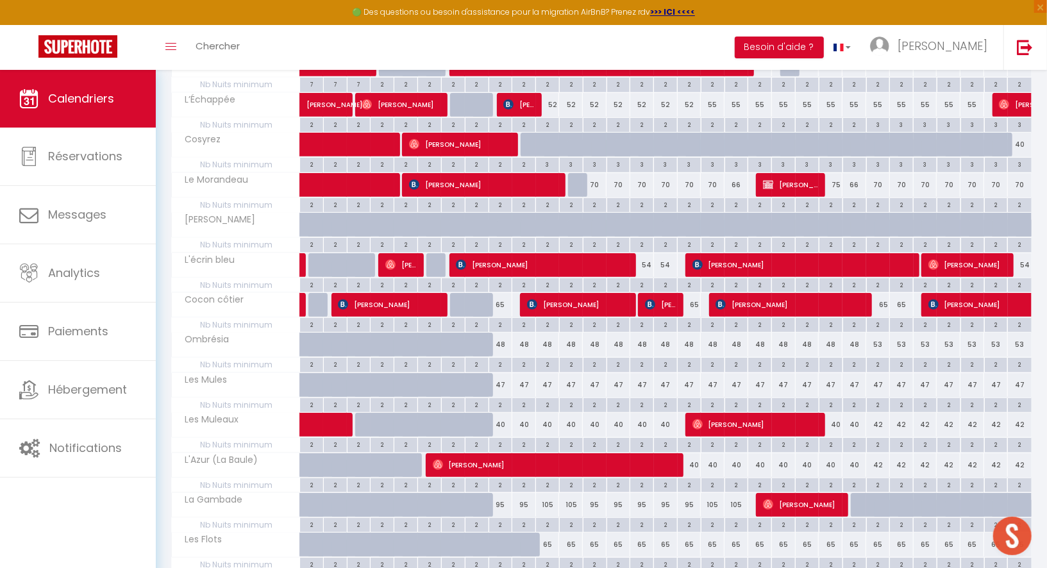
scroll to position [454, 0]
